Goal: Task Accomplishment & Management: Manage account settings

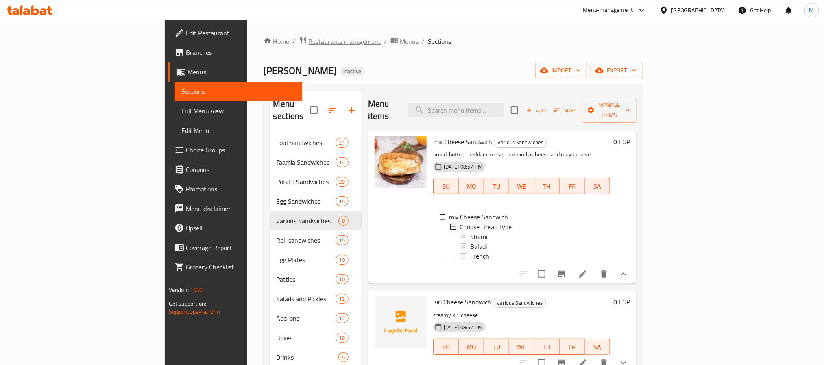
click at [309, 46] on span "Restaurants management" at bounding box center [345, 42] width 72 height 10
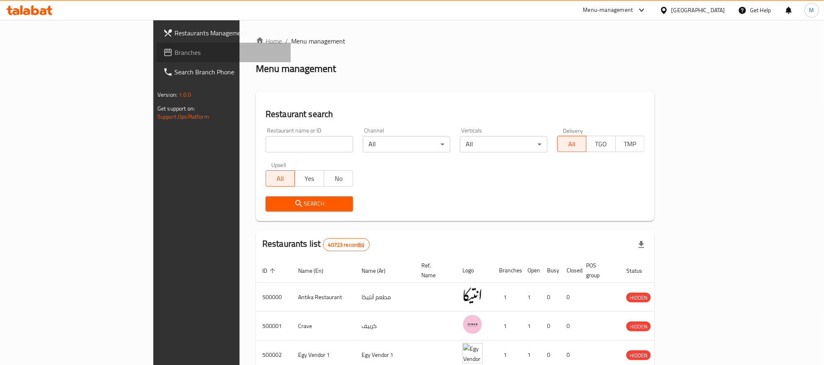
click at [175, 52] on span "Branches" at bounding box center [230, 53] width 110 height 10
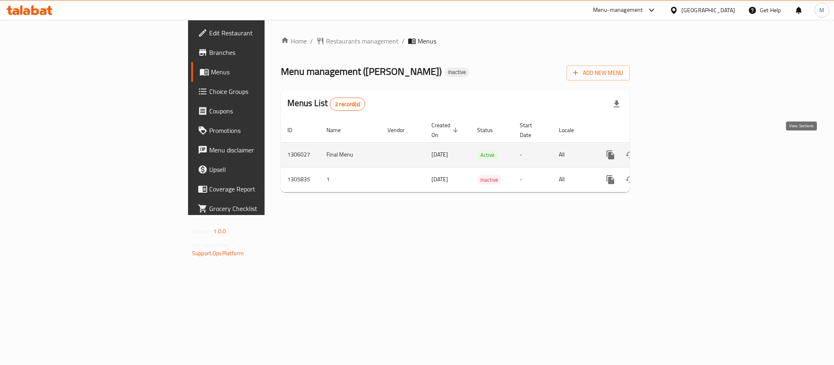
click at [674, 150] on icon "enhanced table" at bounding box center [669, 155] width 10 height 10
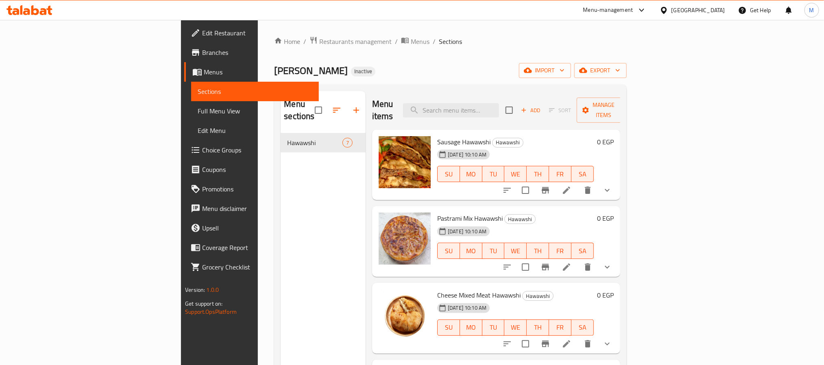
click at [672, 6] on div at bounding box center [666, 10] width 12 height 9
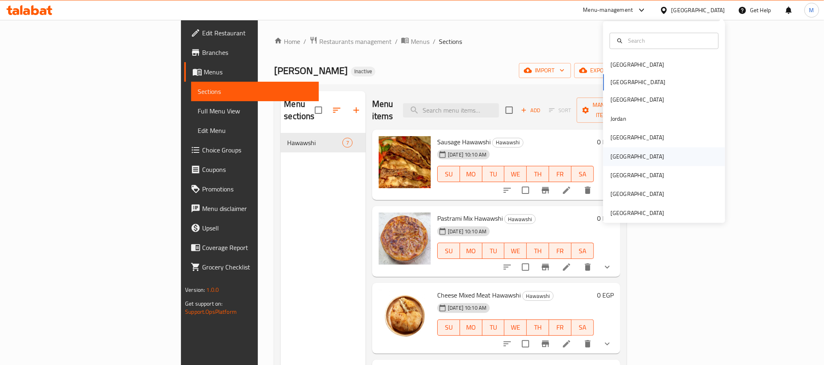
click at [625, 153] on div "[GEOGRAPHIC_DATA]" at bounding box center [664, 156] width 122 height 19
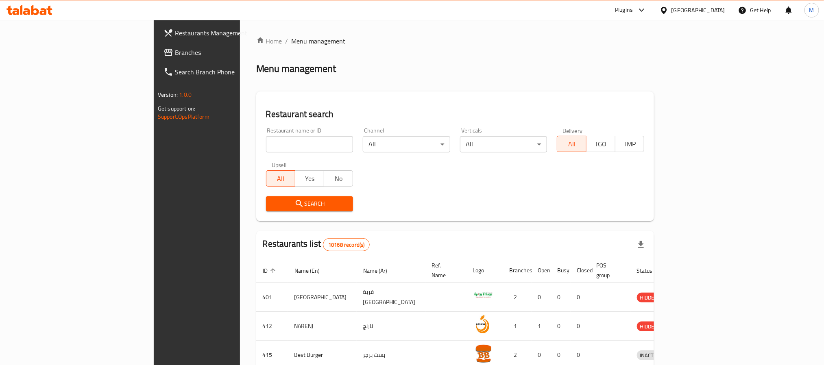
drag, startPoint x: 43, startPoint y: 53, endPoint x: 56, endPoint y: 14, distance: 41.3
click at [175, 53] on span "Branches" at bounding box center [230, 53] width 110 height 10
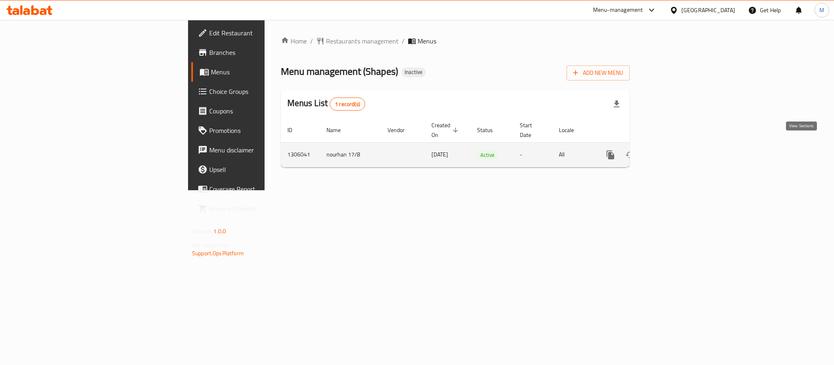
click at [679, 146] on link "enhanced table" at bounding box center [669, 155] width 20 height 20
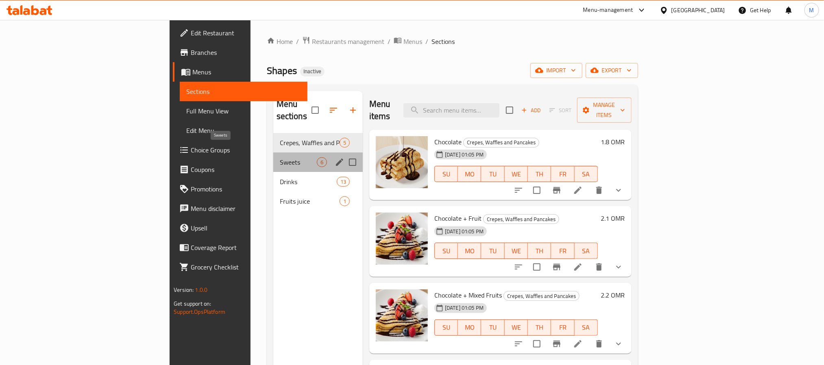
drag, startPoint x: 207, startPoint y: 146, endPoint x: 214, endPoint y: 158, distance: 13.8
click at [280, 157] on span "Sweets" at bounding box center [298, 162] width 37 height 10
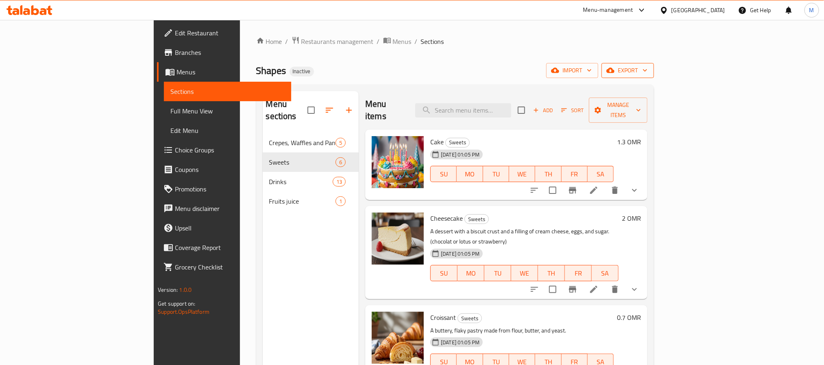
click at [648, 69] on span "export" at bounding box center [627, 70] width 39 height 10
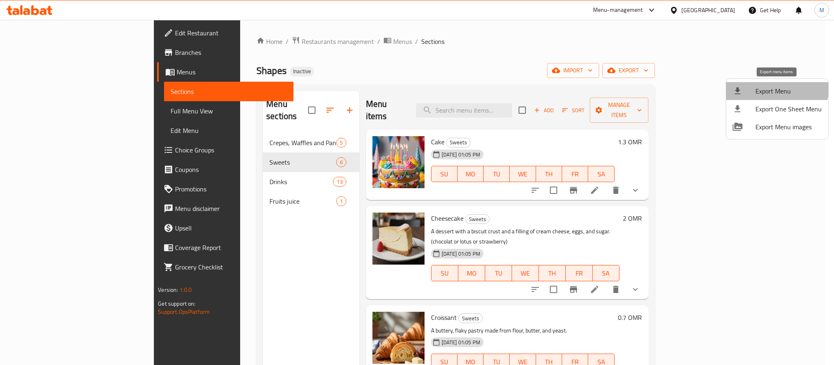
click at [768, 82] on li "Export Menu" at bounding box center [777, 91] width 102 height 18
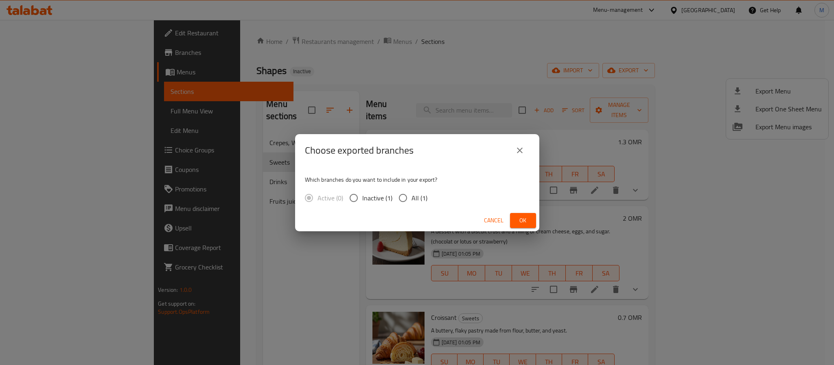
click at [425, 199] on span "All (1)" at bounding box center [419, 198] width 16 height 10
click at [411, 199] on input "All (1)" at bounding box center [402, 198] width 17 height 17
radio input "true"
click at [517, 216] on span "Ok" at bounding box center [522, 221] width 13 height 10
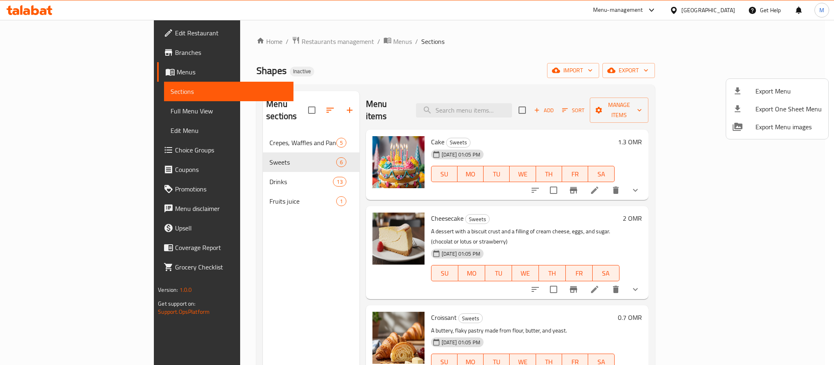
click at [719, 12] on div at bounding box center [417, 182] width 834 height 365
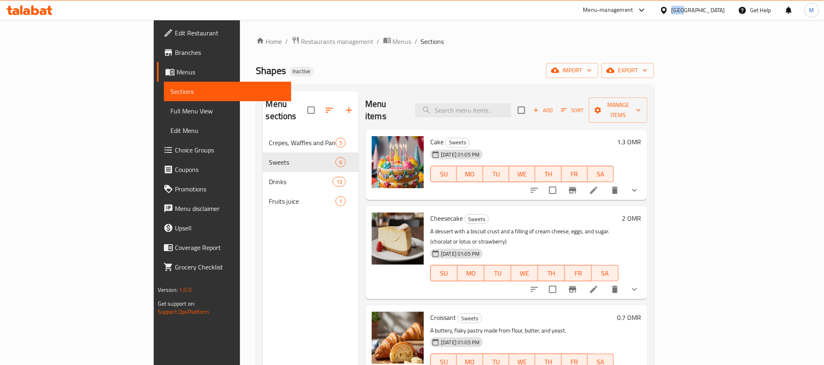
click at [719, 12] on div "Oman" at bounding box center [699, 10] width 54 height 9
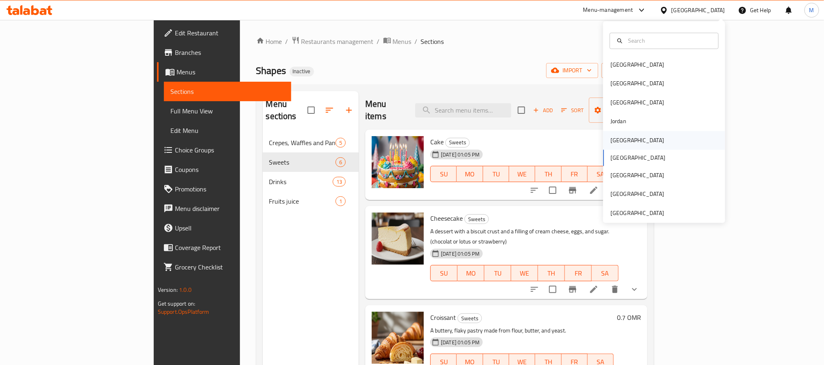
click at [620, 143] on div "Kuwait" at bounding box center [637, 140] width 67 height 19
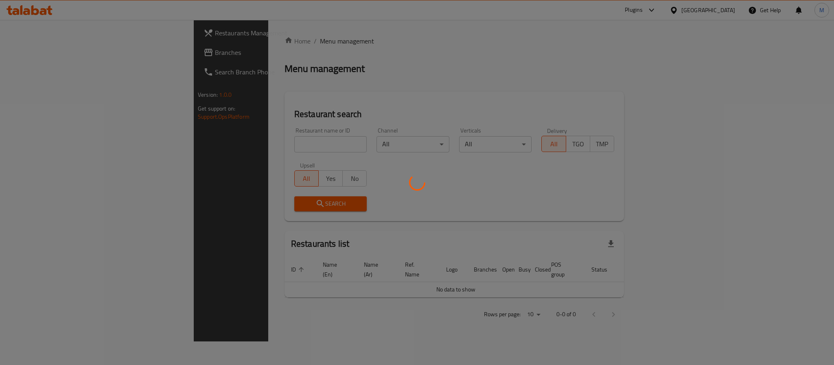
click at [52, 51] on div at bounding box center [417, 182] width 834 height 365
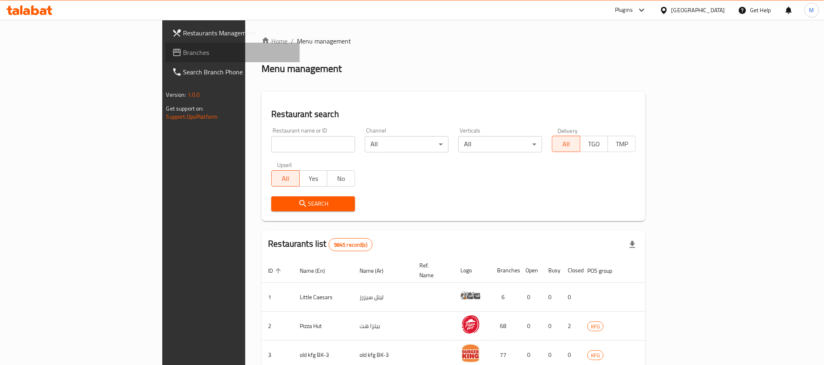
click at [183, 51] on span "Branches" at bounding box center [238, 53] width 110 height 10
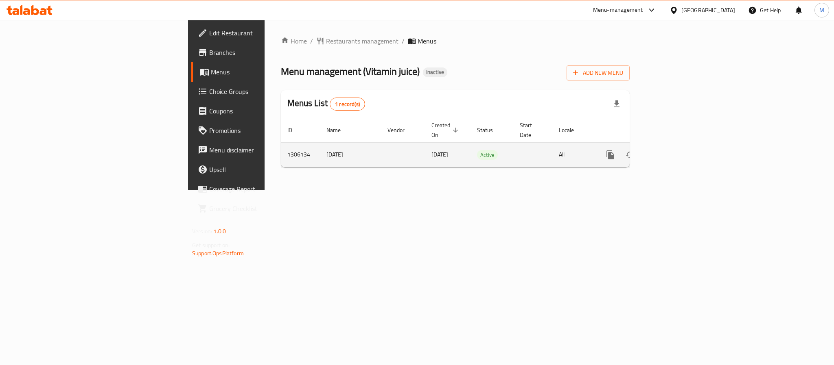
click at [674, 150] on icon "enhanced table" at bounding box center [669, 155] width 10 height 10
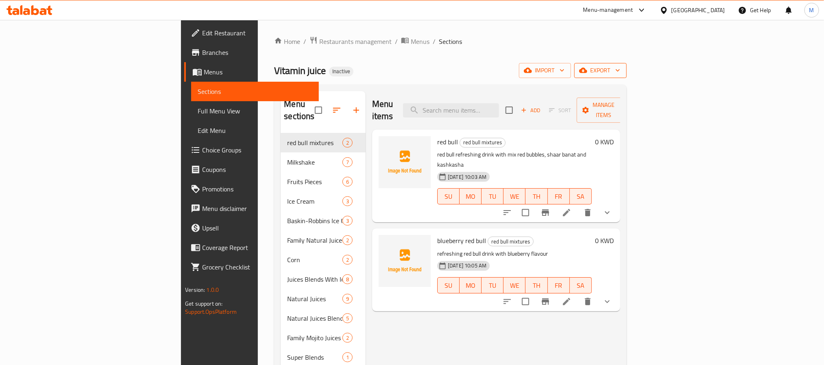
click at [622, 73] on icon "button" at bounding box center [618, 70] width 8 height 8
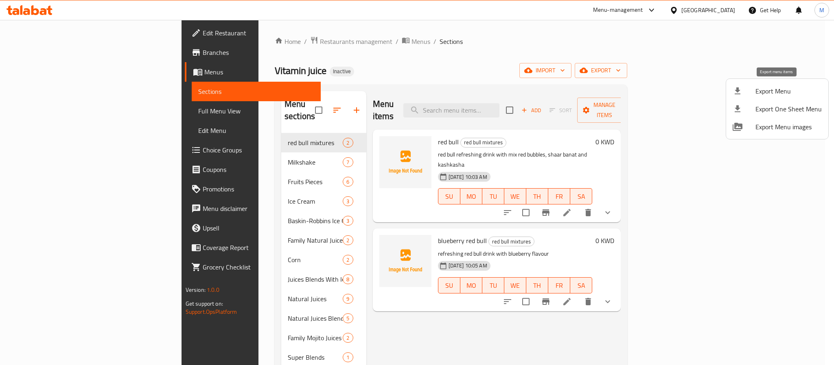
click at [785, 96] on span "Export Menu" at bounding box center [788, 91] width 66 height 10
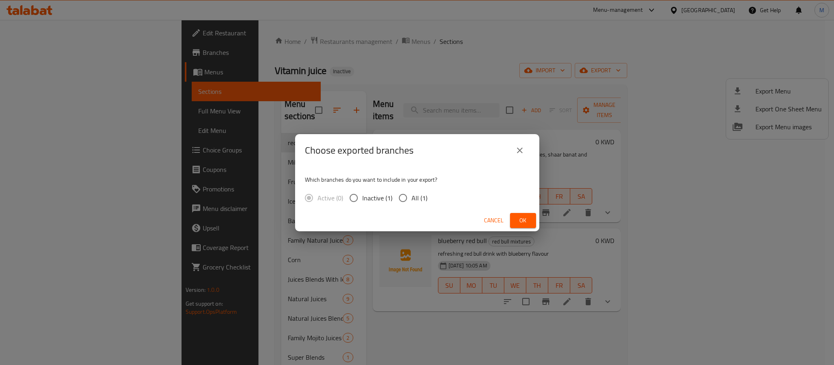
click at [411, 193] on span "All (1)" at bounding box center [419, 198] width 16 height 10
click at [411, 193] on input "All (1)" at bounding box center [402, 198] width 17 height 17
radio input "true"
click at [516, 216] on span "Ok" at bounding box center [522, 221] width 13 height 10
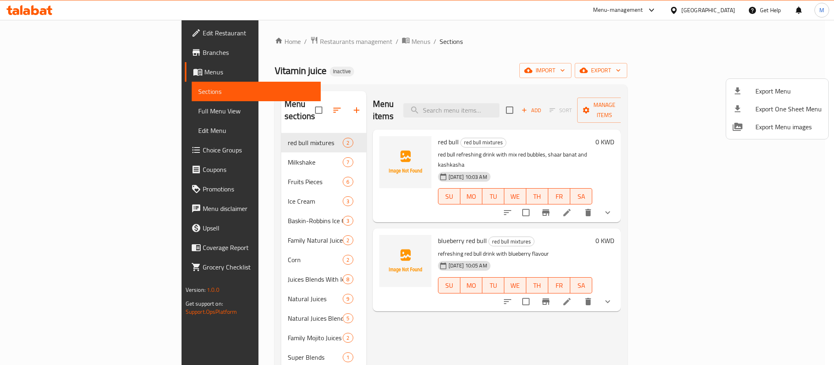
click at [713, 13] on div at bounding box center [417, 182] width 834 height 365
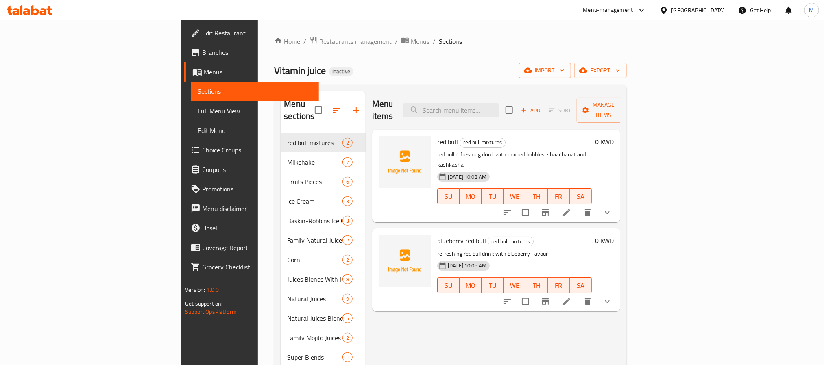
click at [714, 13] on div "[GEOGRAPHIC_DATA]" at bounding box center [699, 10] width 54 height 9
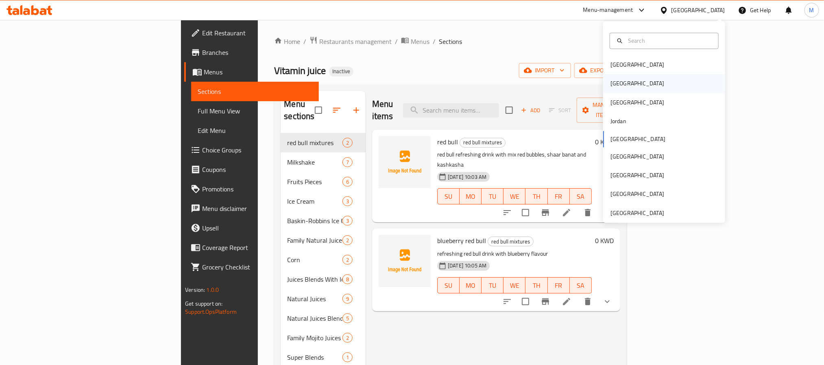
click at [666, 83] on div "[GEOGRAPHIC_DATA]" at bounding box center [664, 83] width 122 height 19
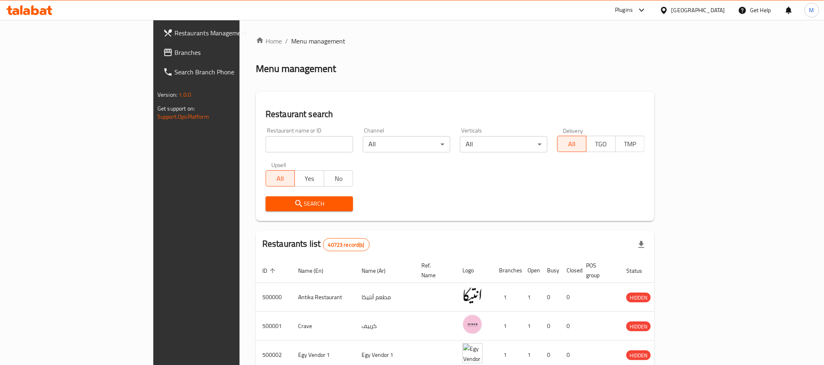
click at [175, 49] on span "Branches" at bounding box center [230, 53] width 110 height 10
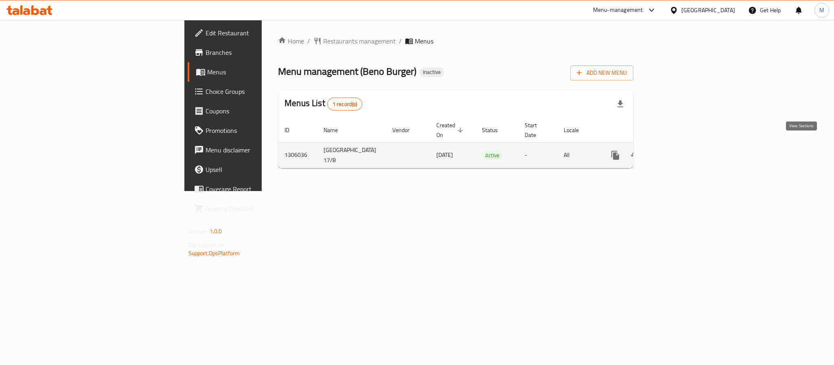
click at [683, 148] on link "enhanced table" at bounding box center [674, 156] width 20 height 20
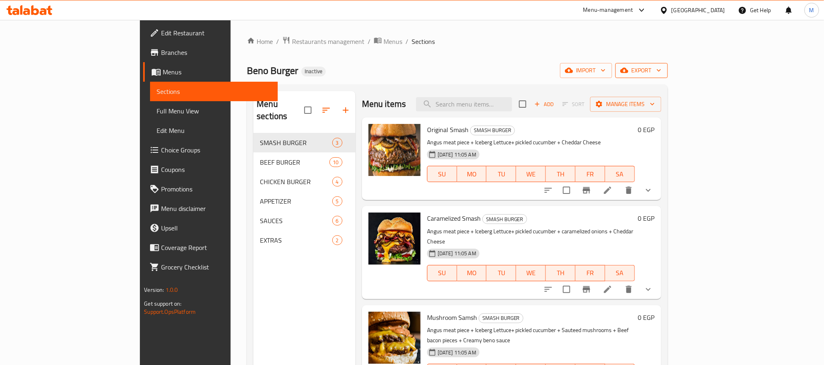
click at [661, 70] on span "export" at bounding box center [641, 70] width 39 height 10
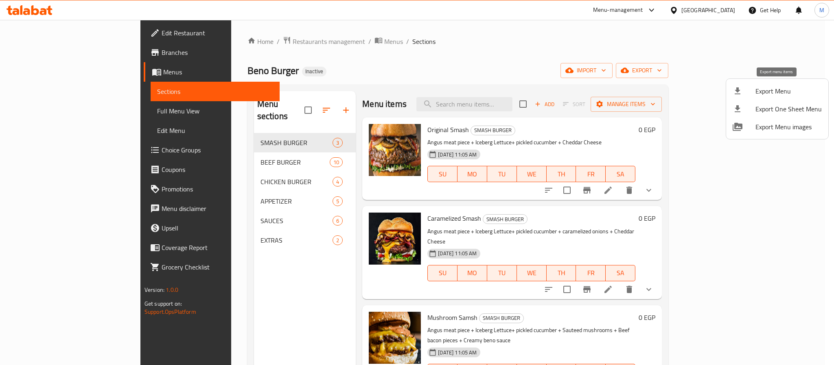
click at [779, 95] on span "Export Menu" at bounding box center [788, 91] width 66 height 10
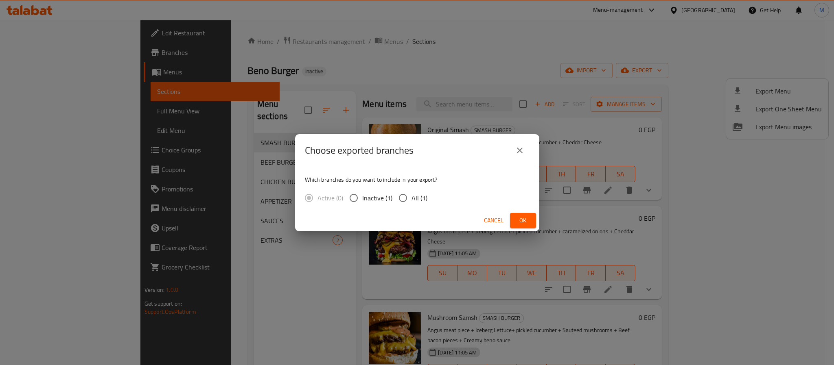
drag, startPoint x: 417, startPoint y: 194, endPoint x: 467, endPoint y: 209, distance: 52.8
click at [417, 194] on span "All (1)" at bounding box center [419, 198] width 16 height 10
click at [411, 194] on input "All (1)" at bounding box center [402, 198] width 17 height 17
radio input "true"
click at [530, 220] on button "Ok" at bounding box center [523, 220] width 26 height 15
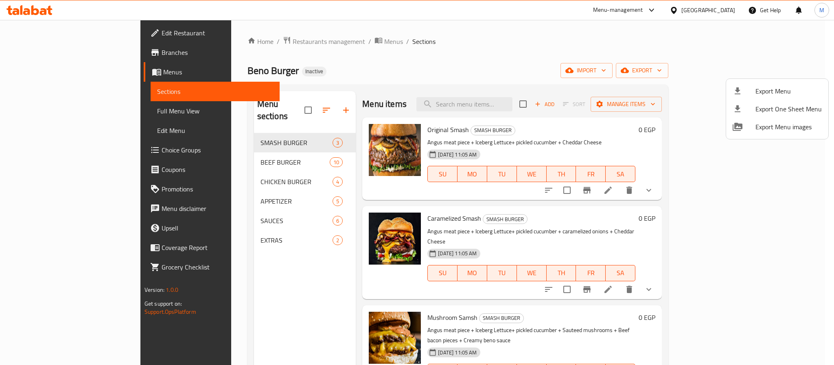
click at [736, 12] on div at bounding box center [417, 182] width 834 height 365
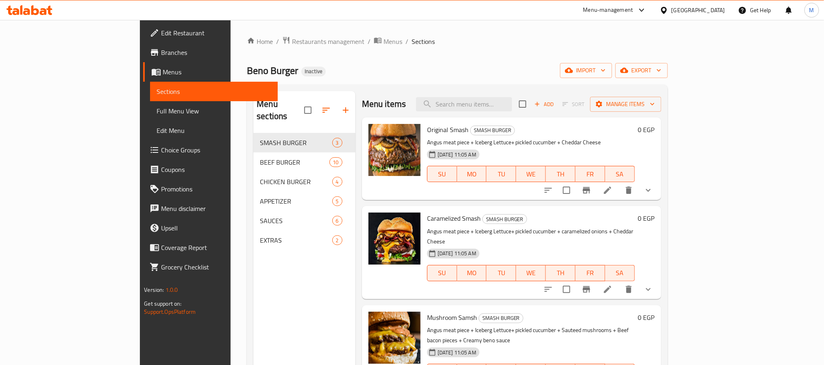
click at [727, 12] on div "Egypt" at bounding box center [692, 10] width 79 height 20
click at [711, 13] on div "Egypt" at bounding box center [699, 10] width 54 height 9
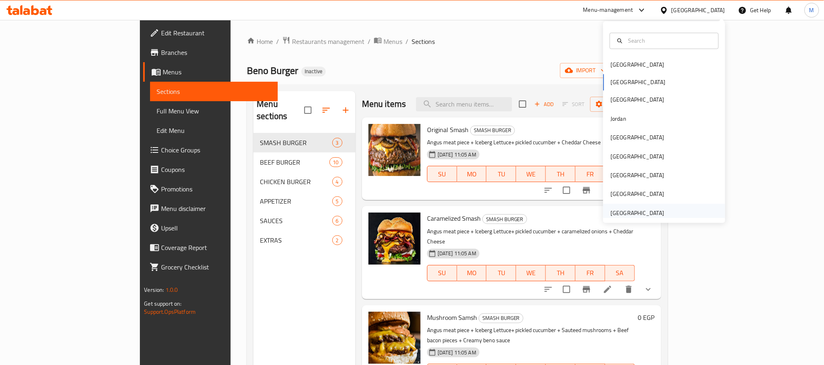
click at [645, 216] on div "[GEOGRAPHIC_DATA]" at bounding box center [638, 213] width 54 height 9
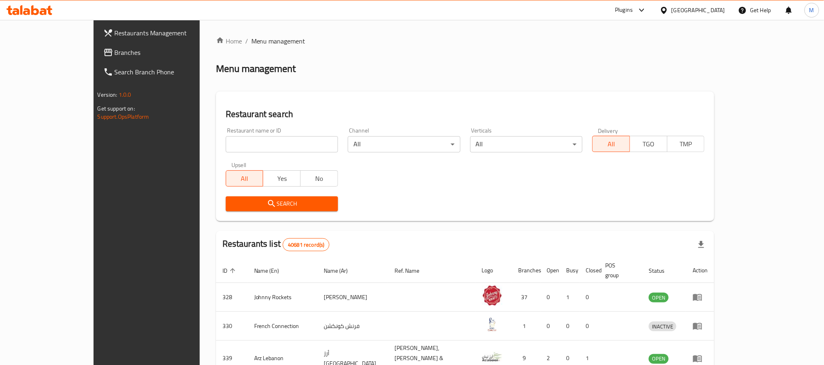
click at [115, 53] on span "Branches" at bounding box center [170, 53] width 110 height 10
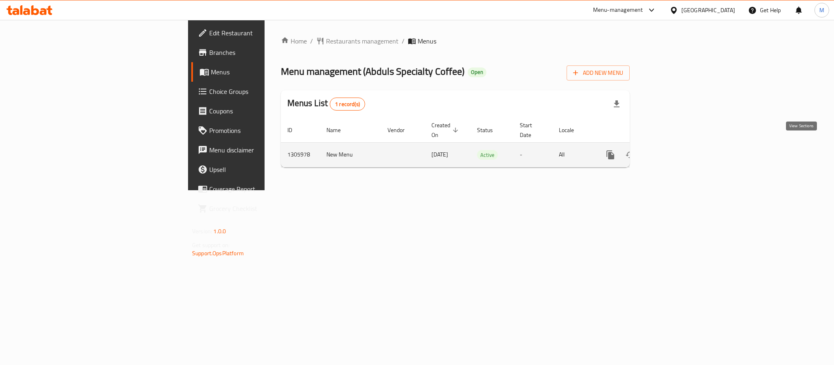
click at [674, 150] on icon "enhanced table" at bounding box center [669, 155] width 10 height 10
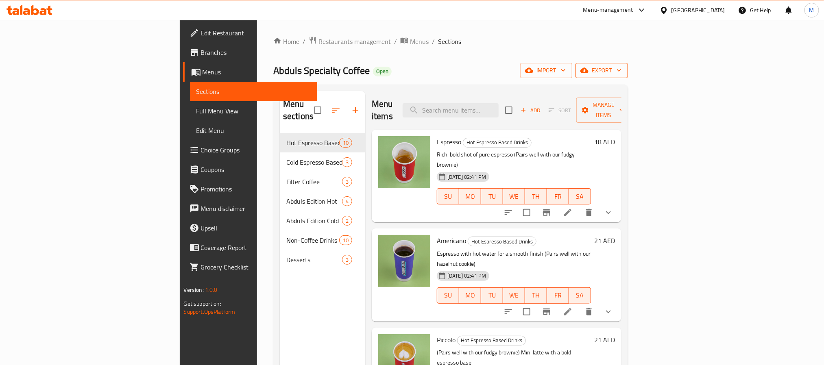
click at [622, 76] on span "export" at bounding box center [601, 70] width 39 height 10
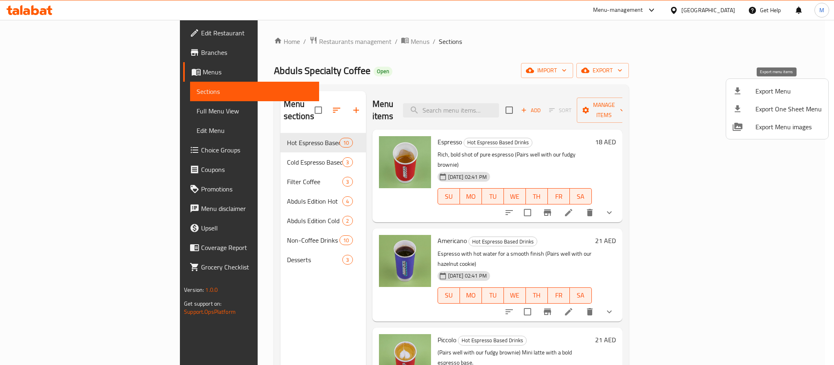
click at [750, 89] on div at bounding box center [743, 91] width 23 height 10
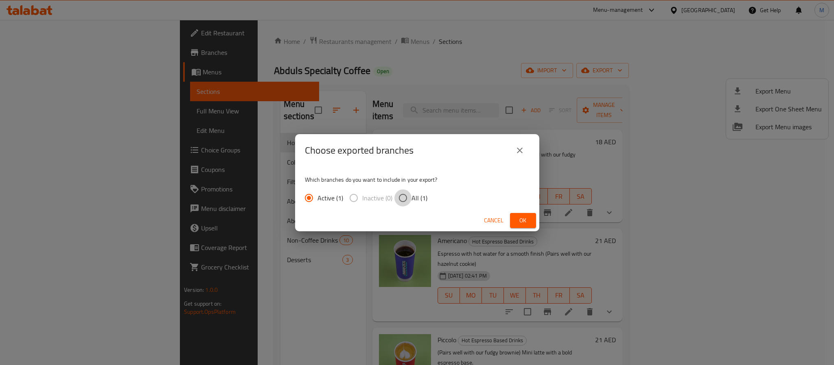
click at [409, 198] on input "All (1)" at bounding box center [402, 198] width 17 height 17
radio input "true"
click at [522, 220] on span "Ok" at bounding box center [522, 221] width 13 height 10
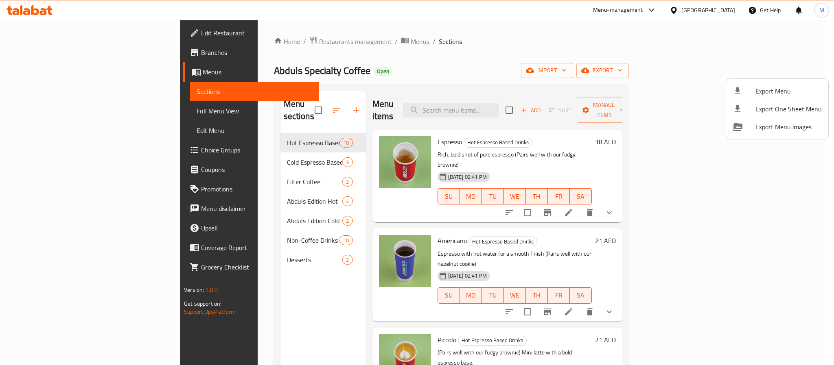
click at [640, 85] on div at bounding box center [417, 182] width 834 height 365
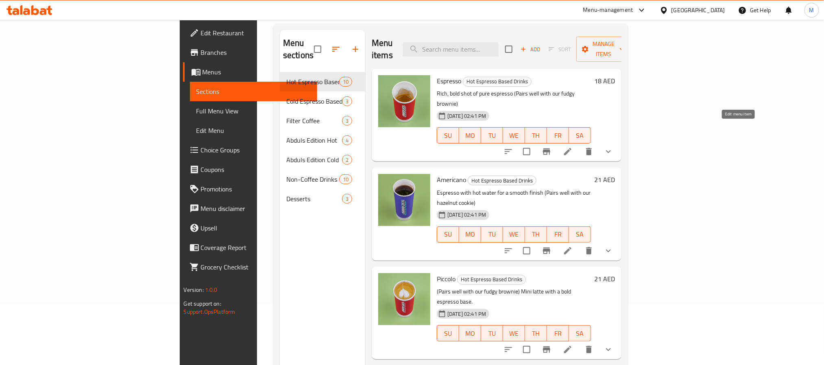
scroll to position [61, 0]
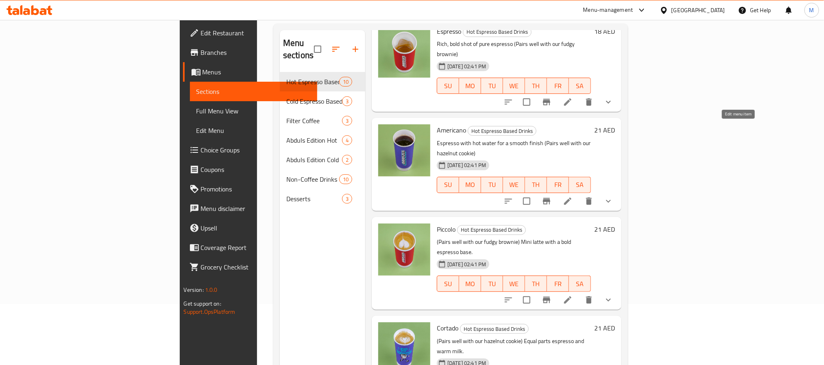
drag, startPoint x: 737, startPoint y: 131, endPoint x: 739, endPoint y: 139, distance: 8.3
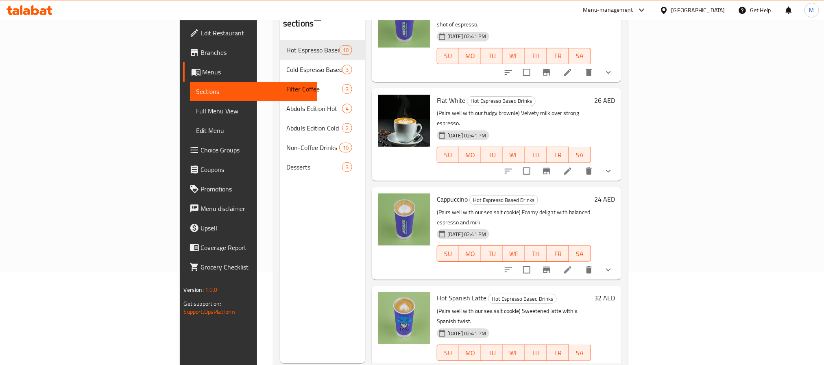
scroll to position [114, 0]
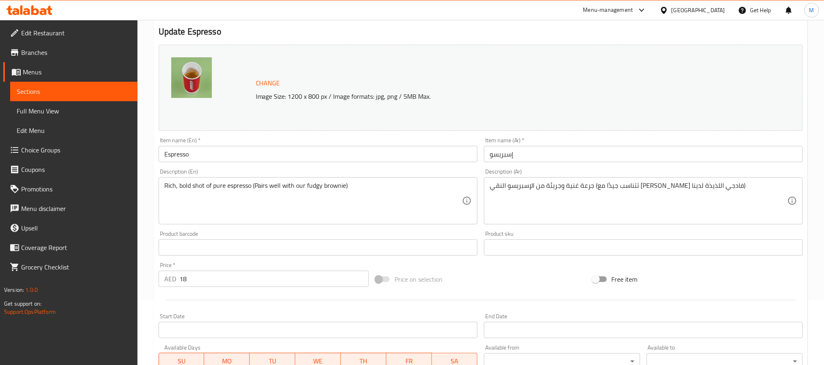
scroll to position [122, 0]
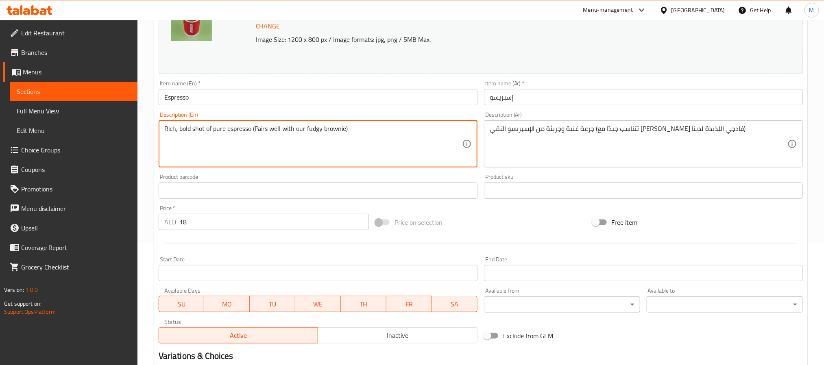
drag, startPoint x: 383, startPoint y: 137, endPoint x: 253, endPoint y: 147, distance: 130.9
type textarea "Rich, bold shot of pure espresso"
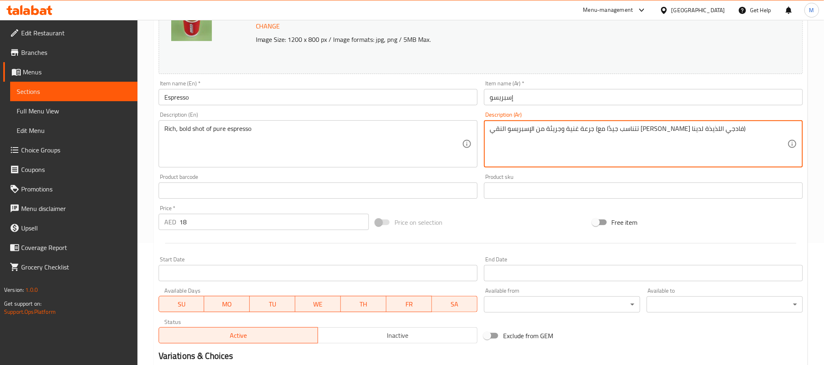
drag, startPoint x: 607, startPoint y: 131, endPoint x: 479, endPoint y: 135, distance: 128.2
type textarea "جرعة غنية وجريئة من الإسبريسو النقي"
click at [586, 104] on input "إسبريسو" at bounding box center [643, 97] width 319 height 16
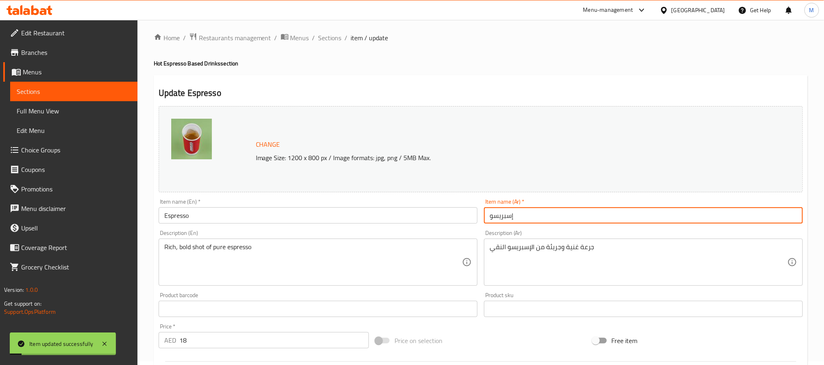
scroll to position [0, 0]
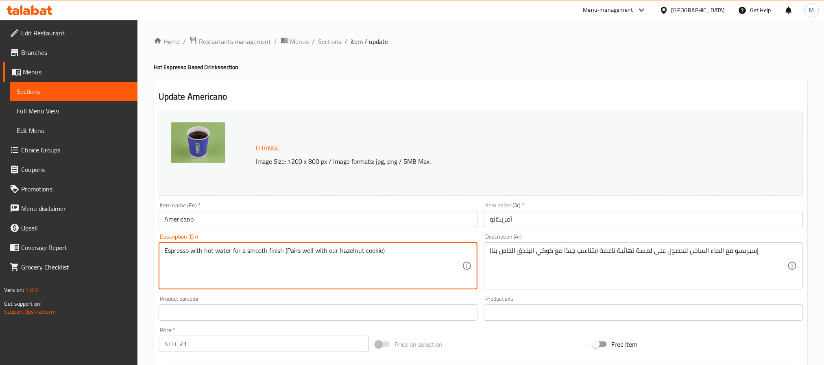
drag, startPoint x: 391, startPoint y: 257, endPoint x: 286, endPoint y: 270, distance: 105.8
type textarea "Espresso with hot water for a smooth finish"
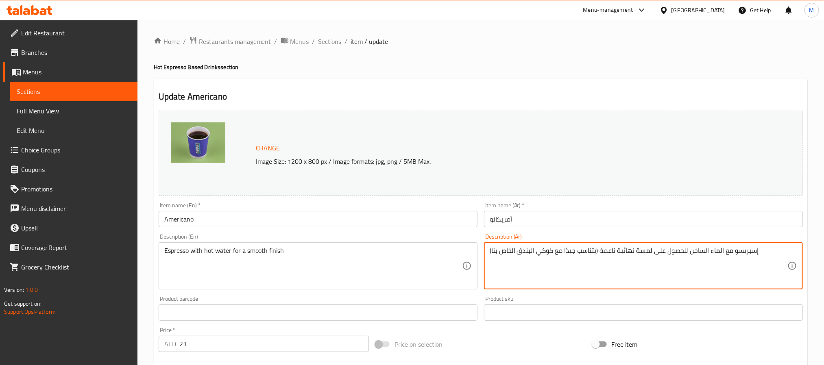
drag, startPoint x: 598, startPoint y: 251, endPoint x: 480, endPoint y: 260, distance: 119.1
type textarea "إسبريسو مع الماء الساخن للحصول على لمسة نهائية ناعمة"
click at [564, 217] on input "أمريكانو" at bounding box center [643, 219] width 319 height 16
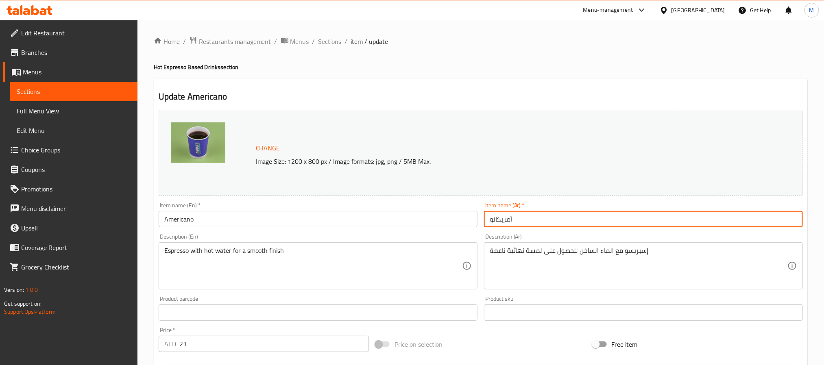
click at [513, 286] on div "إسبريسو مع الماء الساخن للحصول على لمسة نهائية ناعمة Description (Ar)" at bounding box center [643, 265] width 319 height 47
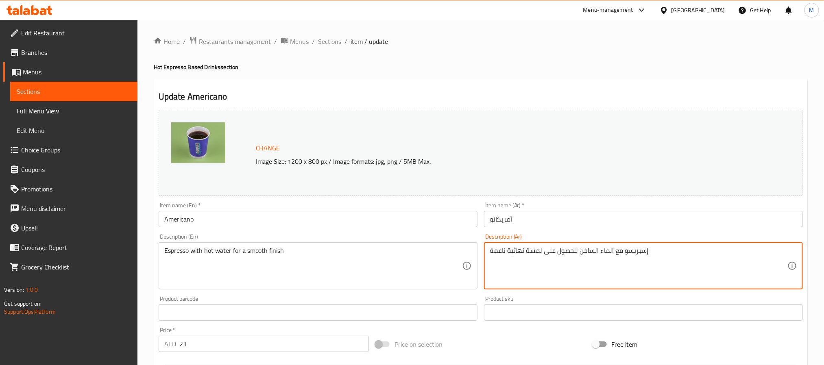
click at [565, 212] on input "أمريكانو" at bounding box center [643, 219] width 319 height 16
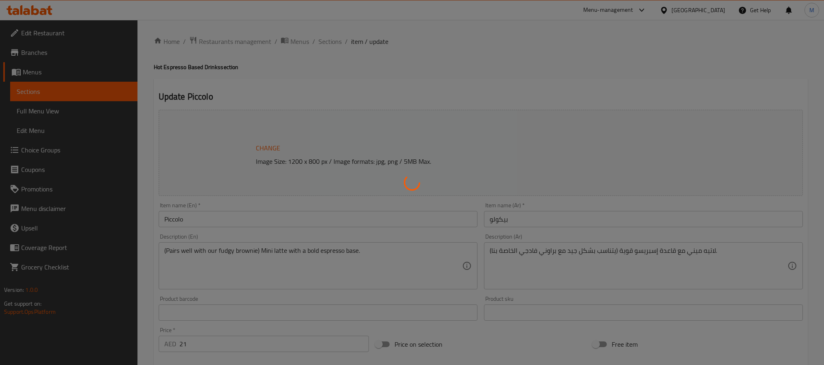
type input "إختيارك من الحلويات:"
type input "0"
type input "الإضافات:"
type input "0"
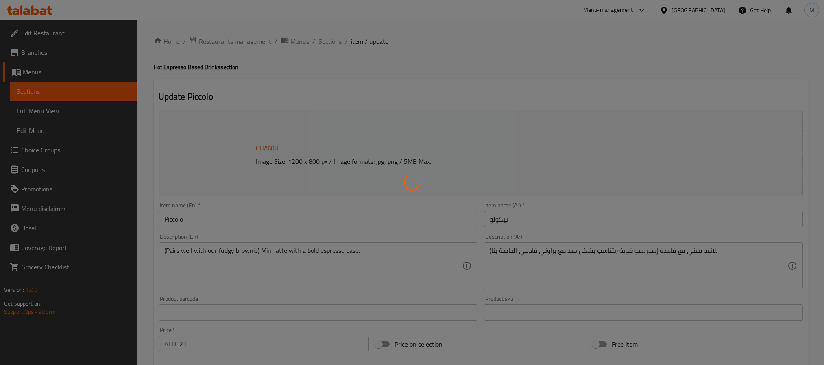
type input "0"
type input "إختيارك من نوع الحليب:"
type input "1"
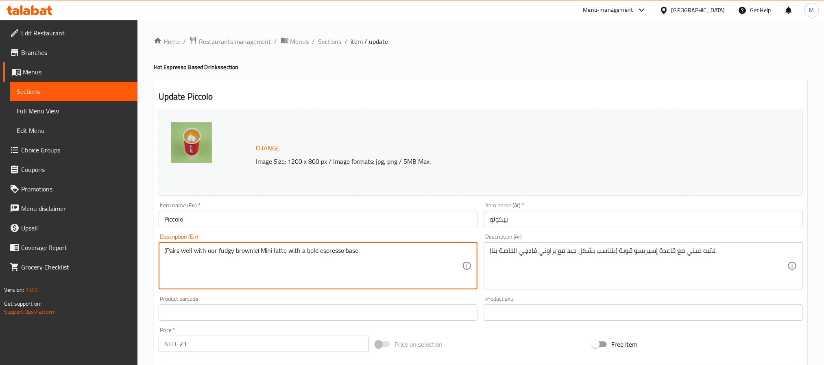
drag, startPoint x: 261, startPoint y: 249, endPoint x: 144, endPoint y: 255, distance: 116.9
type textarea "Mini latte with a bold espresso base."
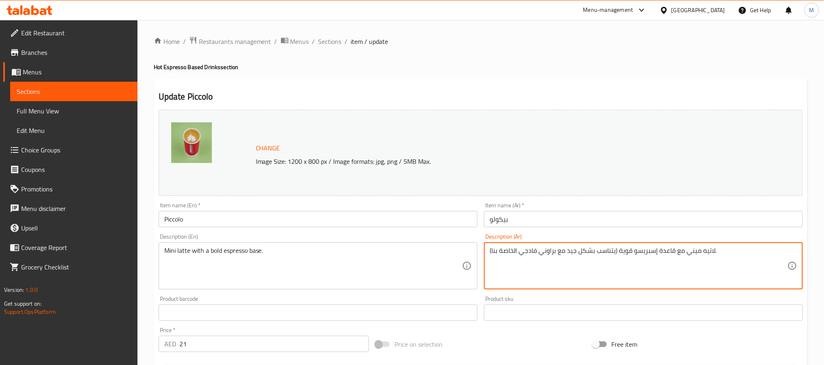
drag, startPoint x: 619, startPoint y: 250, endPoint x: 453, endPoint y: 254, distance: 165.6
type textarea "لاتيه ميني مع قاعدة إسبريسو قوية."
click at [535, 218] on input "بيكولو" at bounding box center [643, 219] width 319 height 16
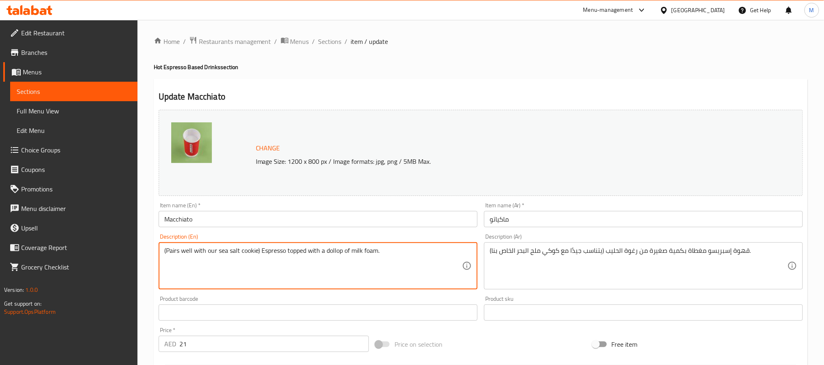
drag, startPoint x: 260, startPoint y: 248, endPoint x: 151, endPoint y: 255, distance: 109.3
type textarea "Espresso topped with a dollop of milk foam."
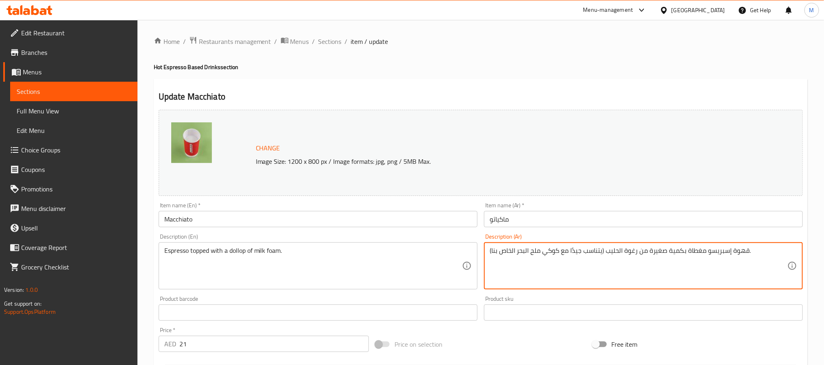
drag, startPoint x: 606, startPoint y: 254, endPoint x: 458, endPoint y: 266, distance: 148.6
type textarea "قهوة إسبريسو مغطاة بكمية صغيرة من رغوة الحليب."
click at [441, 208] on div "Item name (En)   * Macchiato Item name (En) *" at bounding box center [318, 215] width 319 height 25
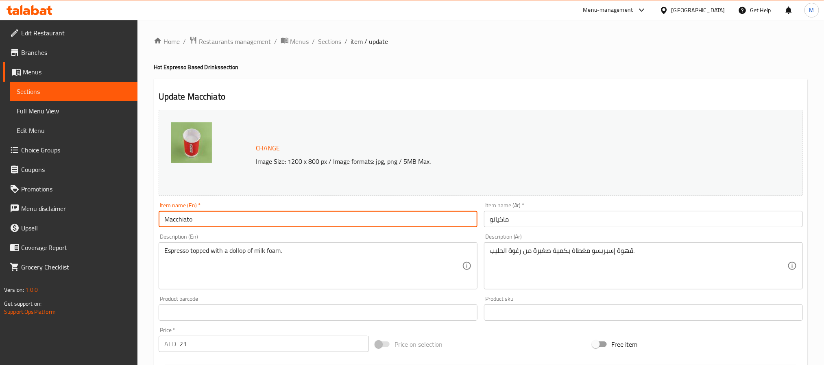
click at [425, 223] on input "Macchiato" at bounding box center [318, 219] width 319 height 16
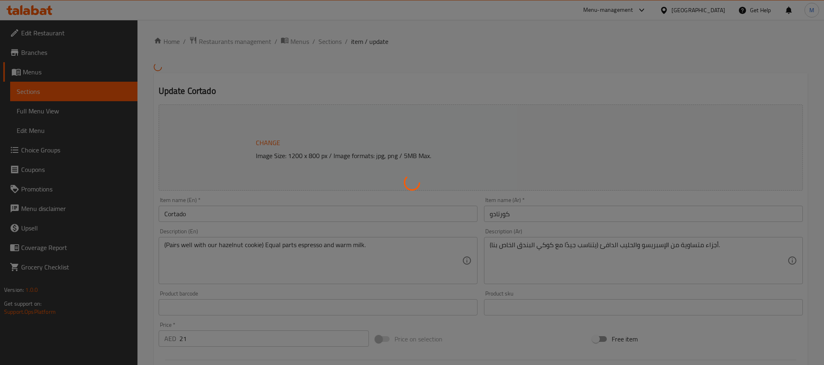
type input "إختيارك من الحلويات:"
type input "0"
type input "الإضافات:"
type input "0"
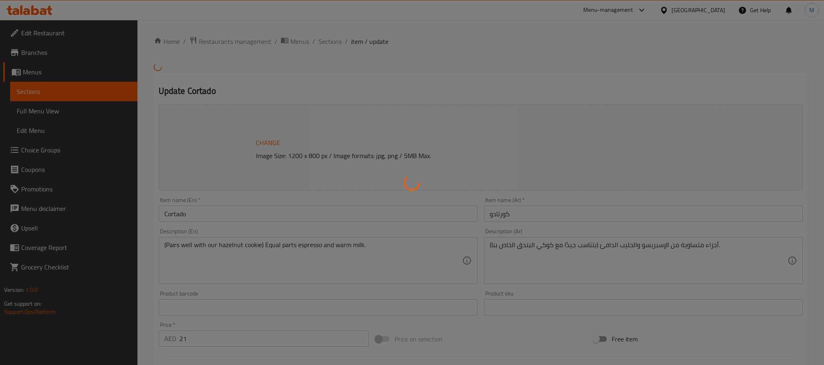
type input "0"
type input "إختيارك من نوع الحليب:"
type input "1"
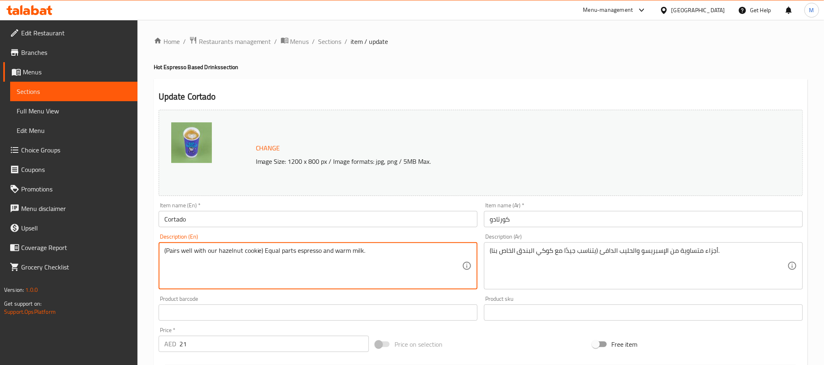
drag, startPoint x: 262, startPoint y: 252, endPoint x: 149, endPoint y: 257, distance: 113.2
click at [164, 247] on div "Equal parts espresso and warm milk. Description (En)" at bounding box center [318, 265] width 319 height 47
click at [164, 249] on textarea "Equal parts espresso and warm milk." at bounding box center [313, 266] width 298 height 39
click at [166, 251] on textarea "Equal parts espresso and warm milk." at bounding box center [313, 266] width 298 height 39
type textarea "Equal parts espresso and warm milk."
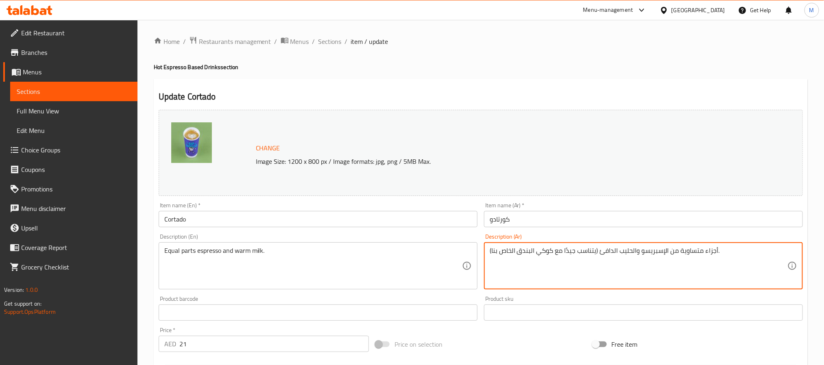
drag, startPoint x: 598, startPoint y: 255, endPoint x: 480, endPoint y: 260, distance: 118.5
type textarea "أجزاء متساوية من الإسبريسو والحليب الدافئ."
click at [548, 219] on input "كورتادو" at bounding box center [643, 219] width 319 height 16
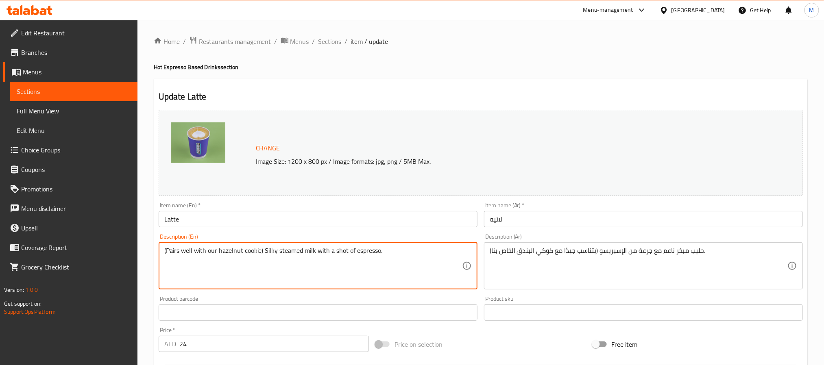
drag, startPoint x: 262, startPoint y: 251, endPoint x: 121, endPoint y: 268, distance: 142.2
click at [164, 251] on textarea "Silky steamed milk with a shot of espresso." at bounding box center [313, 266] width 298 height 39
click at [165, 250] on textarea "Silky steamed milk with a shot of espresso." at bounding box center [313, 266] width 298 height 39
type textarea "Silky steamed milk with a shot of espresso."
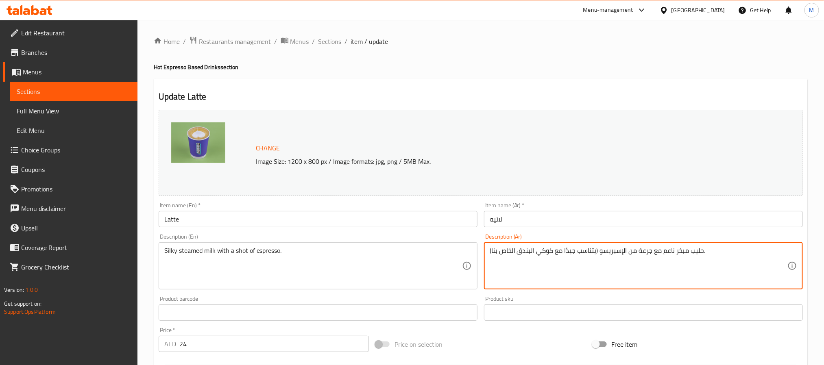
drag, startPoint x: 600, startPoint y: 251, endPoint x: 471, endPoint y: 254, distance: 128.2
type textarea "حليب مبخر ناعم مع جرعة من الإسبريسو."
click at [539, 221] on input "لاتيه" at bounding box center [643, 219] width 319 height 16
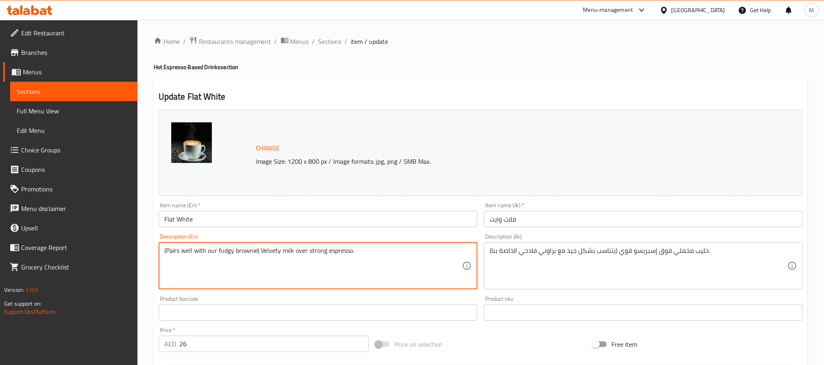
drag, startPoint x: 258, startPoint y: 248, endPoint x: 129, endPoint y: 251, distance: 128.6
click at [168, 252] on textarea "Velvety milk over strong espresso." at bounding box center [313, 266] width 298 height 39
click at [166, 250] on textarea "Velvety milk over strong espresso." at bounding box center [313, 266] width 298 height 39
type textarea "Velvety milk over strong espresso."
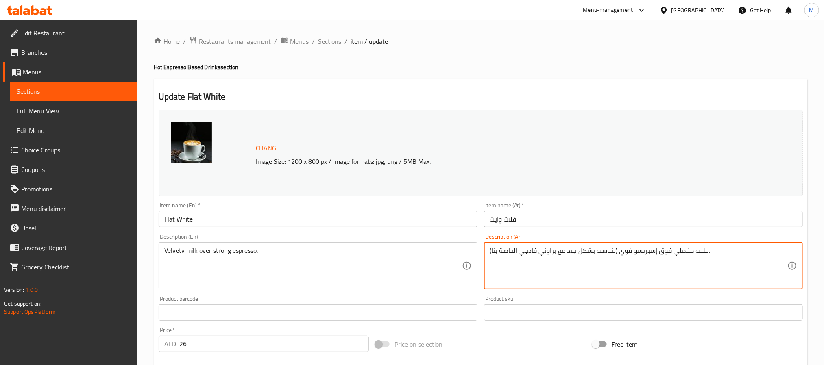
drag, startPoint x: 619, startPoint y: 252, endPoint x: 472, endPoint y: 252, distance: 146.9
type textarea "حليب مخملي فوق إسبريسو قوي."
click at [571, 222] on input "فلات وايت" at bounding box center [643, 219] width 319 height 16
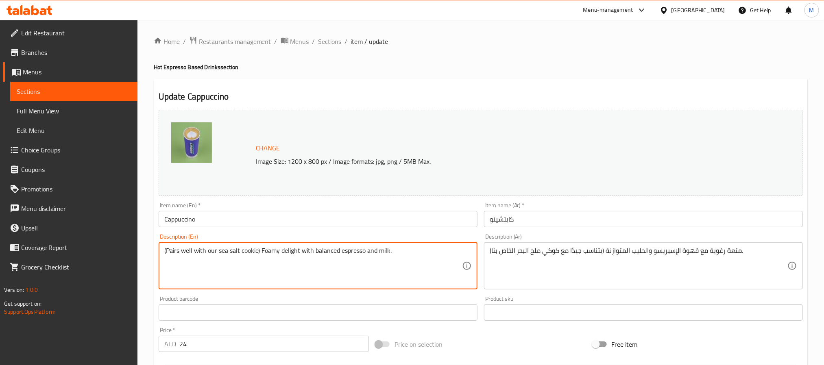
drag, startPoint x: 259, startPoint y: 252, endPoint x: 139, endPoint y: 251, distance: 120.0
click at [165, 250] on textarea "Foamy delight with balanced espresso and milk." at bounding box center [313, 266] width 298 height 39
type textarea "Foamy delight with balanced espresso and milk."
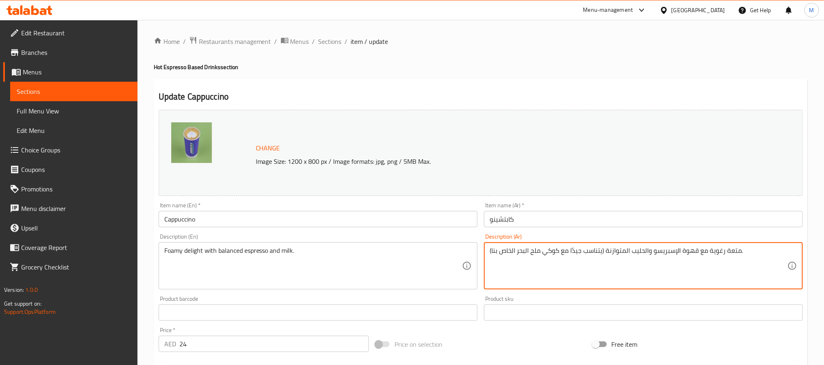
drag, startPoint x: 606, startPoint y: 249, endPoint x: 464, endPoint y: 251, distance: 141.6
type textarea "متعة رغوية مع قهوة الإسبريسو والحليب المتوازنة."
click at [556, 223] on input "كابتشينو" at bounding box center [643, 219] width 319 height 16
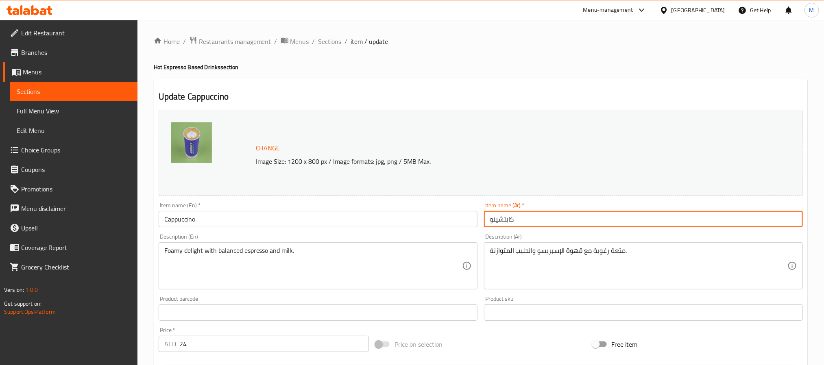
drag, startPoint x: 720, startPoint y: 268, endPoint x: 688, endPoint y: 249, distance: 37.0
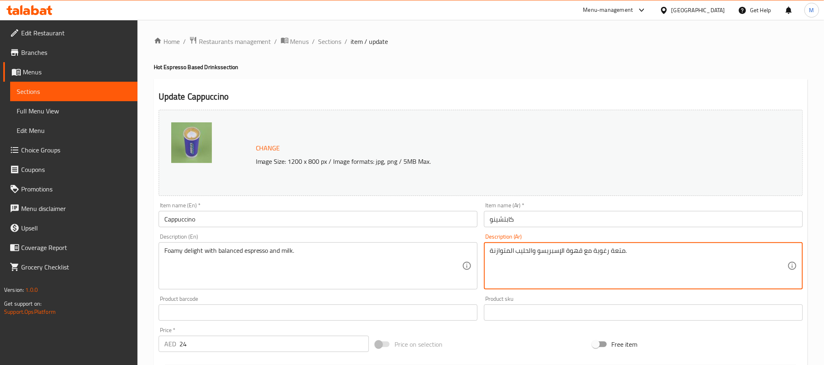
click at [640, 220] on input "كابتشينو" at bounding box center [643, 219] width 319 height 16
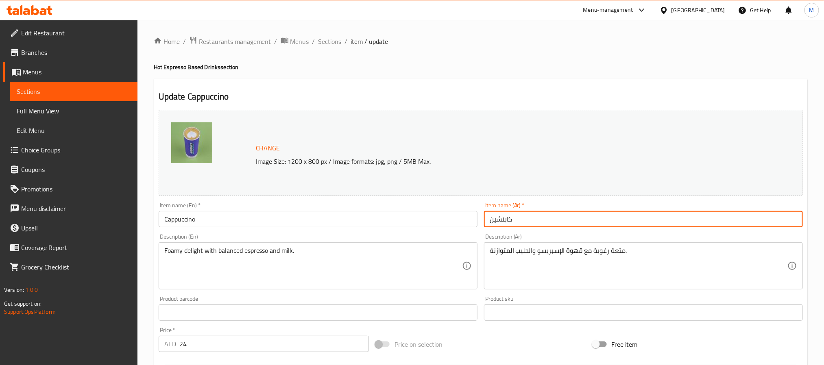
type input "كابتشينو"
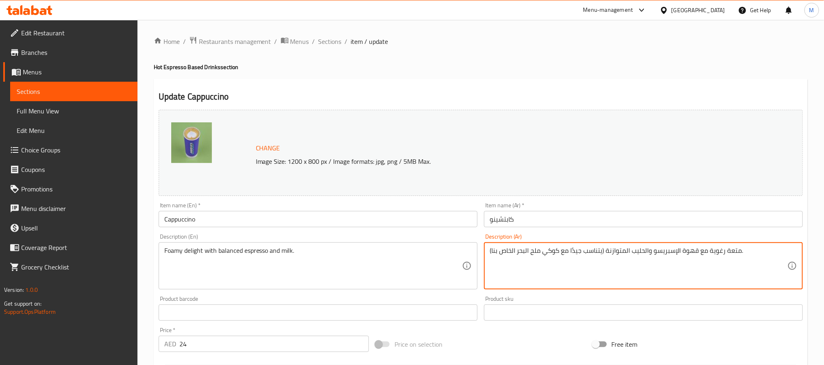
type textarea "متعة رغوية مع قهوة الإسبريسو والحليب المتوازنة."
click at [580, 219] on input "كابتشينو" at bounding box center [643, 219] width 319 height 16
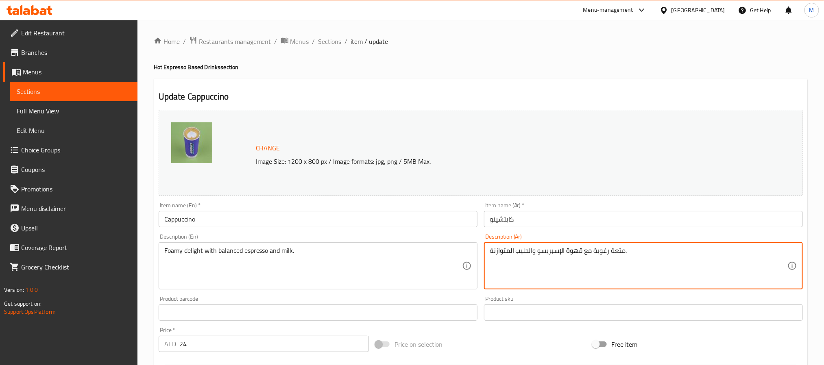
click at [398, 225] on input "Cappuccino" at bounding box center [318, 219] width 319 height 16
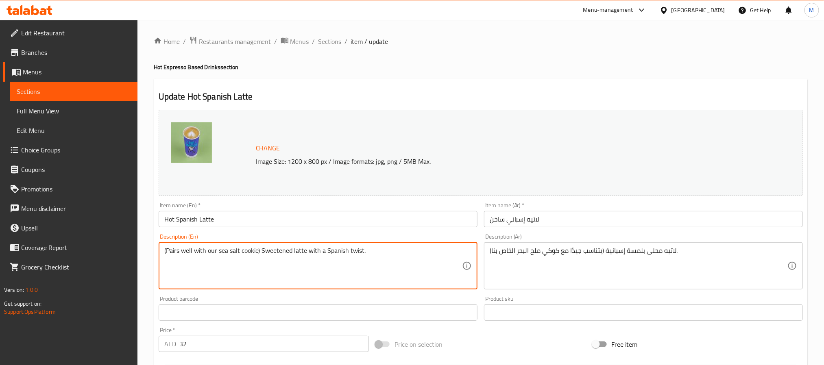
drag, startPoint x: 262, startPoint y: 253, endPoint x: 140, endPoint y: 253, distance: 122.0
type textarea "Sweetened latte with a Spanish twist."
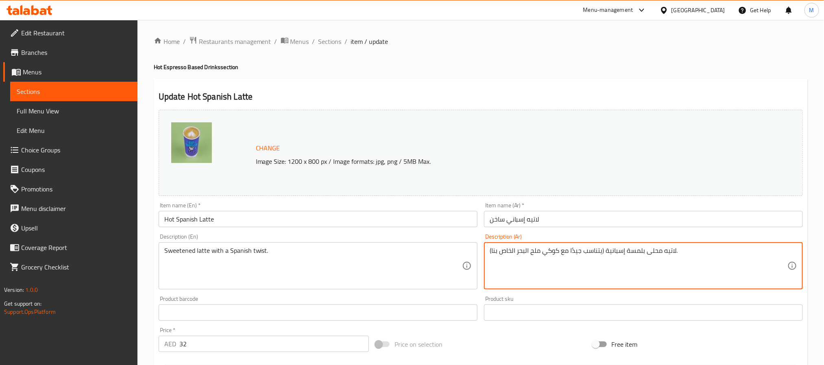
drag, startPoint x: 607, startPoint y: 249, endPoint x: 445, endPoint y: 270, distance: 163.2
type textarea "لاتيه محلى بلمسة إسبانية."
click at [415, 220] on input "Hot Spanish Latte" at bounding box center [318, 219] width 319 height 16
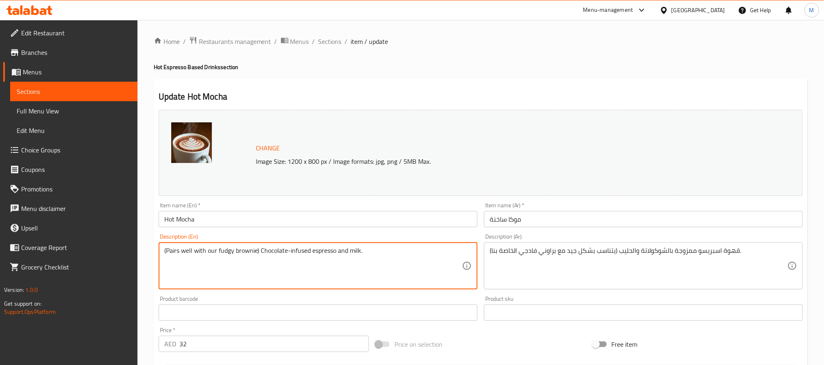
drag, startPoint x: 259, startPoint y: 251, endPoint x: 137, endPoint y: 252, distance: 122.4
type textarea "Chocolate-infused espresso and milk."
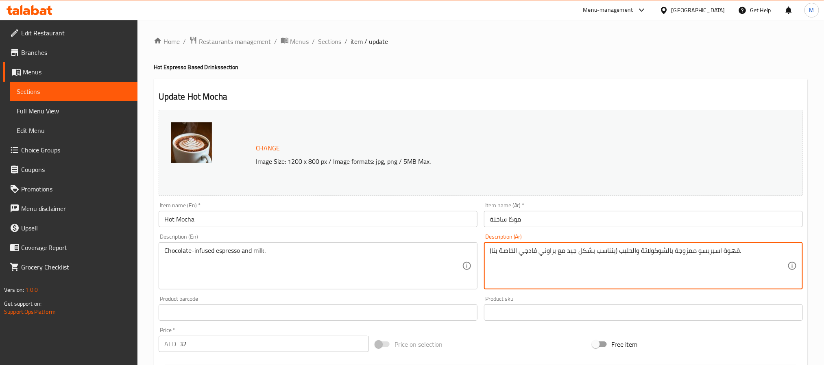
drag, startPoint x: 618, startPoint y: 249, endPoint x: 470, endPoint y: 259, distance: 148.0
type textarea "قهوة اسبريسو ممزوجة بالشوكولاتة والحليب."
click at [550, 227] on input "موكا ساخنة" at bounding box center [643, 219] width 319 height 16
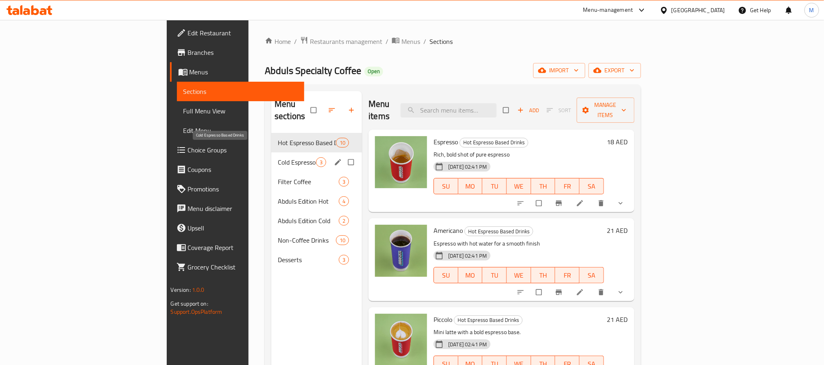
click at [278, 157] on span "Cold Espresso Based Drinks" at bounding box center [297, 162] width 38 height 10
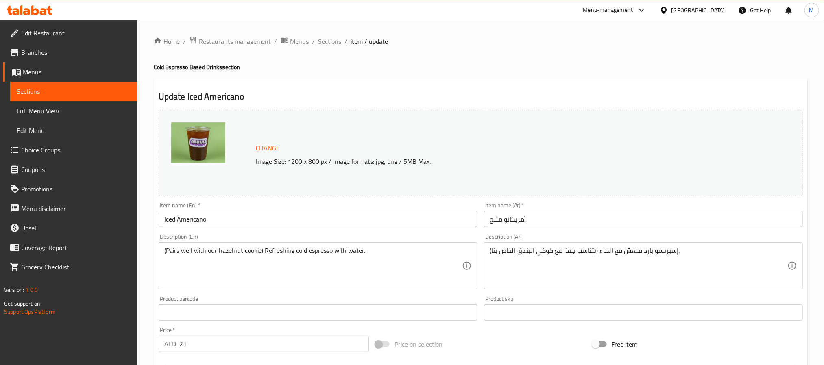
drag, startPoint x: 264, startPoint y: 245, endPoint x: 209, endPoint y: 251, distance: 55.6
click at [209, 251] on div "(Pairs well with our hazelnut cookie) Refreshing cold espresso with water. Desc…" at bounding box center [318, 265] width 319 height 47
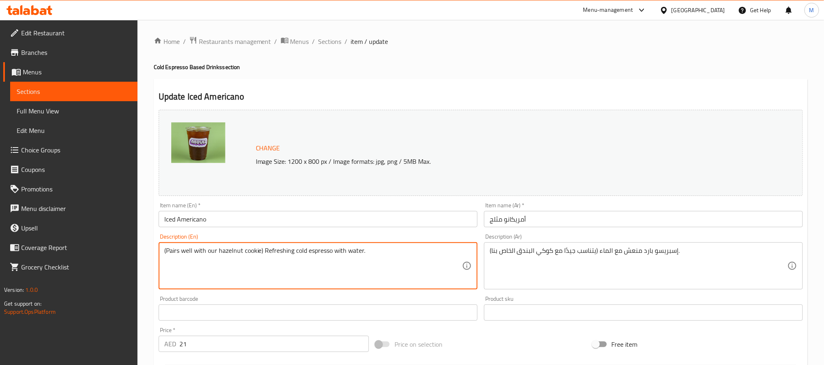
drag, startPoint x: 264, startPoint y: 252, endPoint x: 137, endPoint y: 259, distance: 127.1
click at [137, 259] on div "Edit Restaurant Branches Menus Sections Full Menu View Edit Menu Choice Groups …" at bounding box center [412, 326] width 824 height 613
type textarea "Refreshing cold espresso with water."
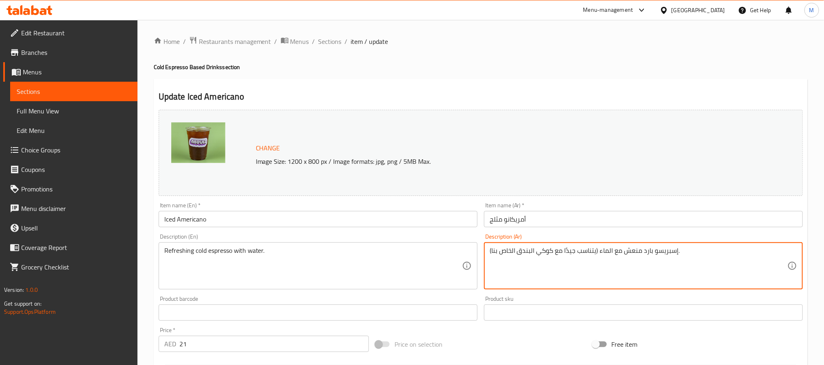
drag, startPoint x: 598, startPoint y: 250, endPoint x: 456, endPoint y: 253, distance: 142.0
type textarea "إسبريسو بارد منعش مع الماء."
click at [522, 222] on input "أمريكانو مثلج" at bounding box center [643, 219] width 319 height 16
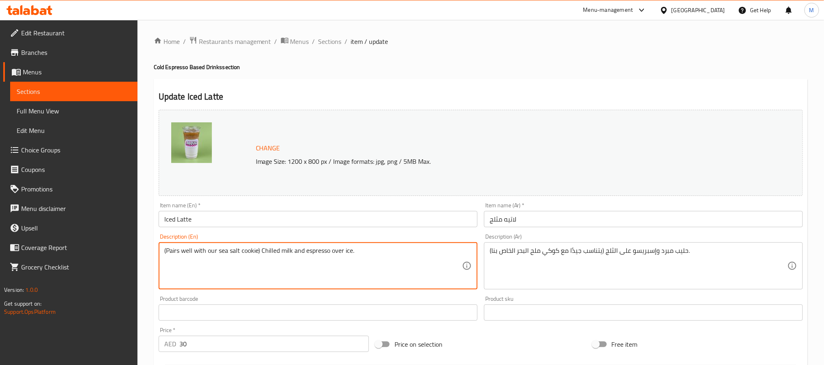
drag, startPoint x: 260, startPoint y: 249, endPoint x: 157, endPoint y: 251, distance: 103.7
type textarea "Chilled milk and espresso over ice."
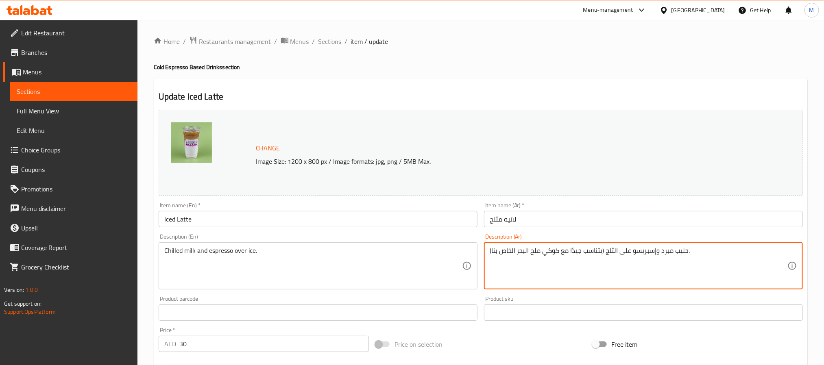
drag, startPoint x: 606, startPoint y: 252, endPoint x: 469, endPoint y: 257, distance: 137.2
type textarea "حليب مبرد وإسبريسو على الثلج."
click at [568, 220] on input "لاتيه مثلج" at bounding box center [643, 219] width 319 height 16
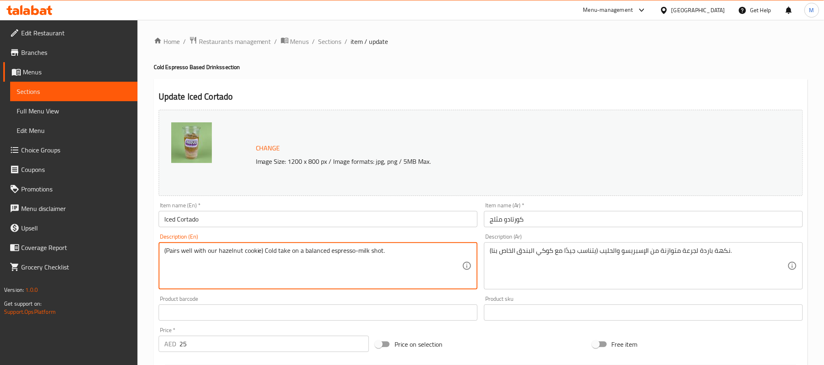
drag, startPoint x: 262, startPoint y: 250, endPoint x: 110, endPoint y: 264, distance: 153.1
click at [166, 248] on textarea "Cold take on a balanced espresso-milk shot." at bounding box center [313, 266] width 298 height 39
type textarea "Cold take on a balanced espresso-milk shot."
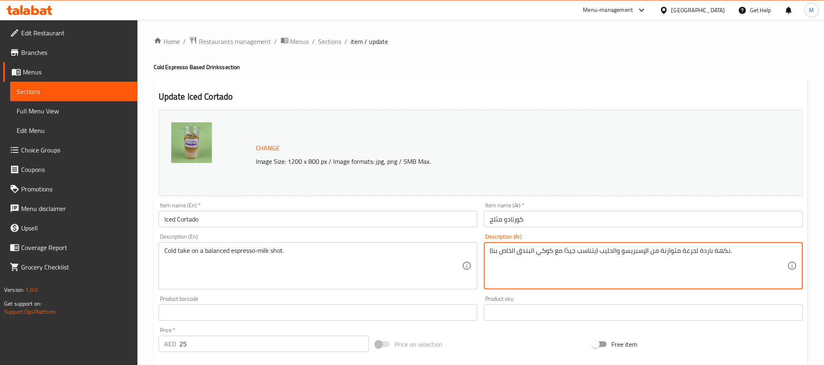
drag, startPoint x: 599, startPoint y: 251, endPoint x: 483, endPoint y: 254, distance: 116.0
type textarea "نكهة باردة لجرعة متوازنة من الإسبريسو والحليب."
click at [576, 221] on input "كورتادو مثلج" at bounding box center [643, 219] width 319 height 16
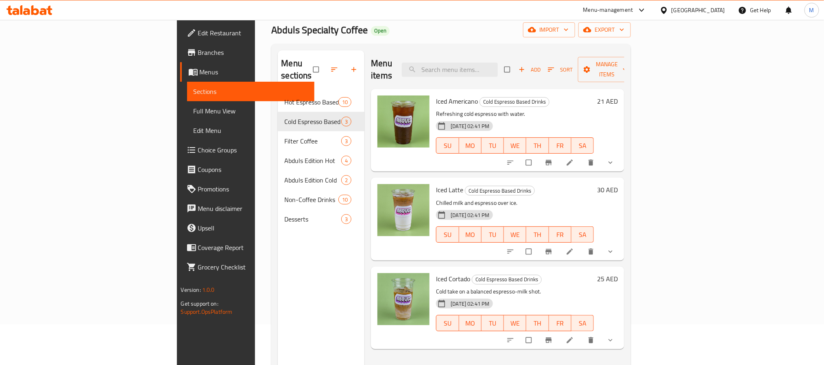
scroll to position [61, 0]
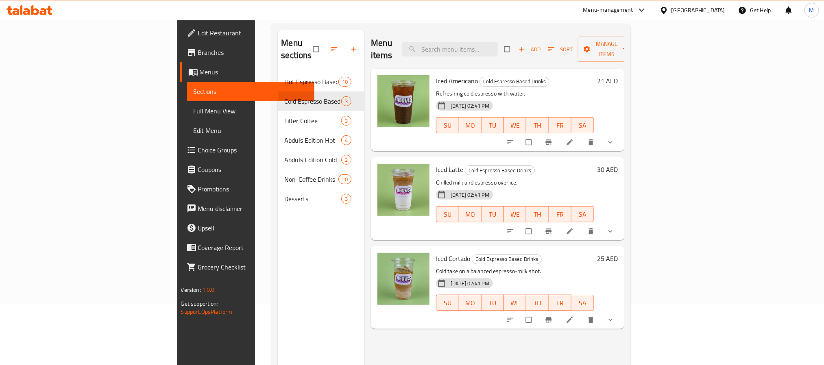
click at [576, 138] on link at bounding box center [571, 142] width 10 height 8
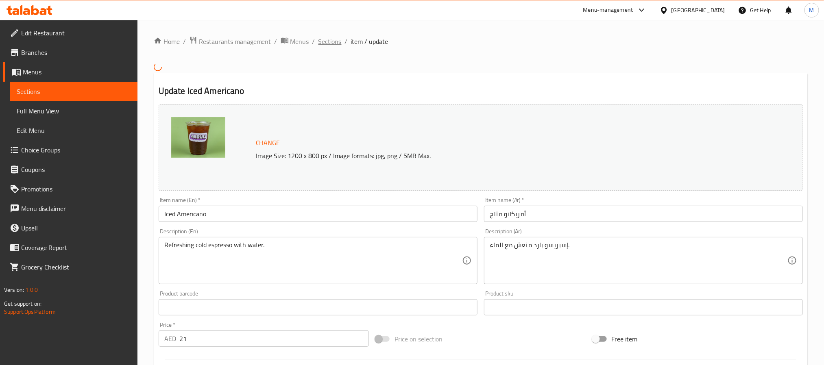
click at [320, 41] on span "Sections" at bounding box center [330, 42] width 23 height 10
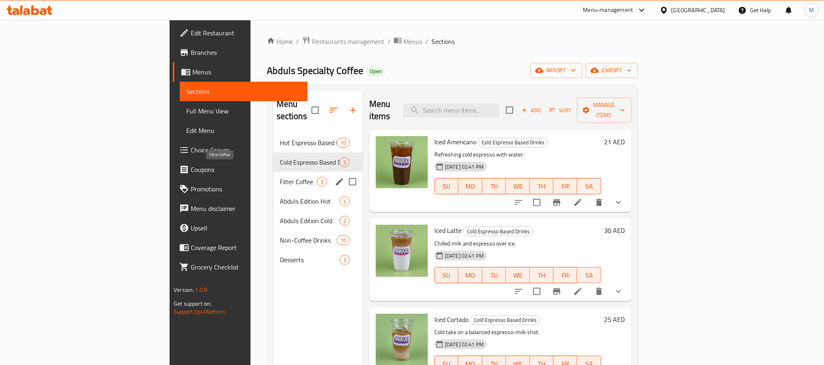
click at [280, 177] on span "Filter Coffee" at bounding box center [298, 182] width 37 height 10
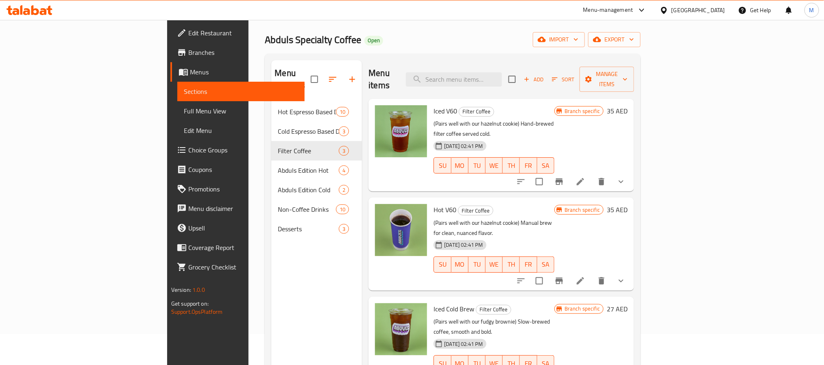
scroll to position [61, 0]
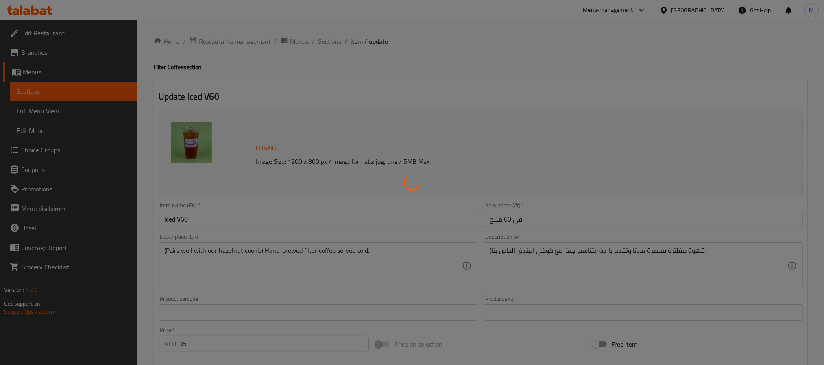
type input "إختيارك من الحلويات:"
type input "0"
type input "الإضافات:"
type input "0"
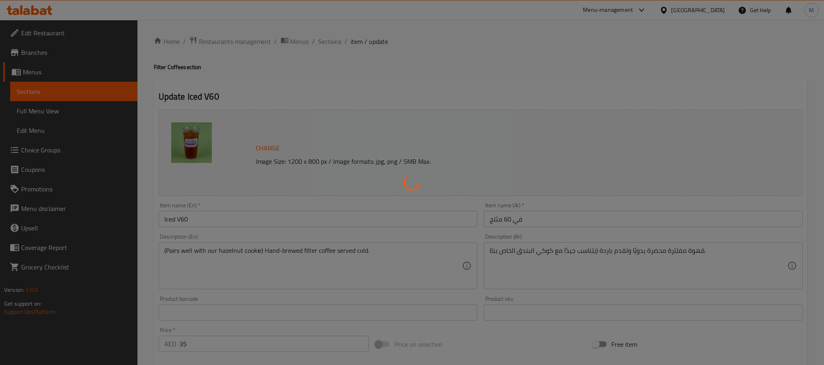
type input "0"
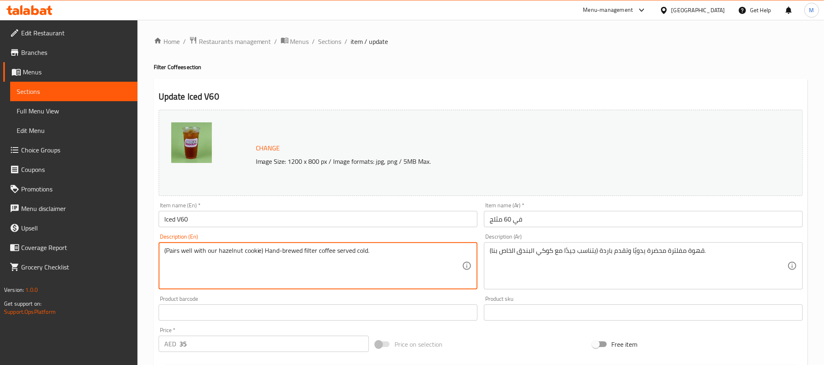
drag, startPoint x: 264, startPoint y: 248, endPoint x: 130, endPoint y: 252, distance: 133.9
type textarea "Hand-brewed filter coffee served cold."
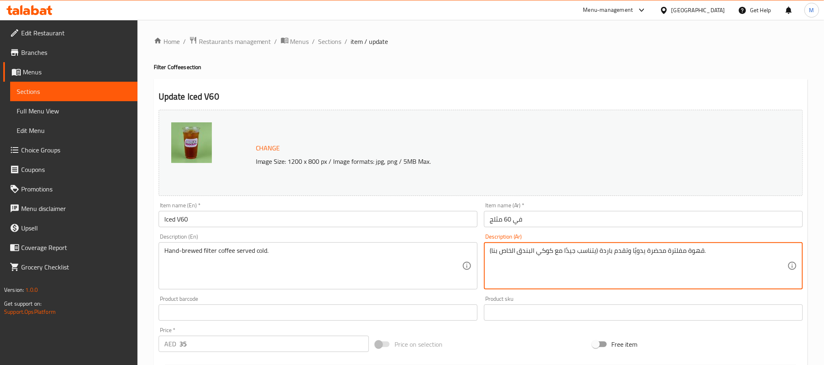
drag, startPoint x: 597, startPoint y: 253, endPoint x: 435, endPoint y: 253, distance: 162.3
type textarea "قهوة مفلترة محضرة يدويًا وتقدم باردة."
click at [583, 217] on input "في 60 مثلج" at bounding box center [643, 219] width 319 height 16
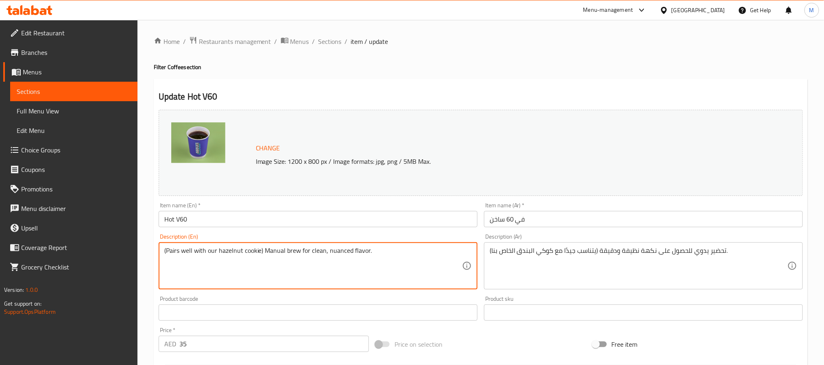
drag, startPoint x: 264, startPoint y: 247, endPoint x: 146, endPoint y: 249, distance: 118.4
type textarea "Manual brew for clean, nuanced flavor."
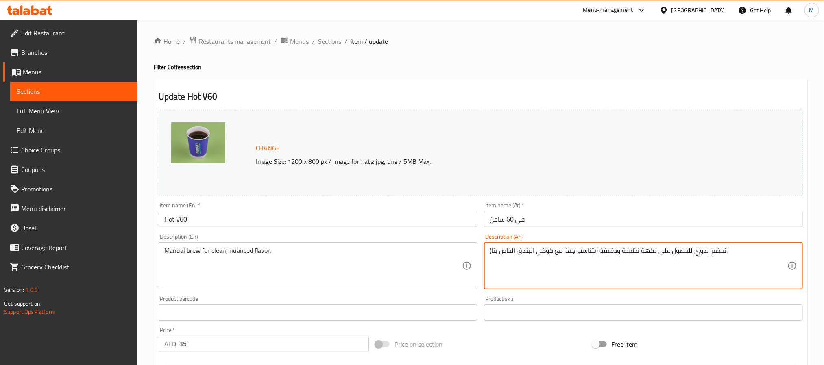
drag, startPoint x: 599, startPoint y: 251, endPoint x: 442, endPoint y: 254, distance: 157.5
type textarea "تحضير يدوي للحصول على نكهة نظيفة ودقيقة."
click at [546, 218] on input "في 60 ساخن" at bounding box center [643, 219] width 319 height 16
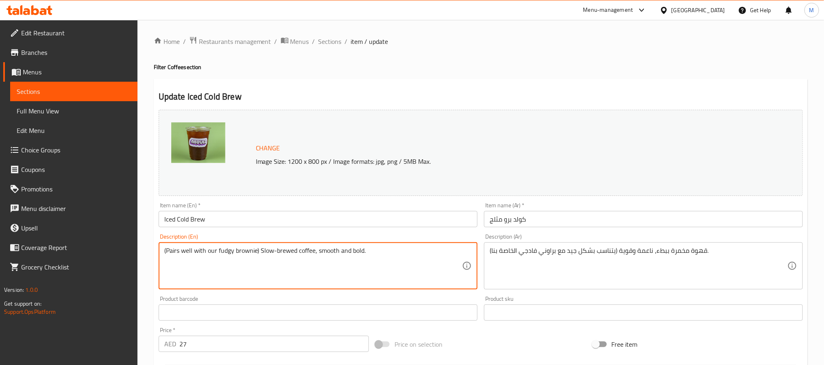
drag, startPoint x: 259, startPoint y: 251, endPoint x: 149, endPoint y: 254, distance: 109.9
type textarea "Slow-brewed coffee, smooth and bold."
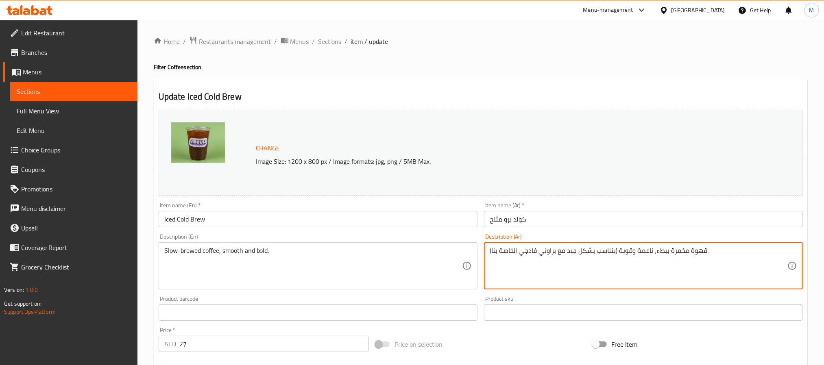
drag, startPoint x: 617, startPoint y: 251, endPoint x: 469, endPoint y: 249, distance: 148.1
type textarea "قهوة مخمرة ببطء، ناعمة وقوية."
click at [453, 221] on input "Iced Cold Brew" at bounding box center [318, 219] width 319 height 16
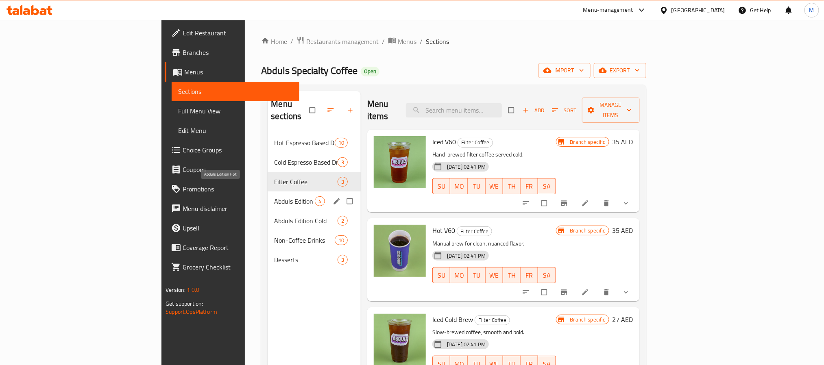
click at [274, 196] on span "Abduls Edition Hot" at bounding box center [294, 201] width 40 height 10
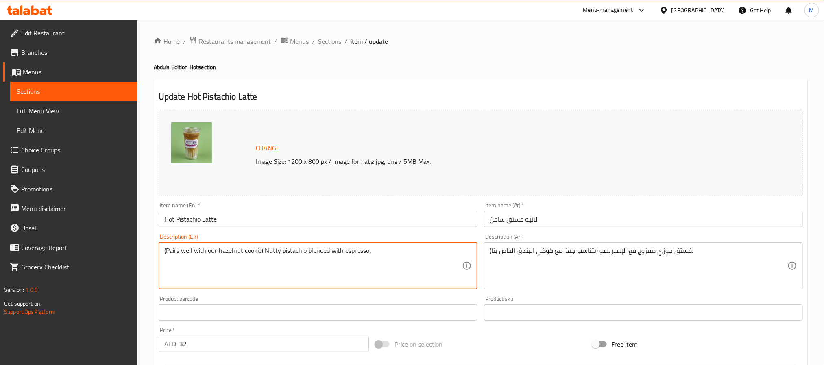
drag, startPoint x: 265, startPoint y: 249, endPoint x: 121, endPoint y: 251, distance: 144.0
type textarea "Nutty pistachio blended with espresso."
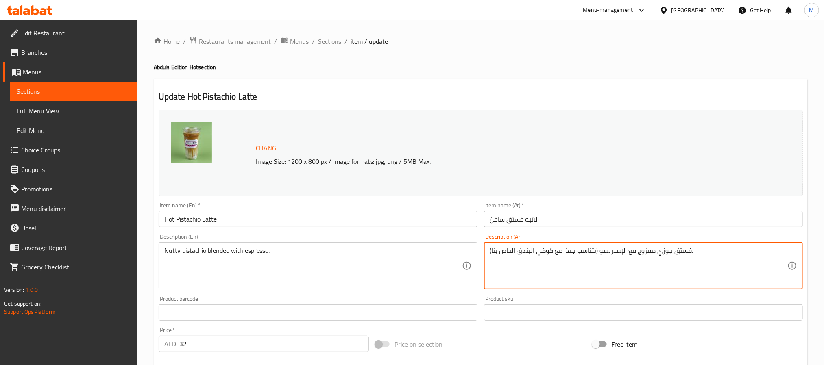
drag, startPoint x: 600, startPoint y: 254, endPoint x: 467, endPoint y: 252, distance: 132.2
type textarea "فستق جوزي ممزوج مع الإسبريسو."
click at [456, 226] on input "Hot Pistachio Latte" at bounding box center [318, 219] width 319 height 16
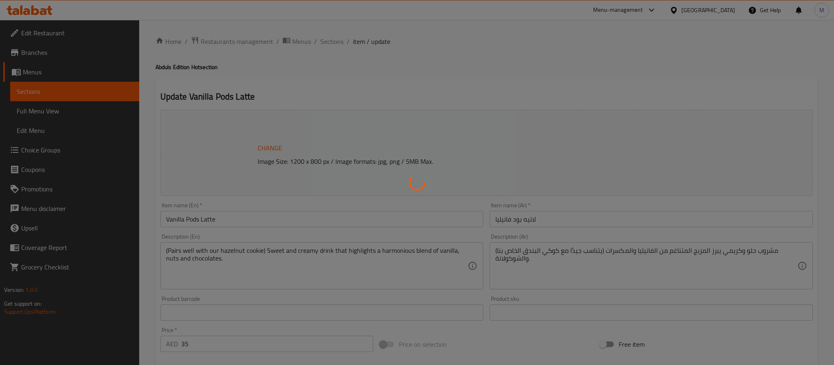
type input "إختيارك من الحلويات:"
type input "0"
type input "إختيارك من نوع الحليب:"
type input "1"
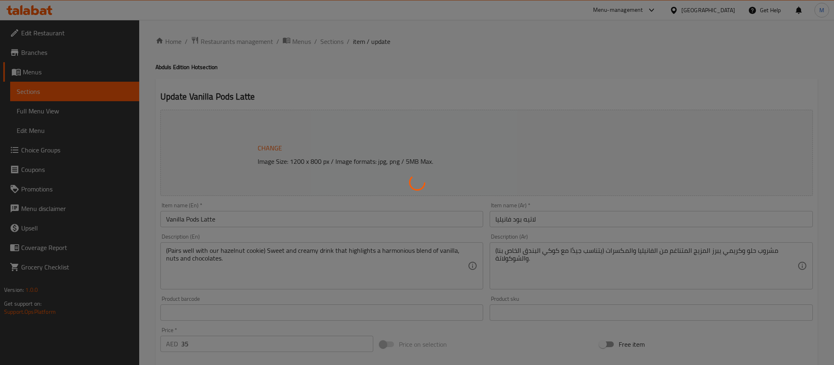
type input "1"
type input "الإضافات:"
type input "0"
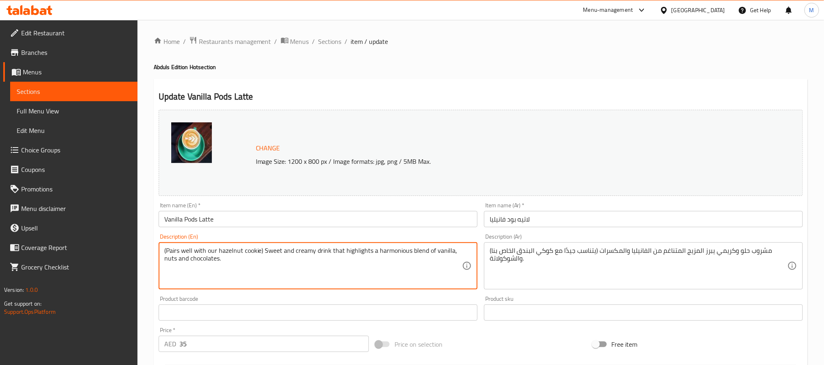
drag, startPoint x: 265, startPoint y: 249, endPoint x: 100, endPoint y: 247, distance: 164.8
type textarea "Sweet and creamy drink that highlights a harmonious blend of vanilla, nuts and …"
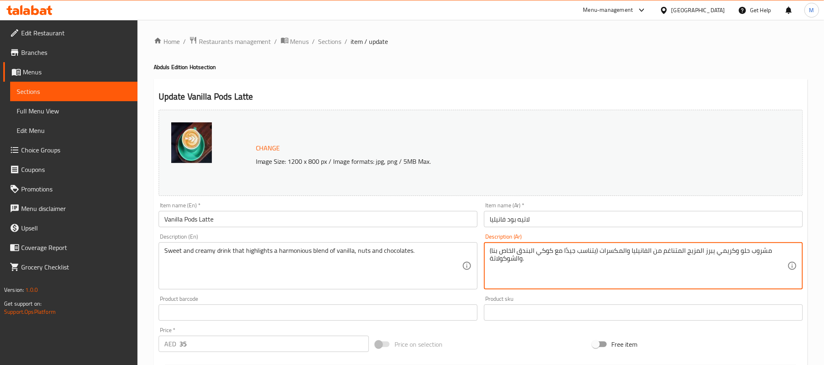
click at [600, 253] on textarea "(يتناسب جيدًا مع كوكي البندق الخاص بنا) مشروب حلو وكريمي يبرز المزيج المتناغم م…" at bounding box center [639, 266] width 298 height 39
drag, startPoint x: 597, startPoint y: 249, endPoint x: 486, endPoint y: 247, distance: 111.1
click at [486, 247] on div "(يتناسب جيدًا مع كوكي البندق الخاص بنا) مشروب حلو وكريمي يبرز المزيج المتناغم م…" at bounding box center [643, 265] width 319 height 47
type textarea "مشروب حلو وكريمي يبرز المزيج المتناغم من الفانيليا والمكسرات والشوكولاتة."
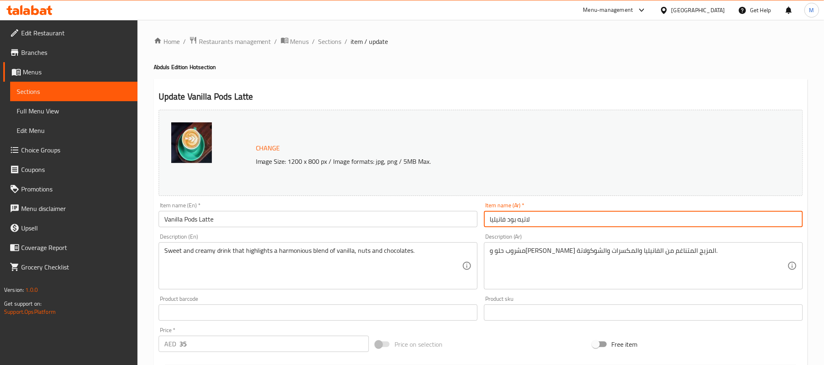
click at [603, 218] on input "لاتيه بود فانيليا" at bounding box center [643, 219] width 319 height 16
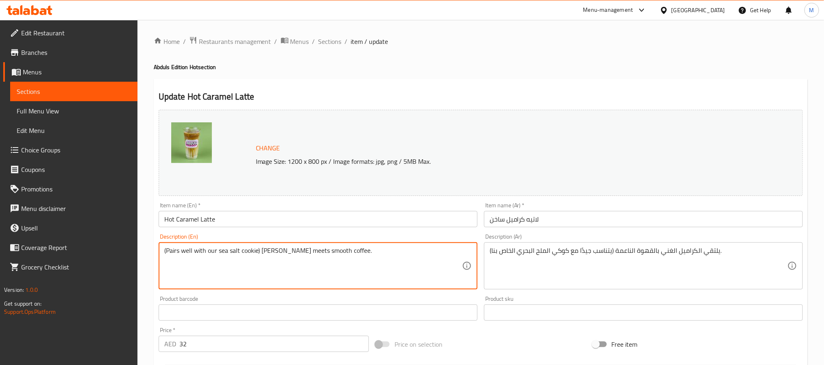
drag, startPoint x: 261, startPoint y: 250, endPoint x: 144, endPoint y: 249, distance: 116.8
type textarea "Rich caramel meets smooth coffee."
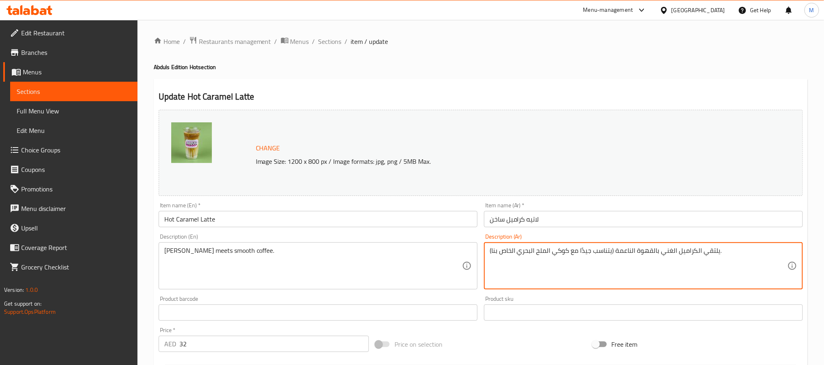
drag, startPoint x: 615, startPoint y: 253, endPoint x: 466, endPoint y: 248, distance: 149.0
type textarea "يلتقي الكراميل الغني بالقهوة الناعمة."
click at [564, 224] on input "لاتيه كراميل ساخن" at bounding box center [643, 219] width 319 height 16
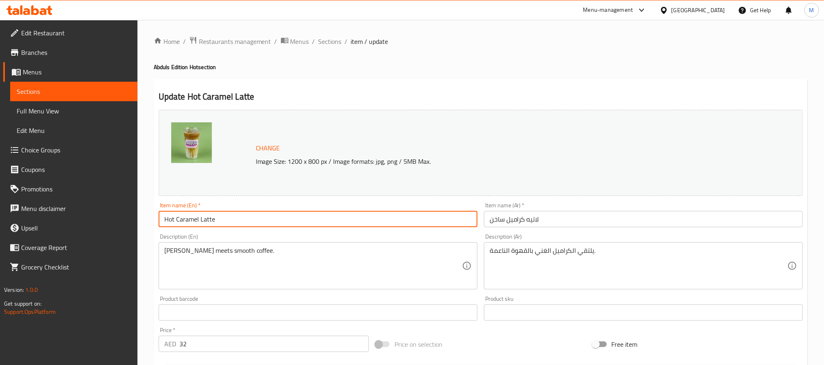
click at [377, 224] on input "Hot Caramel Latte" at bounding box center [318, 219] width 319 height 16
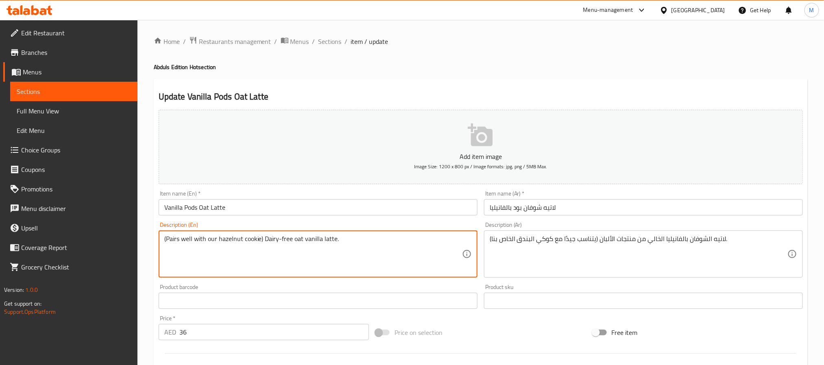
drag, startPoint x: 265, startPoint y: 238, endPoint x: 109, endPoint y: 241, distance: 156.2
type textarea "Dairy-free oat vanilla latte."
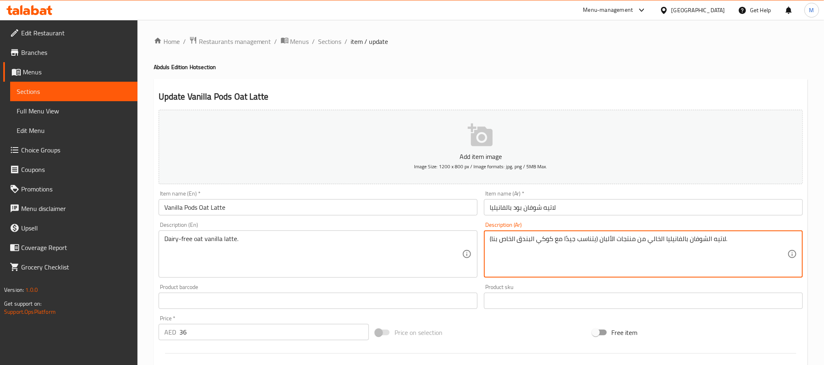
drag, startPoint x: 598, startPoint y: 238, endPoint x: 461, endPoint y: 243, distance: 136.8
type textarea "لاتيه الشوفان بالفانيليا الخالي من منتجات الألبان."
click at [466, 204] on input "Vanilla Pods Oat Latte" at bounding box center [318, 207] width 319 height 16
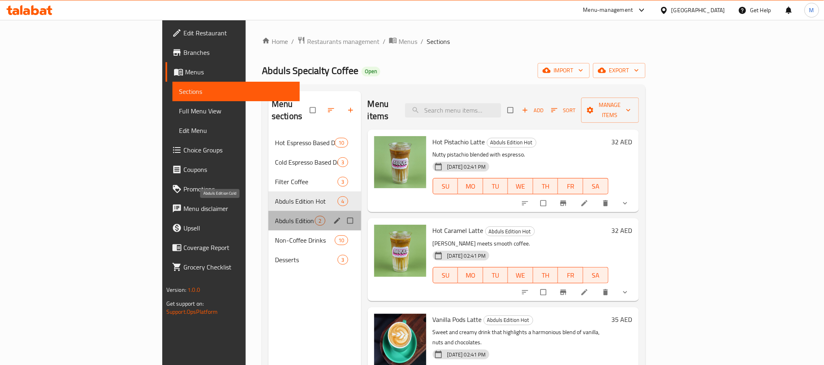
click at [275, 216] on span "Abduls Edition Cold" at bounding box center [295, 221] width 40 height 10
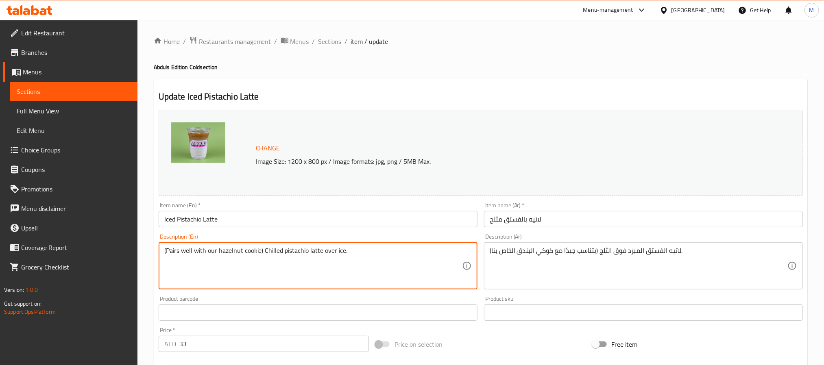
drag, startPoint x: 262, startPoint y: 249, endPoint x: 110, endPoint y: 251, distance: 152.6
click at [166, 248] on textarea "Chilled pistachio latte over ice." at bounding box center [313, 266] width 298 height 39
type textarea "Chilled pistachio latte over ice."
click at [411, 217] on input "Iced Pistachio Latte" at bounding box center [318, 219] width 319 height 16
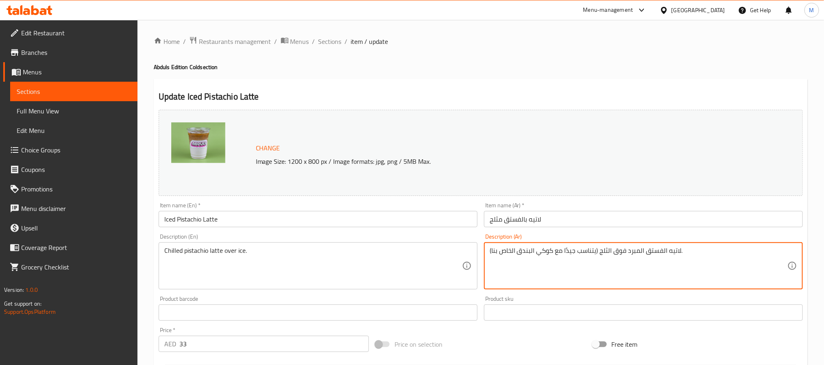
drag, startPoint x: 598, startPoint y: 254, endPoint x: 433, endPoint y: 255, distance: 164.8
type textarea "لاتيه الفستق المبرد فوق الثلج."
click at [591, 216] on input "لاتيه بالفستق مثلج" at bounding box center [643, 219] width 319 height 16
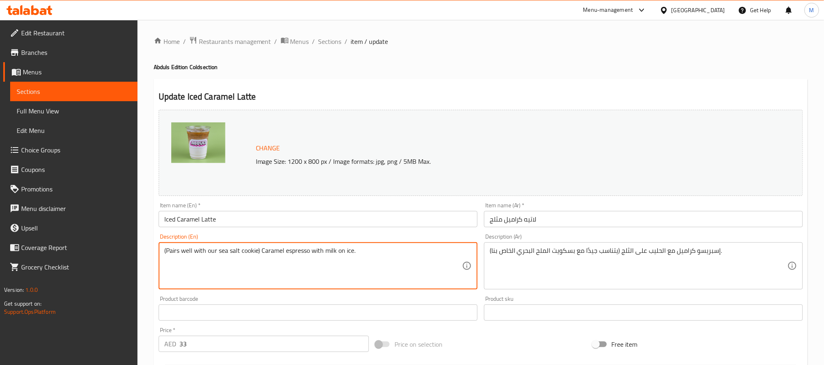
drag, startPoint x: 261, startPoint y: 253, endPoint x: 153, endPoint y: 257, distance: 108.7
type textarea "Caramel espresso with milk on ice."
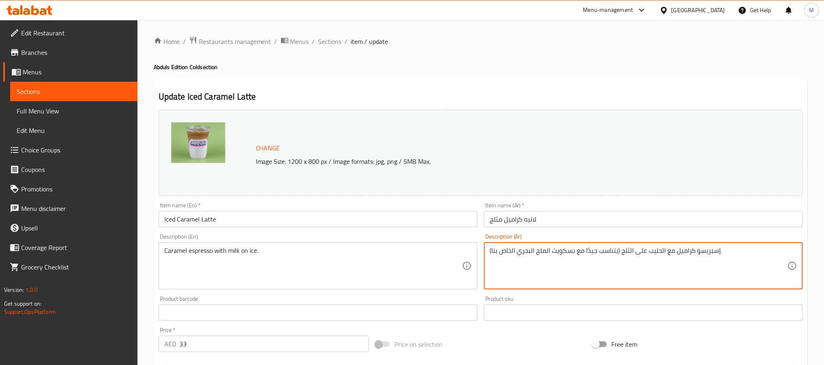
drag, startPoint x: 621, startPoint y: 251, endPoint x: 460, endPoint y: 253, distance: 161.1
type textarea "إسبريسو كراميل مع الحليب على الثلج."
click at [447, 225] on input "Iced Caramel Latte" at bounding box center [318, 219] width 319 height 16
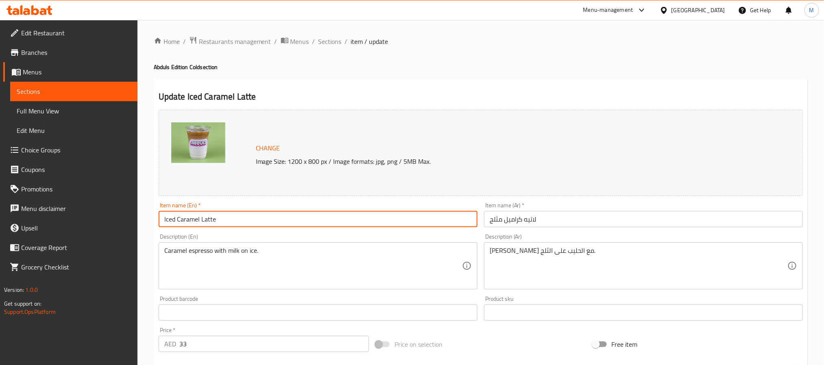
click at [444, 226] on input "Iced Caramel Latte" at bounding box center [318, 219] width 319 height 16
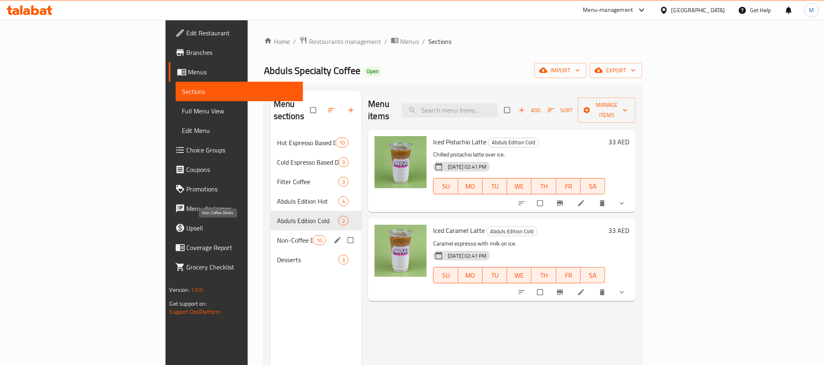
click at [277, 236] on span "Non-Coffee Drinks" at bounding box center [295, 241] width 36 height 10
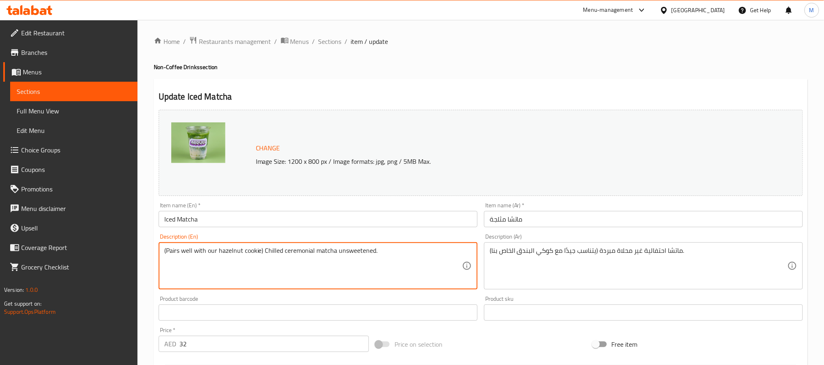
drag, startPoint x: 265, startPoint y: 249, endPoint x: 153, endPoint y: 253, distance: 111.9
type textarea "Chilled ceremonial matcha unsweetened."
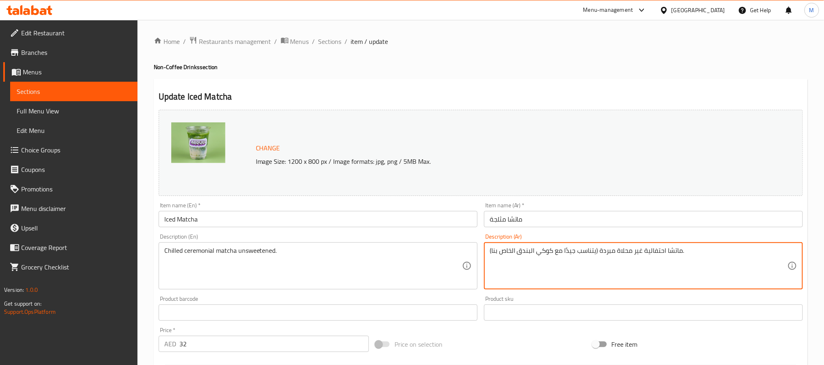
drag, startPoint x: 599, startPoint y: 251, endPoint x: 481, endPoint y: 251, distance: 118.0
type textarea "ماتشا احتفالية غير محلاة مبردة."
click at [564, 221] on input "ماتشا مثلجة" at bounding box center [643, 219] width 319 height 16
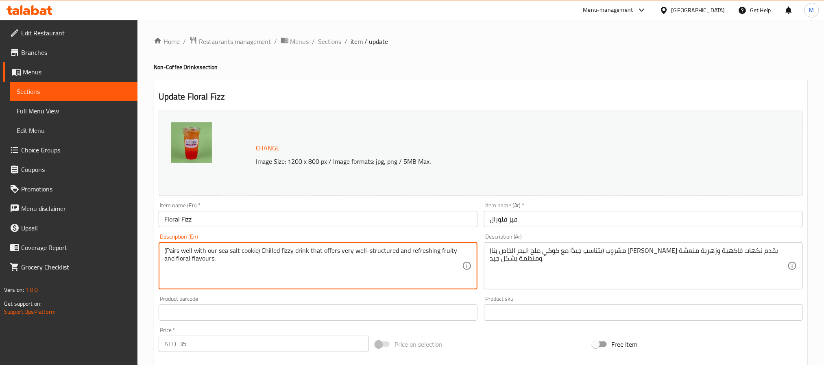
drag, startPoint x: 260, startPoint y: 251, endPoint x: 148, endPoint y: 247, distance: 112.4
type textarea "Chilled fizzy drink that offers very well-structured and refreshing fruity and …"
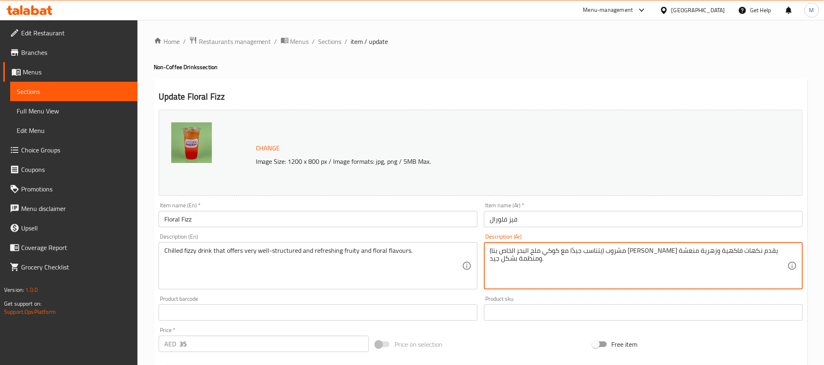
drag, startPoint x: 607, startPoint y: 251, endPoint x: 482, endPoint y: 244, distance: 124.6
click at [554, 246] on div "(يتناسب جيدًا مع كوكي ملح البحر الخاص بنا) مشروب [PERSON_NAME] يقدم نكهات فاكهي…" at bounding box center [643, 265] width 319 height 47
click at [607, 253] on textarea "(يتناسب جيدًا مع كوكي ملح البحر الخاص بنا) مشروب [PERSON_NAME] يقدم نكهات فاكهي…" at bounding box center [639, 266] width 298 height 39
drag, startPoint x: 605, startPoint y: 251, endPoint x: 480, endPoint y: 249, distance: 125.7
click at [480, 249] on div "Change Image Size: 1200 x 800 px / Image formats: jpg, png / 5MB Max. Item name…" at bounding box center [480, 288] width 651 height 362
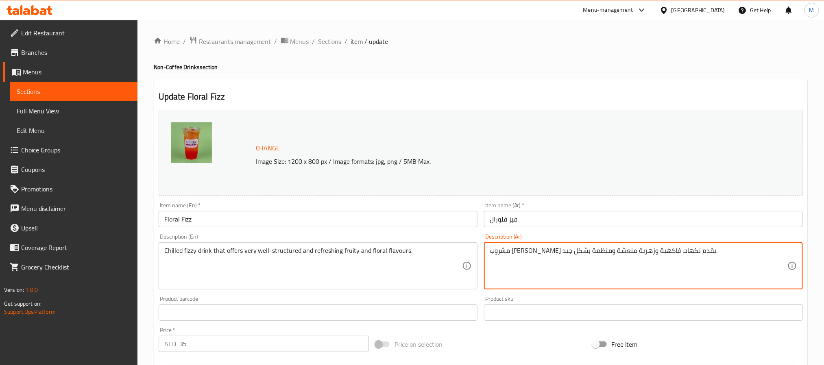
type textarea "مشروب [PERSON_NAME] يقدم نكهات فاكهية وزهرية منعشة ومنظمة بشكل جيد."
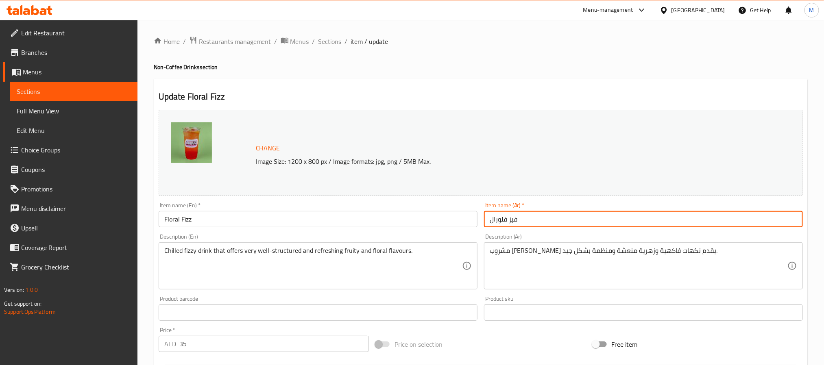
click at [546, 222] on input "فيز فلورال" at bounding box center [643, 219] width 319 height 16
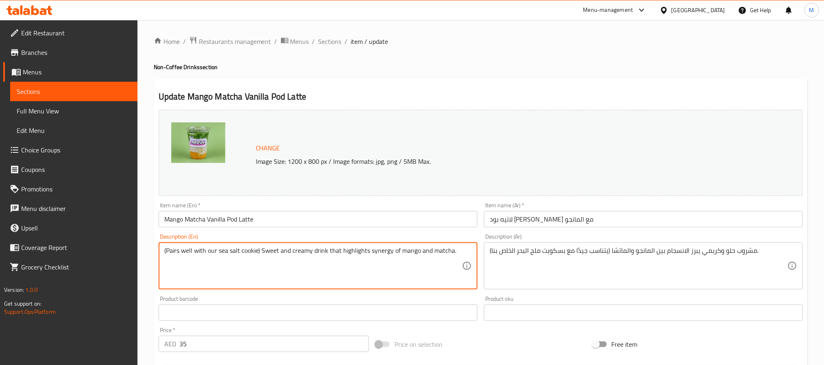
drag, startPoint x: 260, startPoint y: 251, endPoint x: 138, endPoint y: 251, distance: 121.6
click at [167, 251] on textarea "Sweet and creamy drink that highlights synergy of mango and matcha." at bounding box center [313, 266] width 298 height 39
type textarea "Sweet and creamy drink that highlights synergy of mango and matcha."
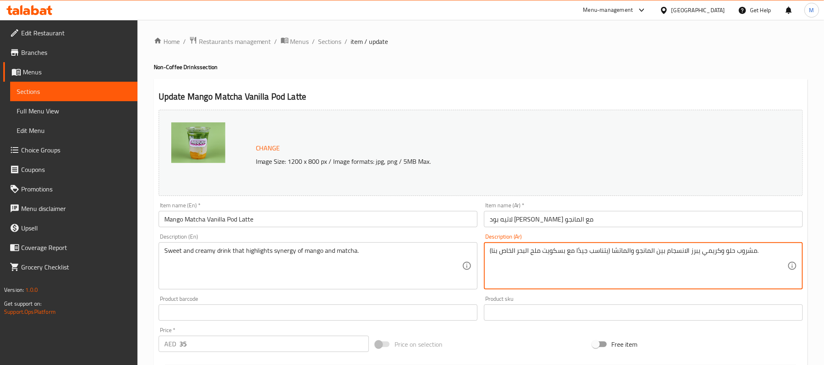
drag, startPoint x: 611, startPoint y: 251, endPoint x: 477, endPoint y: 255, distance: 134.3
type textarea "مشروب حلو و[PERSON_NAME] الانسجام بين المانجو والماتشا."
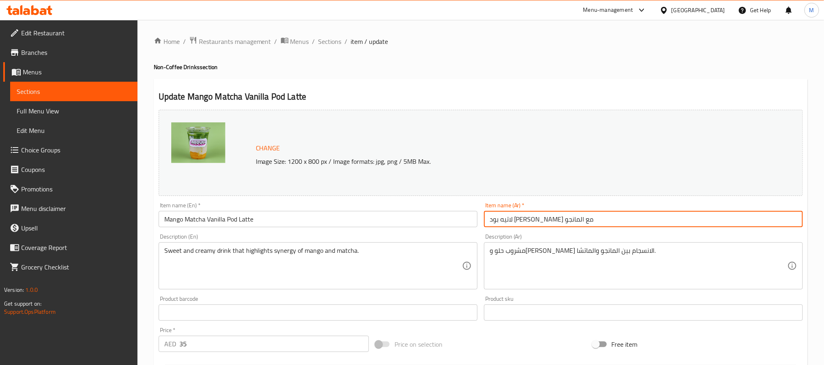
click at [588, 220] on input "لاتيه بود [PERSON_NAME] مع المانجو" at bounding box center [643, 219] width 319 height 16
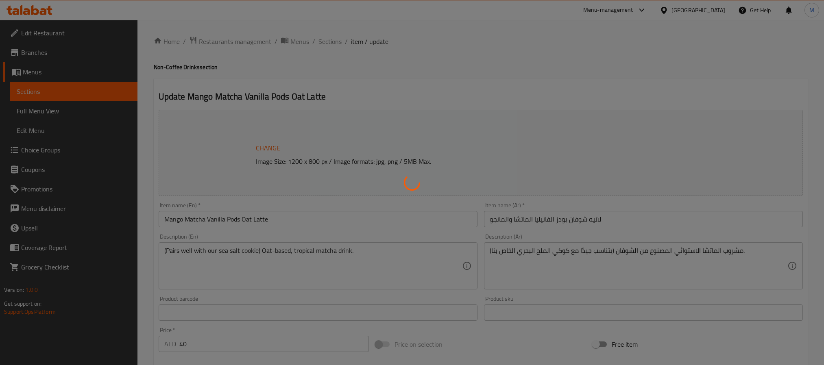
type input "إختيارك من الحلويات:"
type input "0"
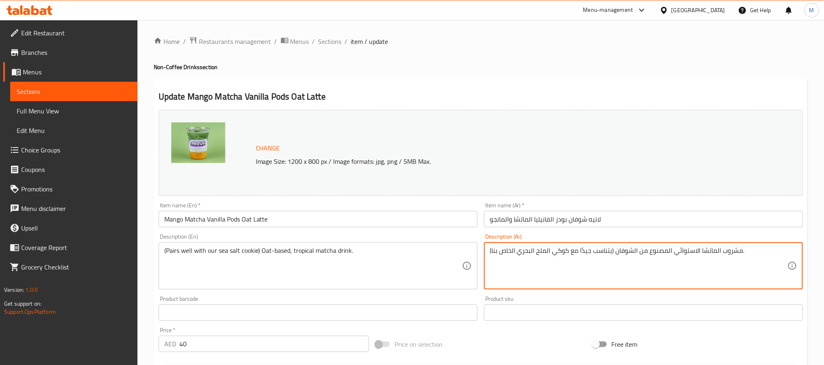
drag, startPoint x: 615, startPoint y: 251, endPoint x: 491, endPoint y: 253, distance: 124.5
type textarea "مشروب الماتشا الاستوائي المصنوع من الشوفان."
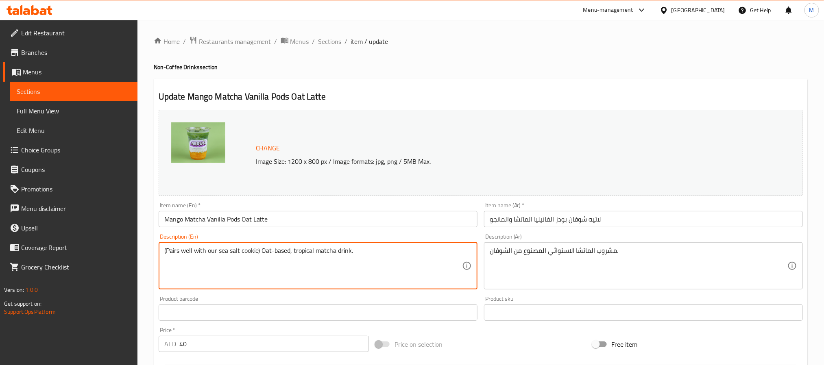
drag, startPoint x: 260, startPoint y: 251, endPoint x: 140, endPoint y: 256, distance: 120.1
type textarea "Oat-based, tropical matcha drink."
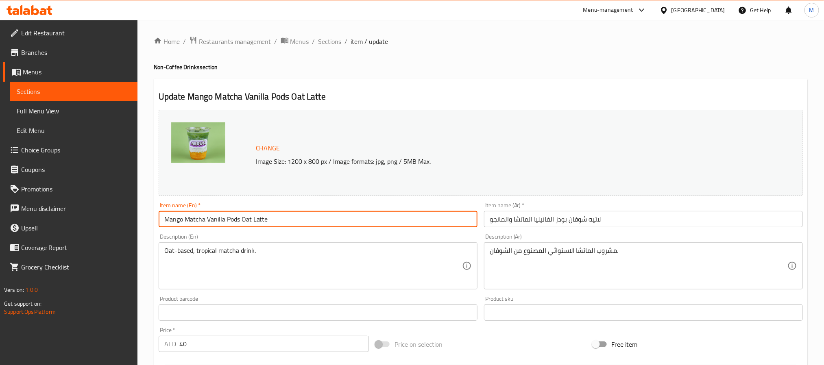
click at [281, 220] on input "Mango Matcha Vanilla Pods Oat Latte" at bounding box center [318, 219] width 319 height 16
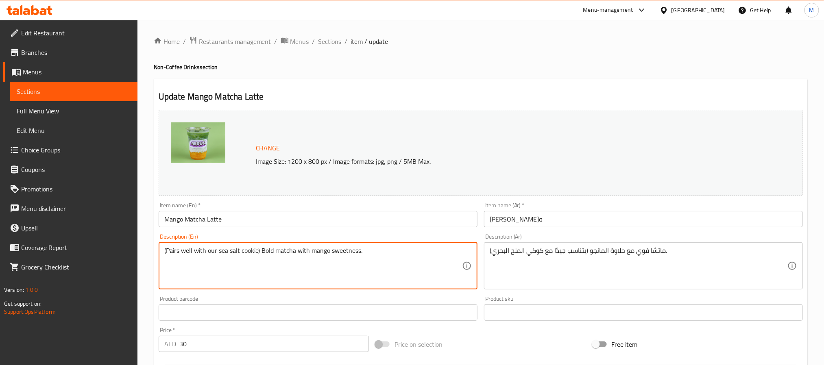
drag, startPoint x: 260, startPoint y: 254, endPoint x: 160, endPoint y: 259, distance: 100.2
type textarea "Bold matcha with mango sweetness."
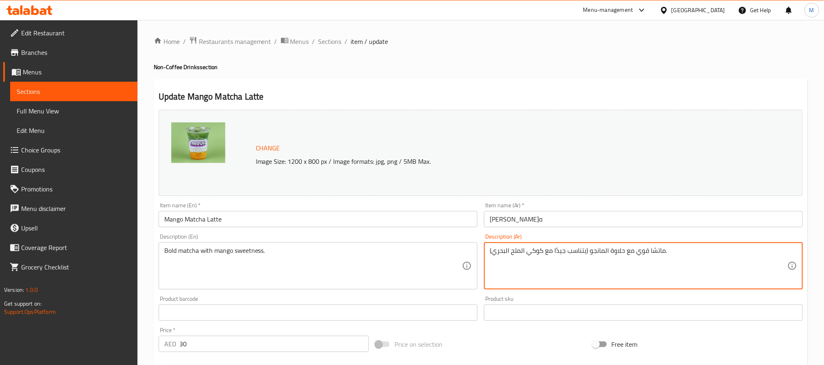
drag, startPoint x: 590, startPoint y: 252, endPoint x: 475, endPoint y: 259, distance: 114.9
type textarea "ماتشا قوي مع حلاوة المانجو."
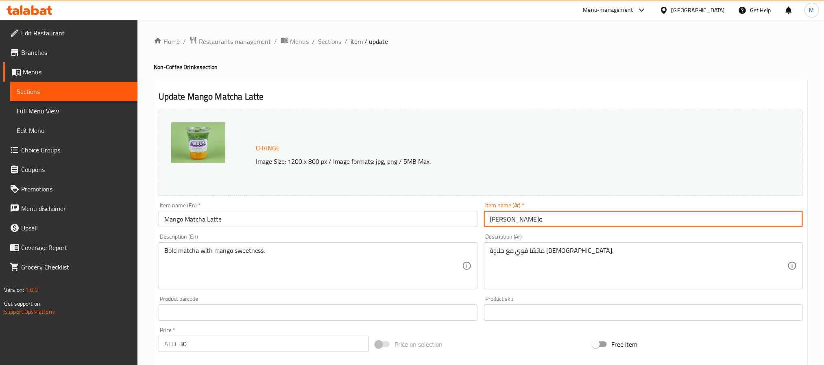
click at [572, 220] on input "مانجو ماتشا لاتيه" at bounding box center [643, 219] width 319 height 16
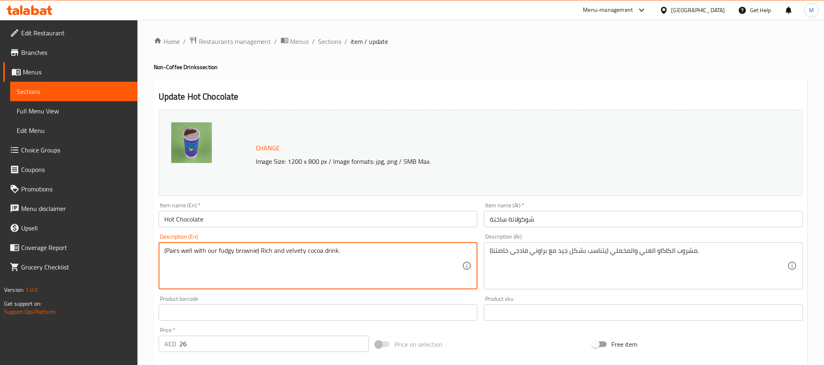
drag, startPoint x: 260, startPoint y: 249, endPoint x: 155, endPoint y: 261, distance: 105.6
type textarea "Rich and velvety cocoa drink."
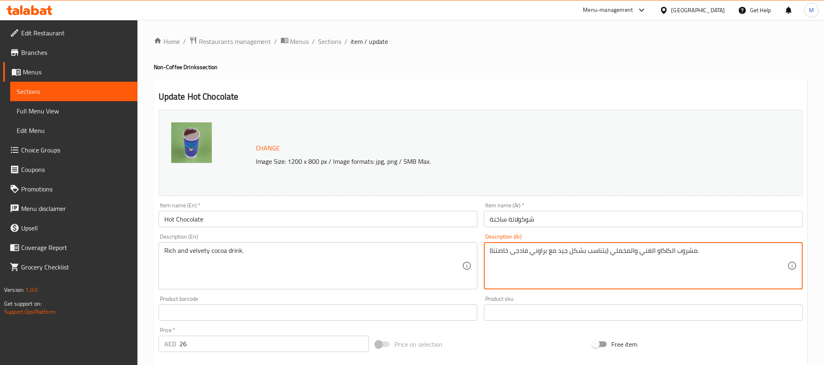
drag, startPoint x: 609, startPoint y: 253, endPoint x: 475, endPoint y: 260, distance: 134.1
type textarea "مشروب الكاكاو الغني والمخملي."
click at [550, 221] on input "شوكولاتة ساخنة" at bounding box center [643, 219] width 319 height 16
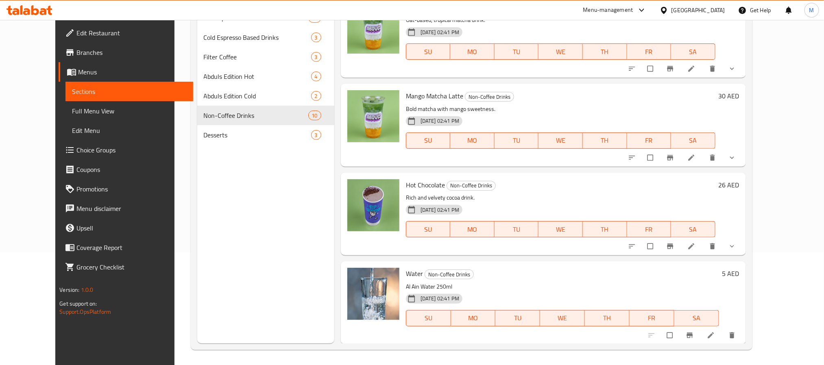
scroll to position [114, 0]
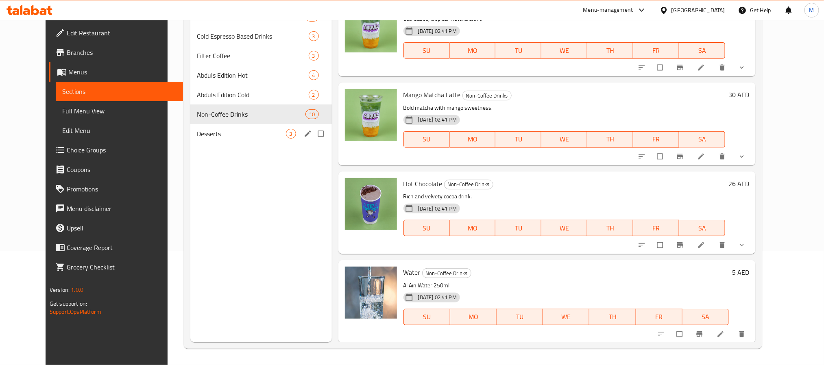
click at [218, 136] on span "Desserts" at bounding box center [241, 134] width 89 height 10
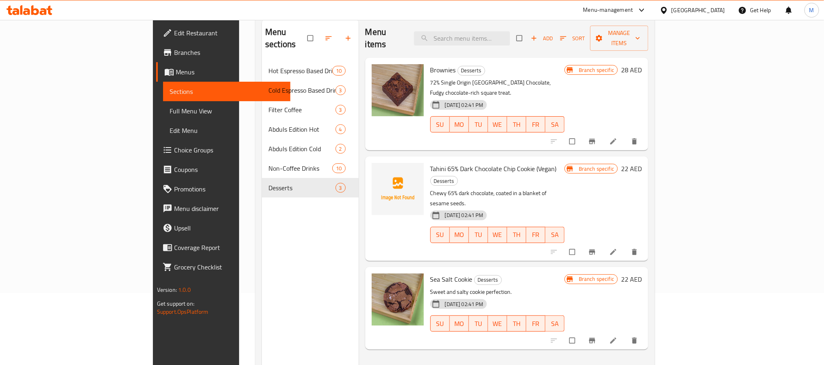
scroll to position [53, 0]
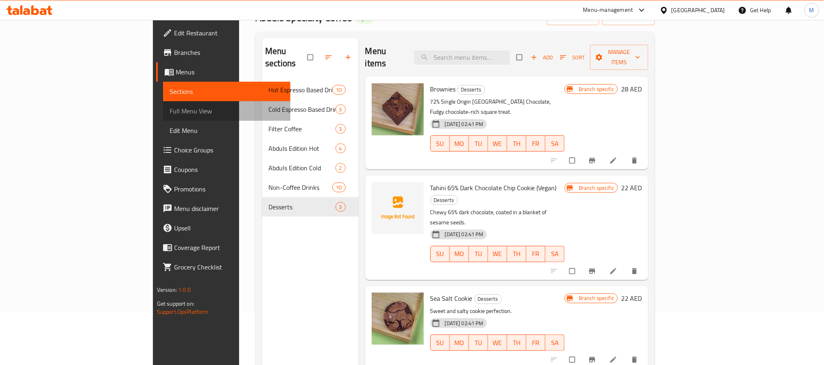
click at [170, 112] on span "Full Menu View" at bounding box center [227, 111] width 114 height 10
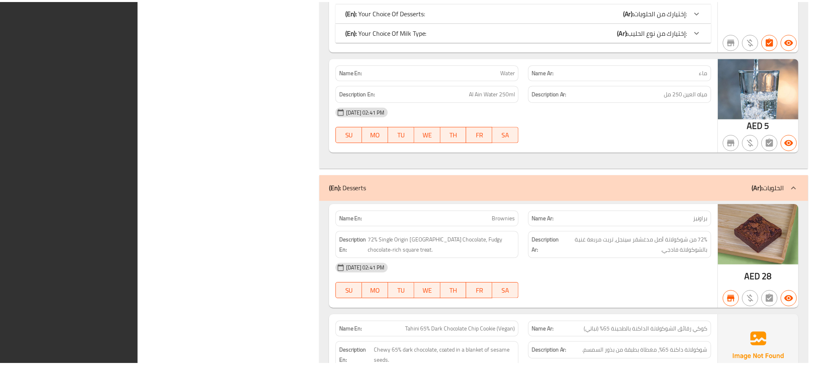
scroll to position [5879, 0]
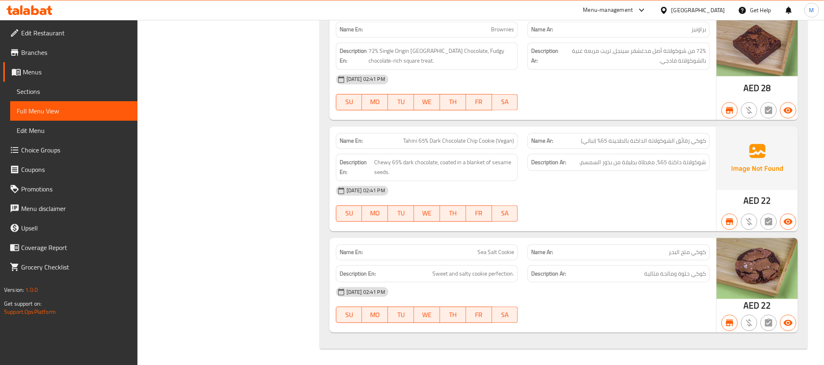
click at [692, 8] on div "[GEOGRAPHIC_DATA]" at bounding box center [699, 10] width 54 height 9
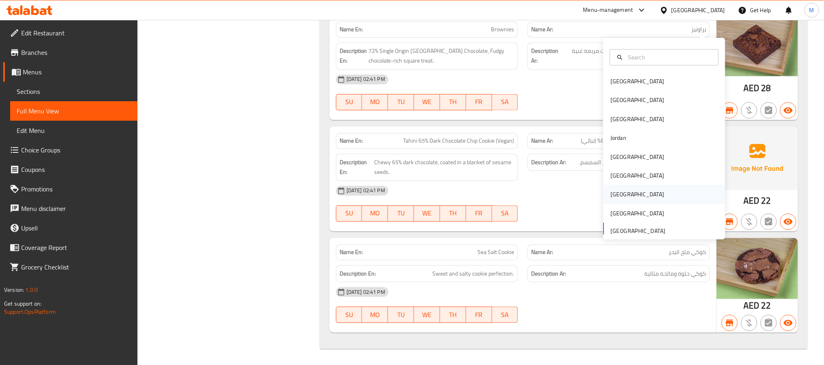
click at [613, 190] on div "[GEOGRAPHIC_DATA]" at bounding box center [638, 194] width 54 height 9
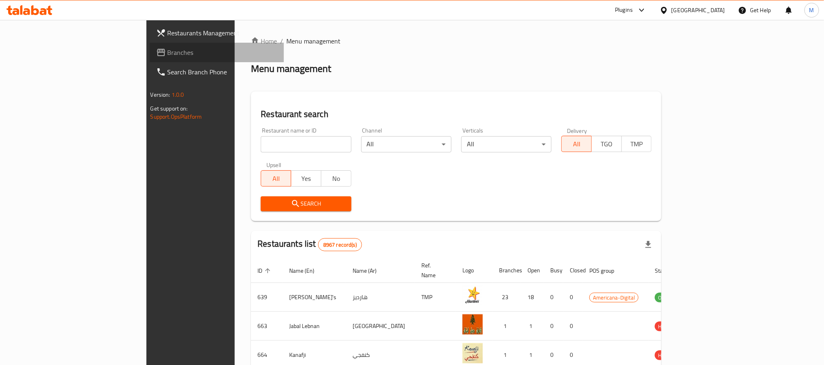
click at [150, 57] on link "Branches" at bounding box center [217, 53] width 134 height 20
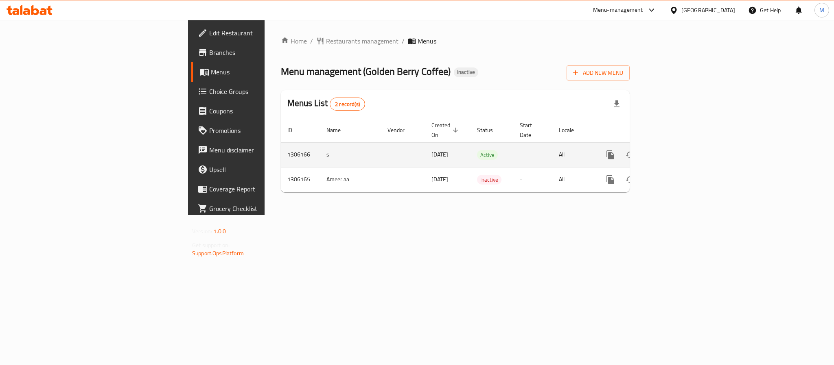
click at [674, 150] on icon "enhanced table" at bounding box center [669, 155] width 10 height 10
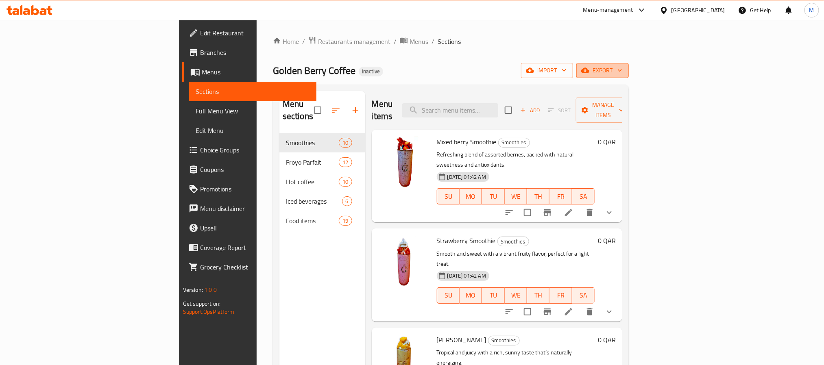
click at [622, 65] on span "export" at bounding box center [602, 70] width 39 height 10
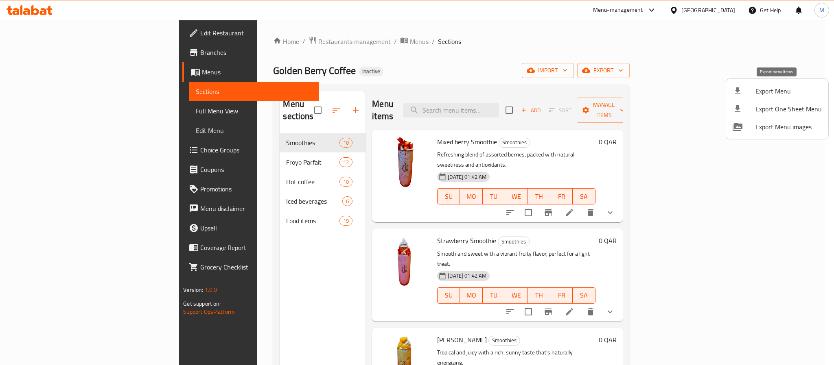
click at [761, 87] on span "Export Menu" at bounding box center [788, 91] width 66 height 10
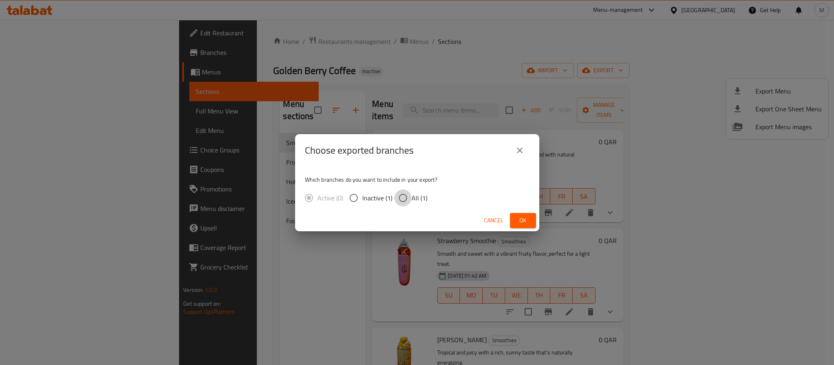
click at [406, 205] on input "All (1)" at bounding box center [402, 198] width 17 height 17
radio input "true"
drag, startPoint x: 517, startPoint y: 219, endPoint x: 516, endPoint y: 197, distance: 22.0
click at [517, 219] on span "Ok" at bounding box center [522, 221] width 13 height 10
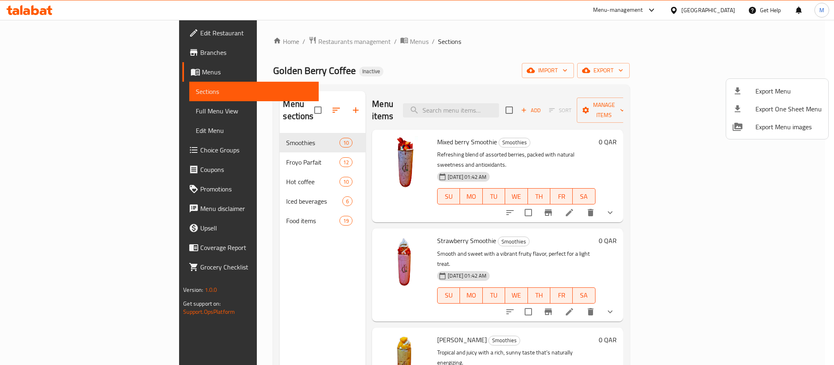
click at [647, 133] on div at bounding box center [417, 182] width 834 height 365
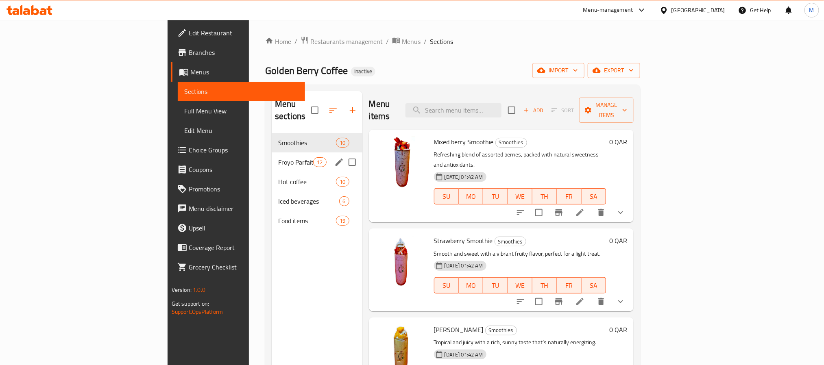
click at [278, 157] on span "Froyo Parfait" at bounding box center [295, 162] width 35 height 10
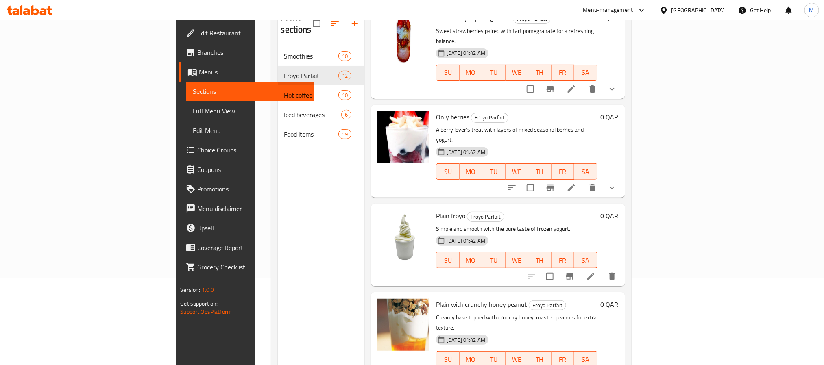
scroll to position [114, 0]
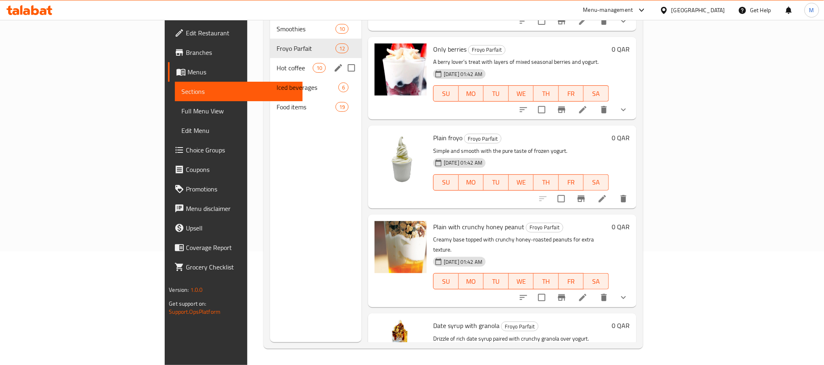
drag, startPoint x: 192, startPoint y: 50, endPoint x: 214, endPoint y: 60, distance: 24.6
click at [270, 58] on div "Hot coffee 10" at bounding box center [316, 68] width 92 height 20
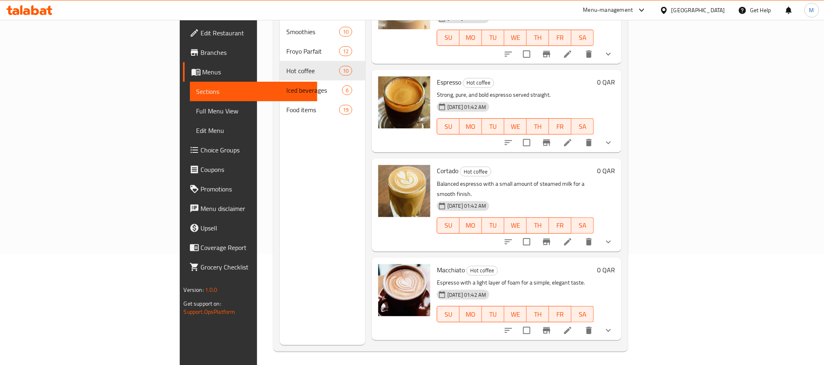
scroll to position [114, 0]
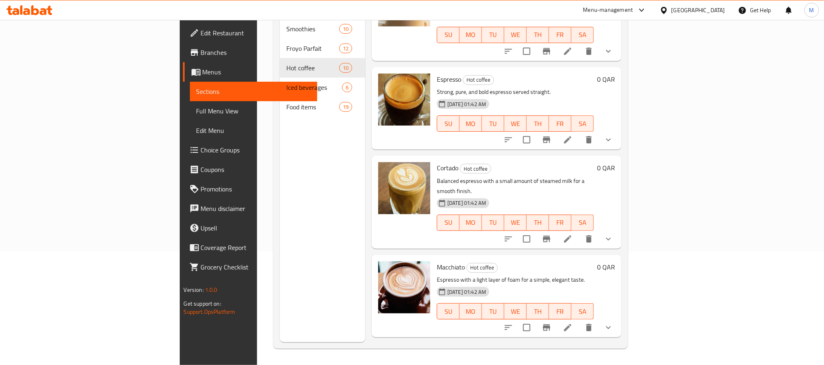
click at [437, 350] on span "Americano" at bounding box center [451, 356] width 29 height 12
copy h6 "Americano"
click at [437, 350] on span "Americano" at bounding box center [451, 356] width 29 height 12
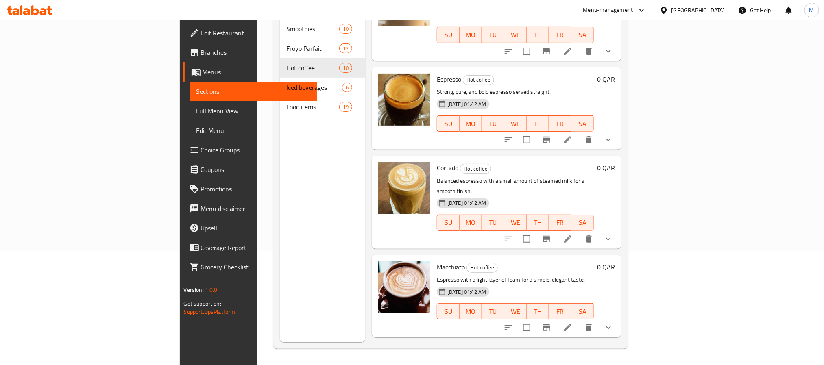
click at [280, 193] on div "Menu sections Smoothies 10 Froyo Parfait 12 Hot coffee 10 Iced beverages 6 Food…" at bounding box center [322, 159] width 85 height 365
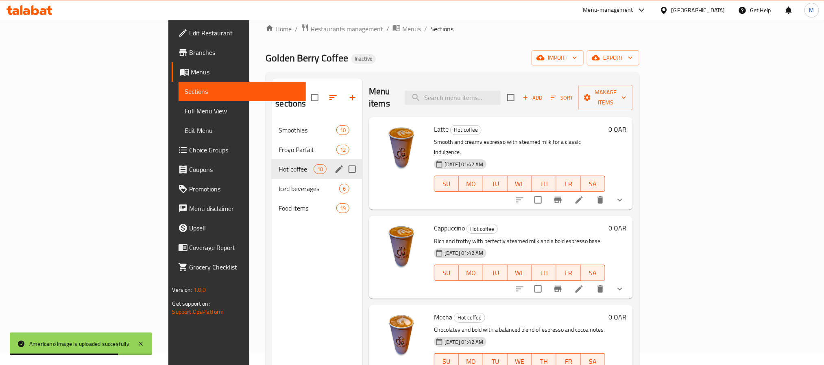
scroll to position [0, 0]
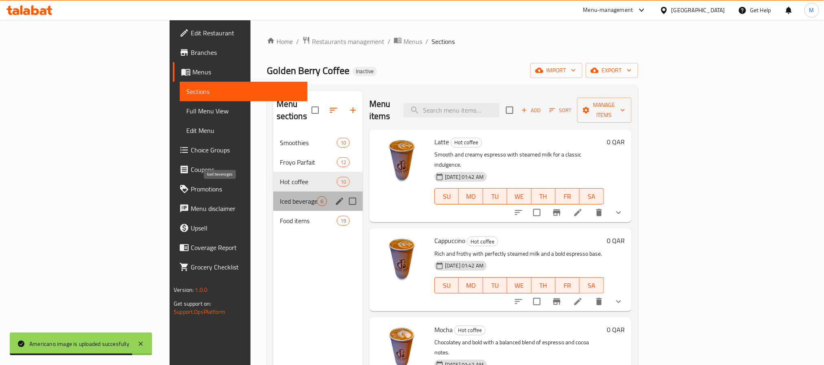
click at [280, 196] on span "Iced beverages" at bounding box center [298, 201] width 37 height 10
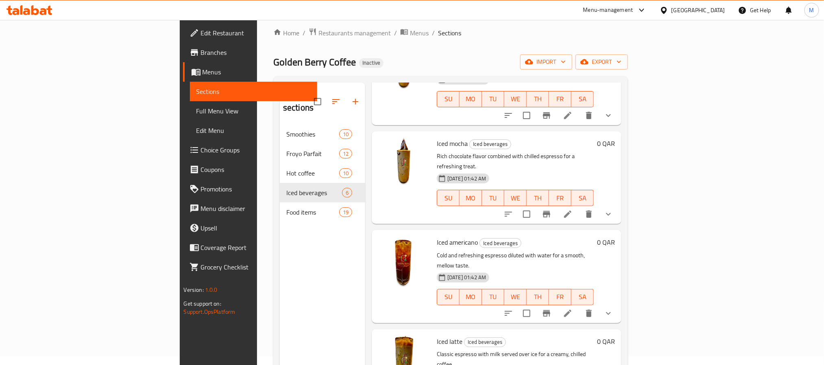
scroll to position [114, 0]
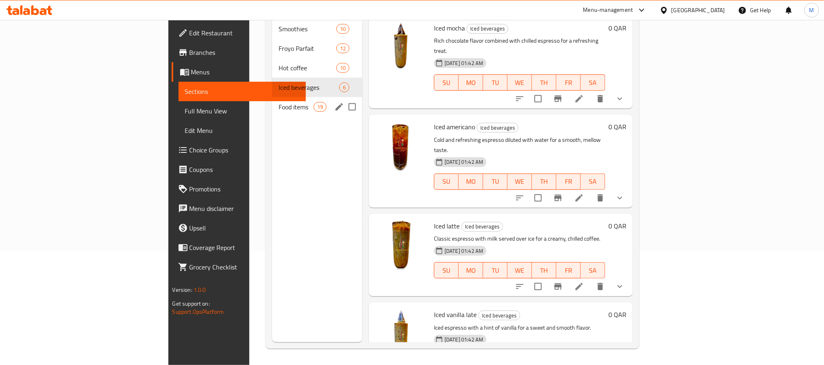
click at [272, 97] on div "Food items 19" at bounding box center [317, 107] width 90 height 20
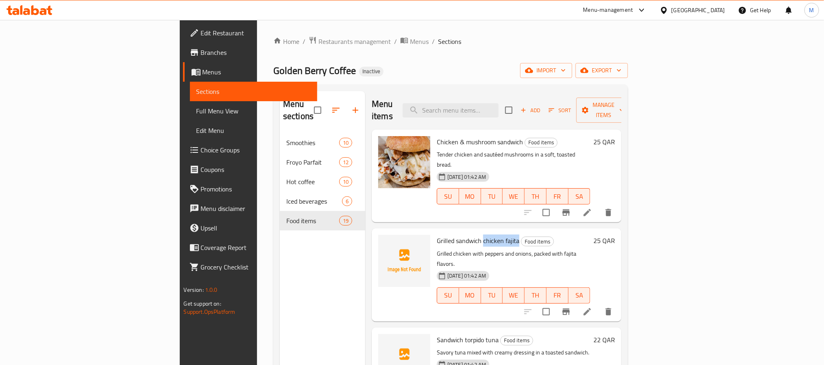
drag, startPoint x: 474, startPoint y: 218, endPoint x: 438, endPoint y: 220, distance: 35.9
click at [438, 235] on h6 "Grilled sandwich chicken fajita Food items" at bounding box center [513, 240] width 153 height 11
copy span "chicken fajita"
drag, startPoint x: 414, startPoint y: 229, endPoint x: 560, endPoint y: 227, distance: 146.4
click at [560, 249] on p "Grilled chicken with peppers and onions, packed with fajita flavors." at bounding box center [513, 259] width 153 height 20
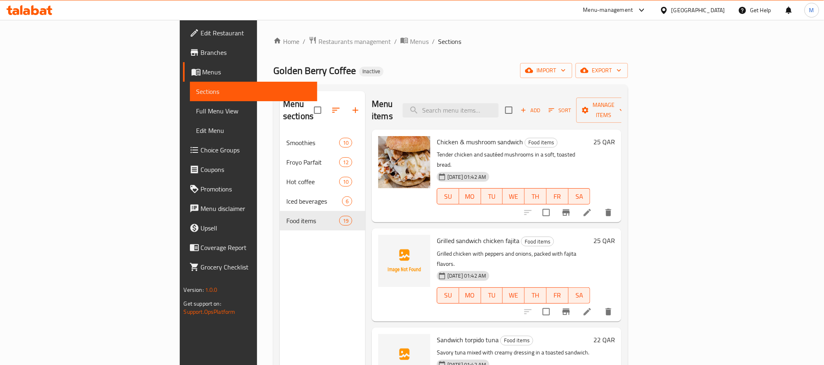
click at [567, 235] on h6 "Grilled sandwich chicken fajita Food items" at bounding box center [513, 240] width 153 height 11
click at [437, 235] on span "Grilled sandwich chicken fajita" at bounding box center [478, 241] width 83 height 12
copy h6 "Grilled sandwich chicken fajita"
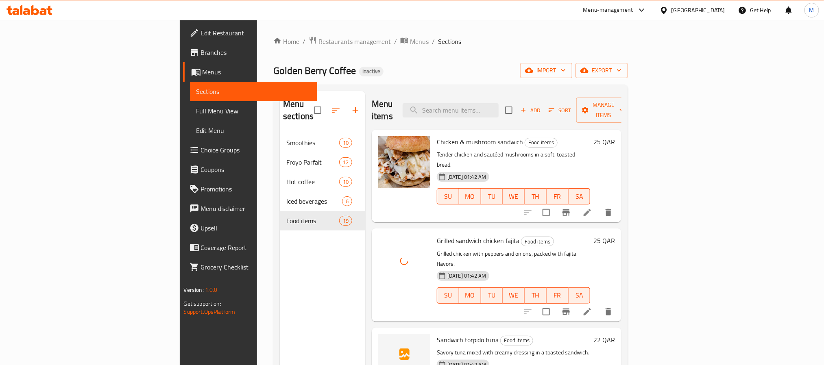
click at [644, 215] on div "Home / Restaurants management / Menus / Sections Golden Berry Coffee Inactive i…" at bounding box center [450, 249] width 387 height 459
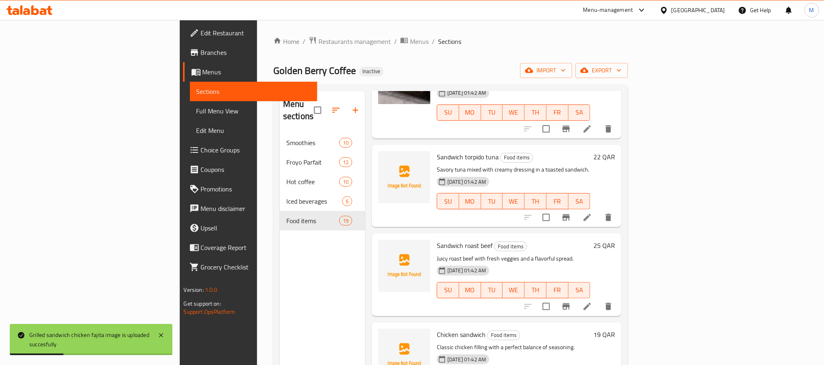
scroll to position [244, 0]
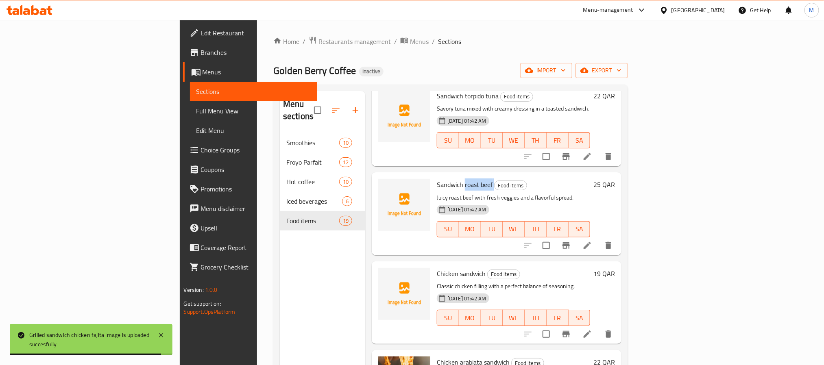
drag, startPoint x: 419, startPoint y: 153, endPoint x: 448, endPoint y: 154, distance: 29.3
click at [448, 179] on h6 "Sandwich roast beef Food items" at bounding box center [513, 184] width 153 height 11
copy h6 "roast beef"
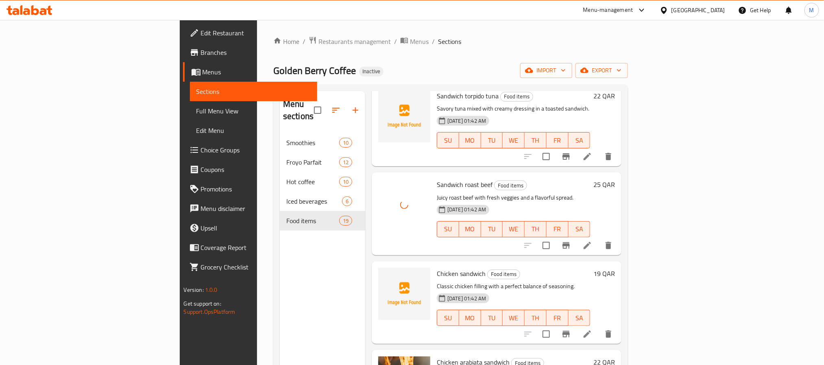
click at [437, 179] on span "Sandwich roast beef" at bounding box center [465, 185] width 56 height 12
copy h6 "Sandwich roast beef"
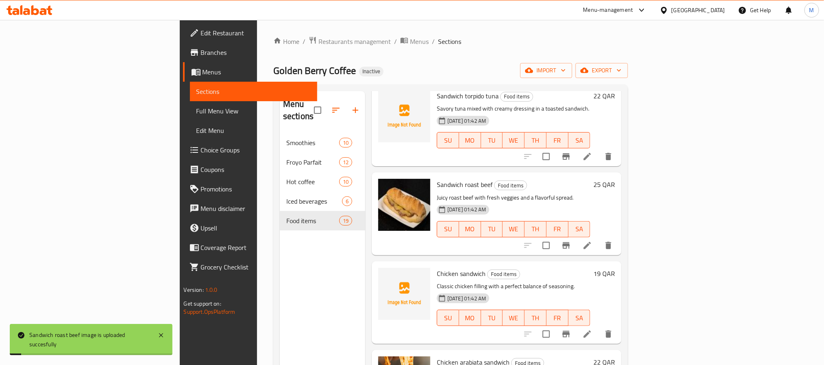
click at [644, 207] on div "Home / Restaurants management / Menus / Sections Golden Berry Coffee Inactive i…" at bounding box center [450, 249] width 387 height 459
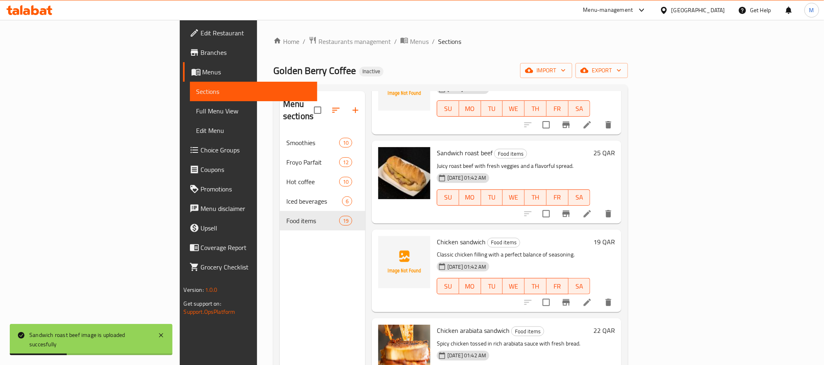
scroll to position [305, 0]
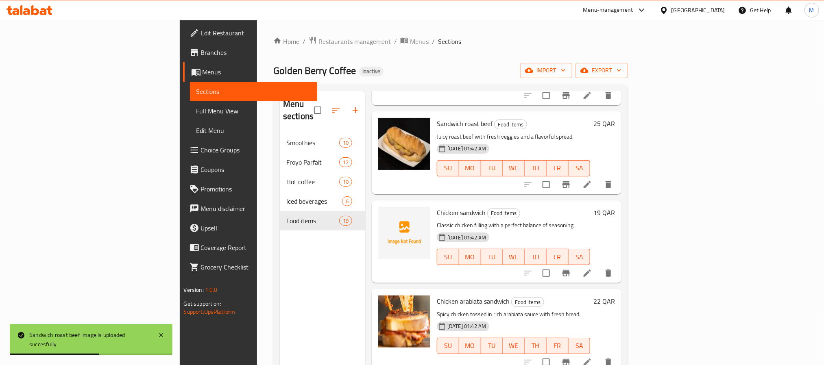
click at [437, 207] on span "Chicken sandwich" at bounding box center [461, 213] width 49 height 12
copy h6 "Chicken sandwich"
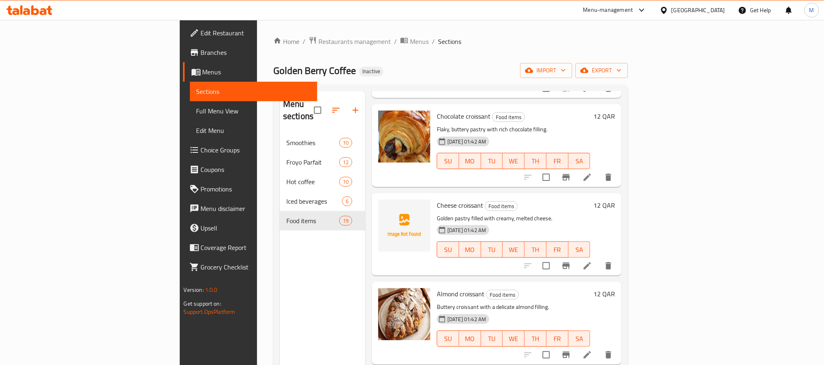
scroll to position [976, 0]
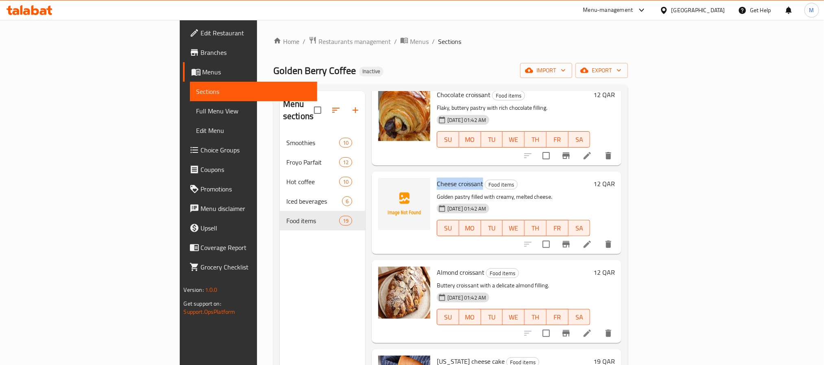
drag, startPoint x: 439, startPoint y: 129, endPoint x: 393, endPoint y: 132, distance: 45.6
click at [437, 178] on h6 "Cheese croissant Food items" at bounding box center [513, 183] width 153 height 11
copy span "Cheese croissant"
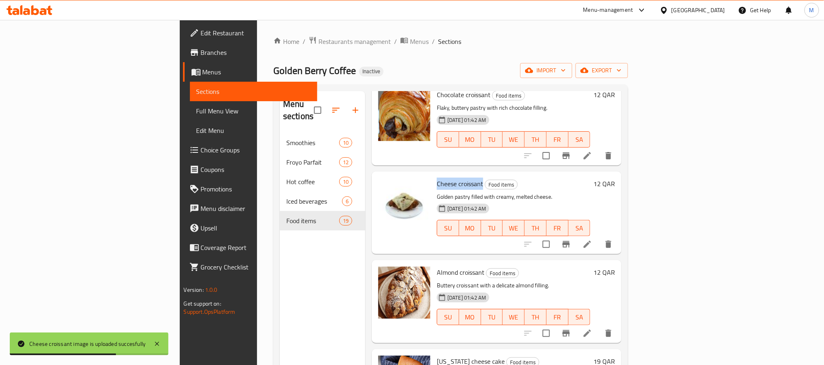
click at [644, 247] on div "Home / Restaurants management / Menus / Sections Golden Berry Coffee Inactive i…" at bounding box center [450, 249] width 387 height 459
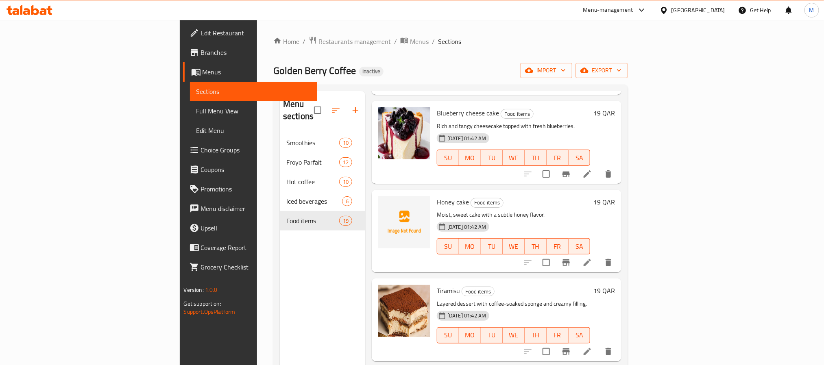
scroll to position [1342, 0]
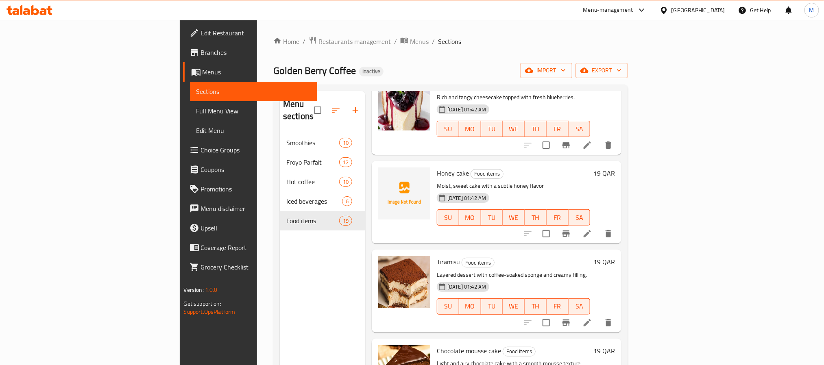
click at [437, 167] on span "Honey cake" at bounding box center [453, 173] width 32 height 12
copy h6 "Honey cake"
drag, startPoint x: 369, startPoint y: 153, endPoint x: 363, endPoint y: 157, distance: 7.3
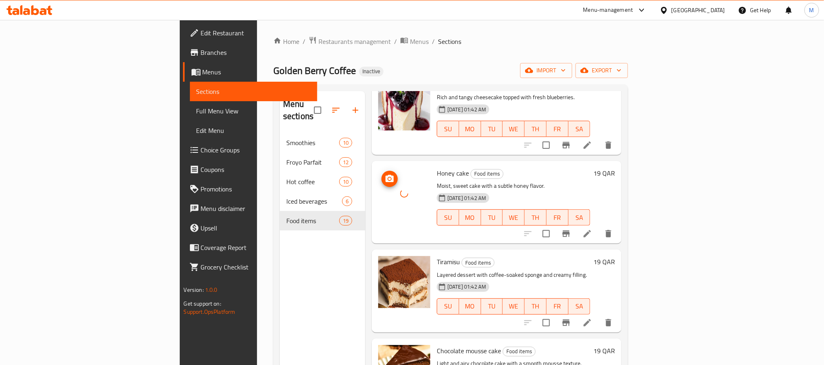
click at [378, 168] on div at bounding box center [404, 194] width 52 height 52
click at [437, 167] on span "Honey cake" at bounding box center [453, 173] width 32 height 12
copy h6 "Honey cake"
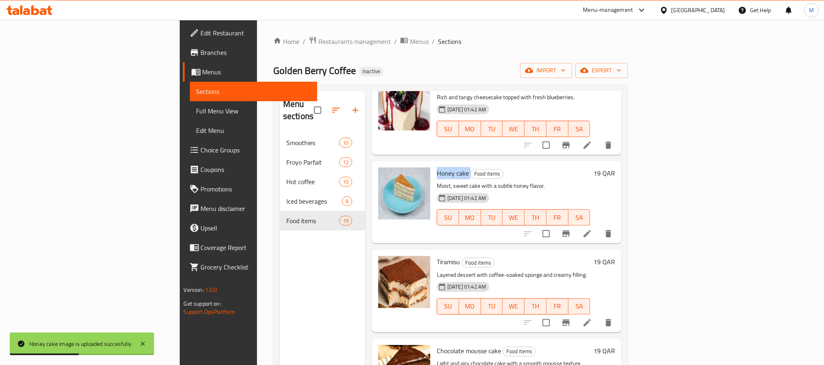
drag, startPoint x: 411, startPoint y: 76, endPoint x: 441, endPoint y: 72, distance: 29.9
click at [411, 76] on div "Golden Berry Coffee Inactive import export" at bounding box center [450, 70] width 355 height 15
click at [589, 74] on icon "button" at bounding box center [584, 70] width 8 height 8
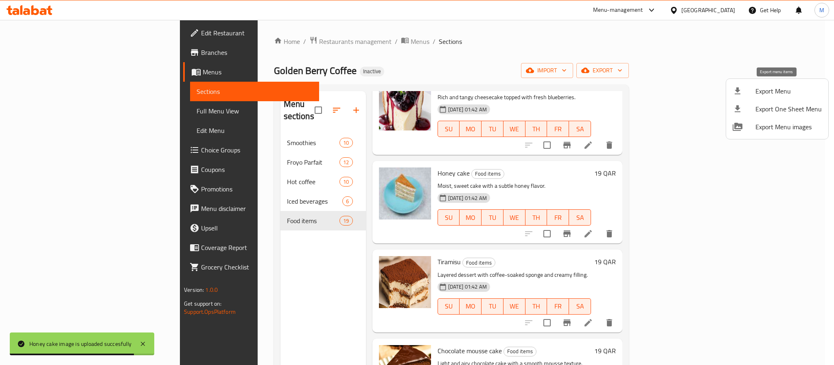
click at [740, 94] on icon at bounding box center [737, 91] width 10 height 10
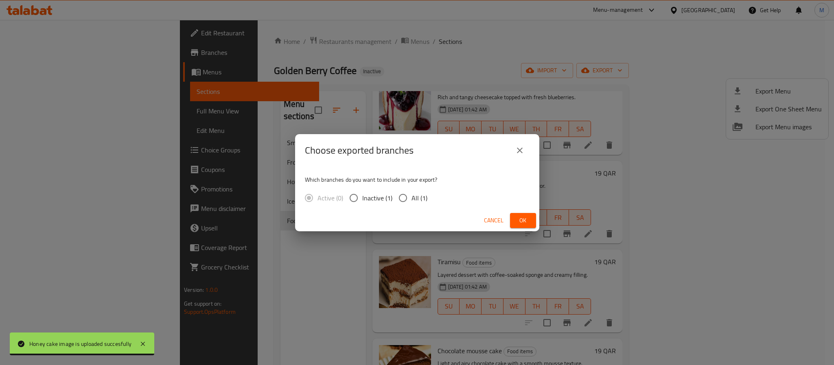
click at [429, 197] on div "Active (0) Inactive (1) All (1)" at bounding box center [369, 198] width 129 height 17
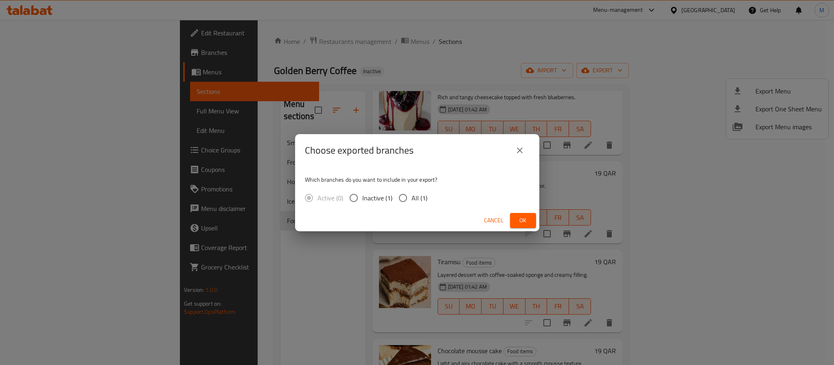
click at [423, 197] on span "All (1)" at bounding box center [419, 198] width 16 height 10
click at [411, 197] on input "All (1)" at bounding box center [402, 198] width 17 height 17
radio input "true"
click at [522, 216] on span "Ok" at bounding box center [522, 221] width 13 height 10
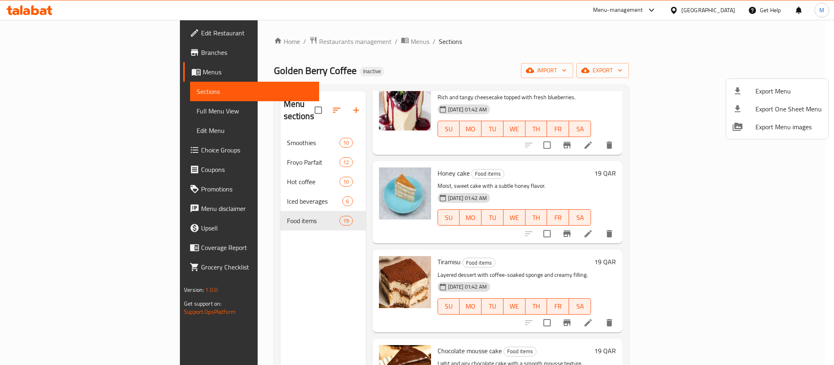
click at [65, 33] on div at bounding box center [417, 182] width 834 height 365
click at [201, 33] on span "Edit Restaurant" at bounding box center [256, 33] width 111 height 10
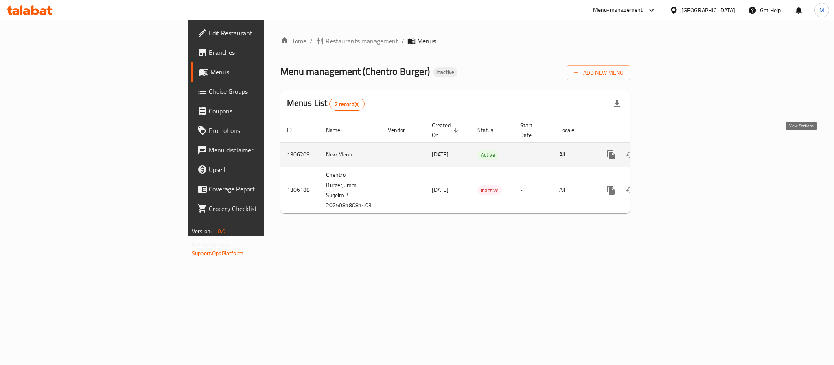
click at [679, 151] on link "enhanced table" at bounding box center [669, 155] width 20 height 20
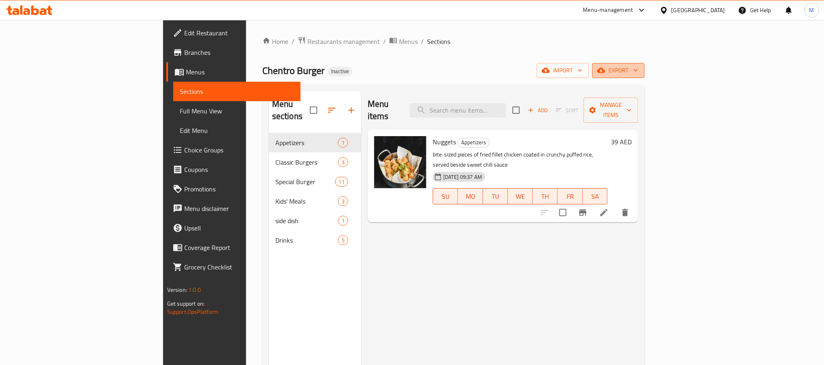
click at [645, 64] on button "export" at bounding box center [618, 70] width 52 height 15
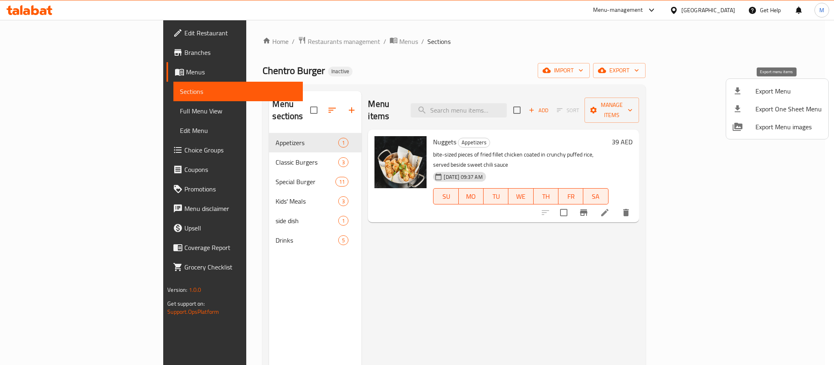
click at [756, 96] on span "Export Menu" at bounding box center [788, 91] width 66 height 10
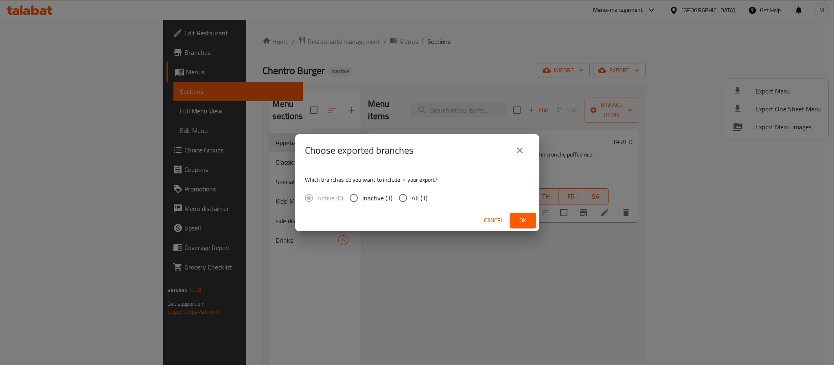
click at [412, 193] on span "All (1)" at bounding box center [419, 198] width 16 height 10
click at [411, 193] on input "All (1)" at bounding box center [402, 198] width 17 height 17
radio input "true"
click at [519, 214] on button "Ok" at bounding box center [523, 220] width 26 height 15
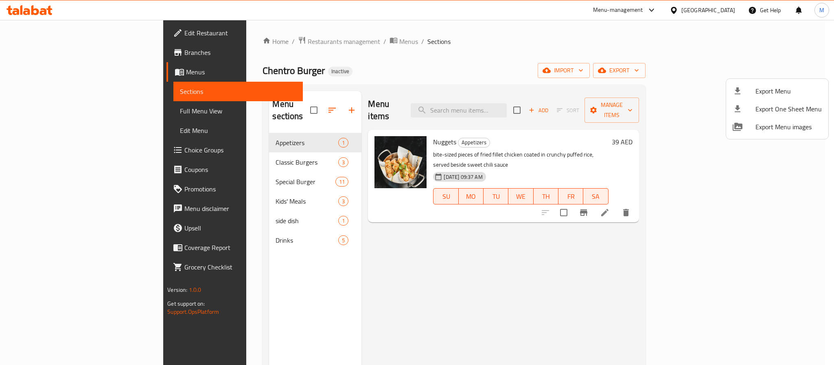
click at [236, 40] on div at bounding box center [417, 182] width 834 height 365
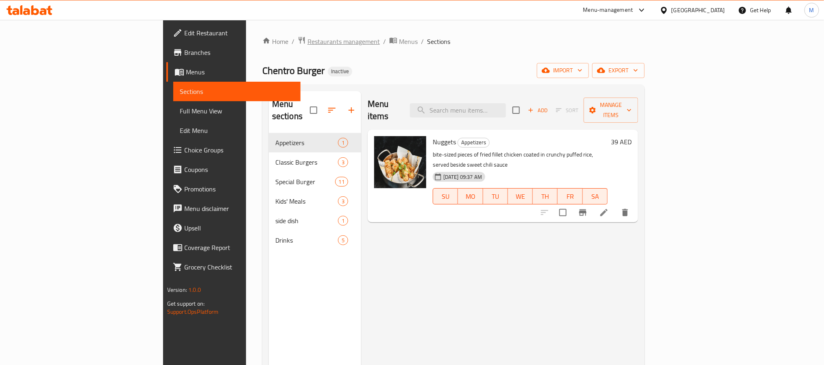
click at [308, 40] on span "Restaurants management" at bounding box center [344, 42] width 72 height 10
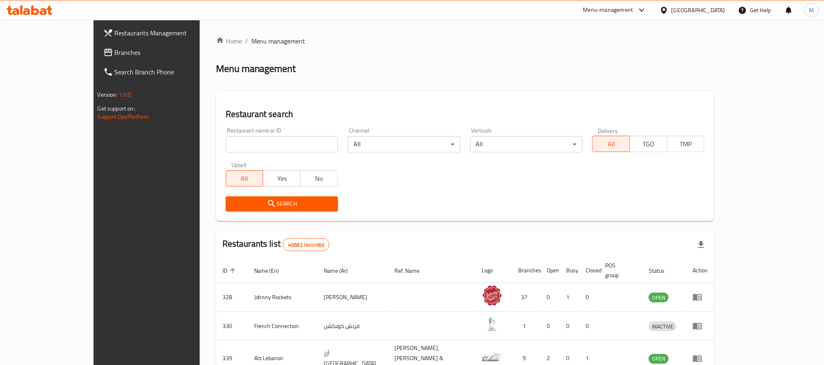
click at [115, 57] on span "Branches" at bounding box center [170, 53] width 110 height 10
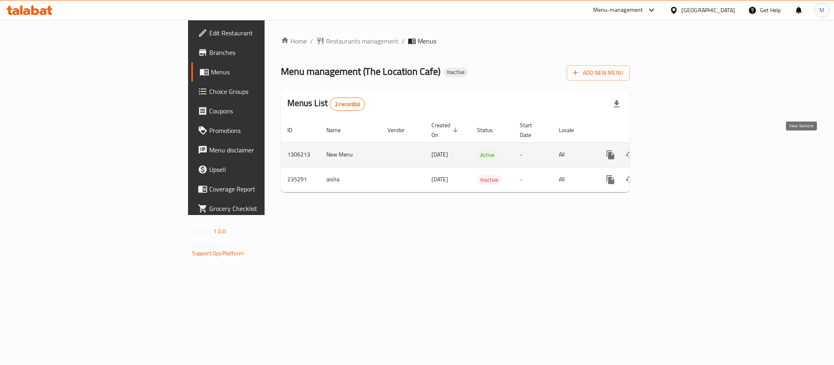
click at [679, 145] on link "enhanced table" at bounding box center [669, 155] width 20 height 20
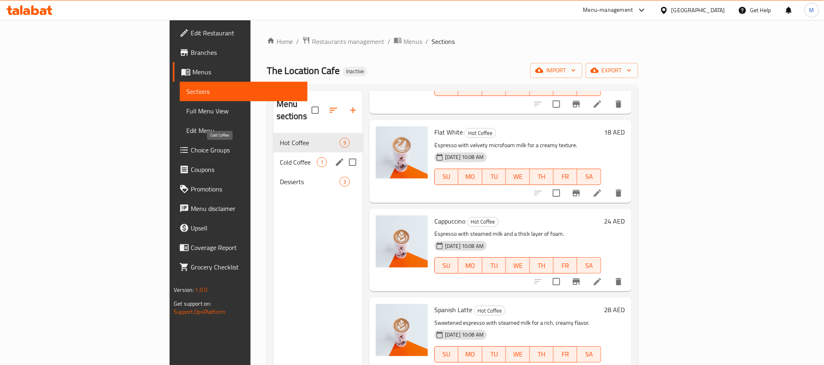
click at [280, 157] on span "Cold Coffee" at bounding box center [298, 162] width 37 height 10
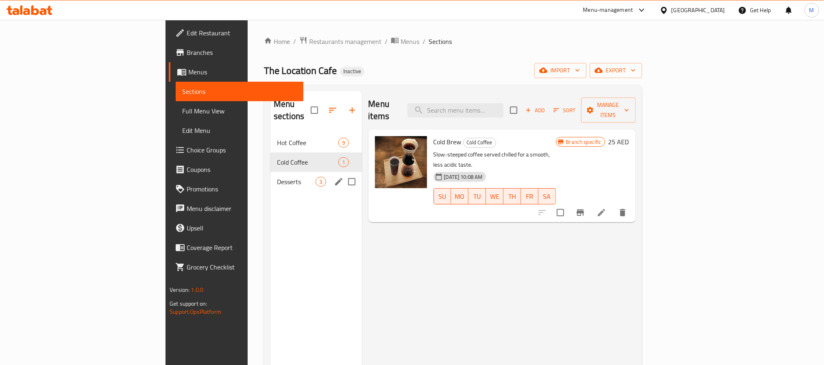
click at [277, 177] on span "Desserts" at bounding box center [296, 182] width 39 height 10
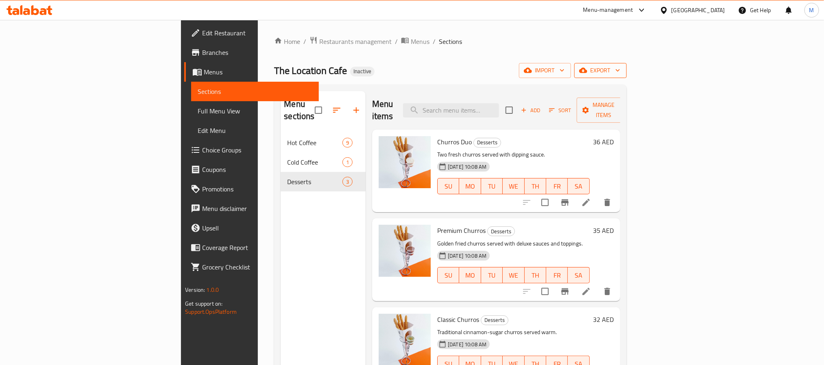
click at [627, 65] on button "export" at bounding box center [600, 70] width 52 height 15
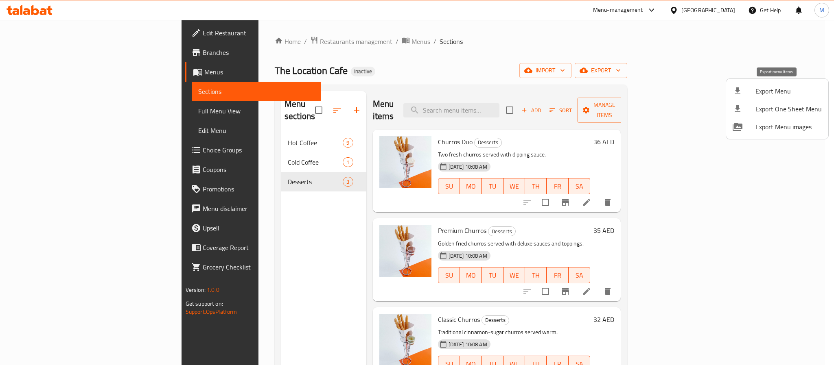
click at [783, 94] on span "Export Menu" at bounding box center [788, 91] width 66 height 10
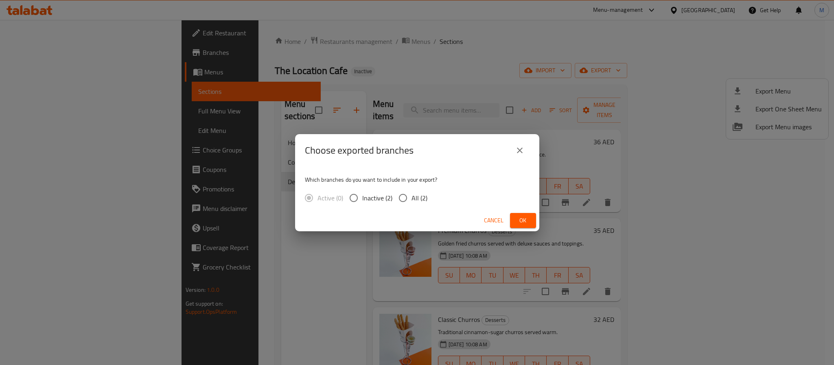
click at [419, 196] on span "All (2)" at bounding box center [419, 198] width 16 height 10
click at [411, 196] on input "All (2)" at bounding box center [402, 198] width 17 height 17
radio input "true"
click at [525, 216] on span "Ok" at bounding box center [522, 221] width 13 height 10
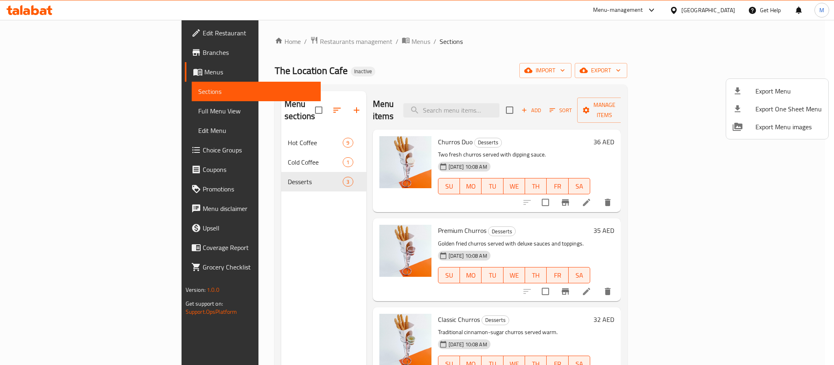
click at [691, 13] on div at bounding box center [417, 182] width 834 height 365
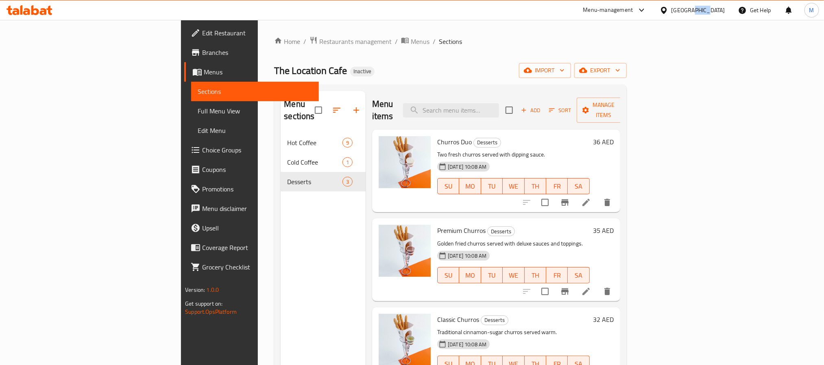
click at [691, 13] on div "[GEOGRAPHIC_DATA]" at bounding box center [699, 10] width 54 height 9
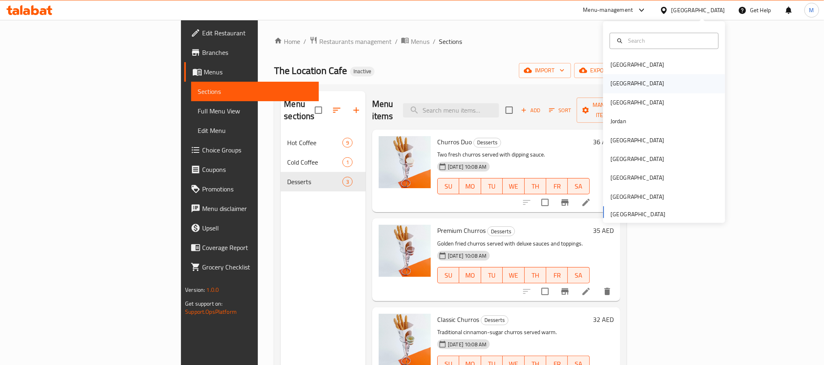
click at [654, 84] on div "[GEOGRAPHIC_DATA]" at bounding box center [664, 83] width 122 height 19
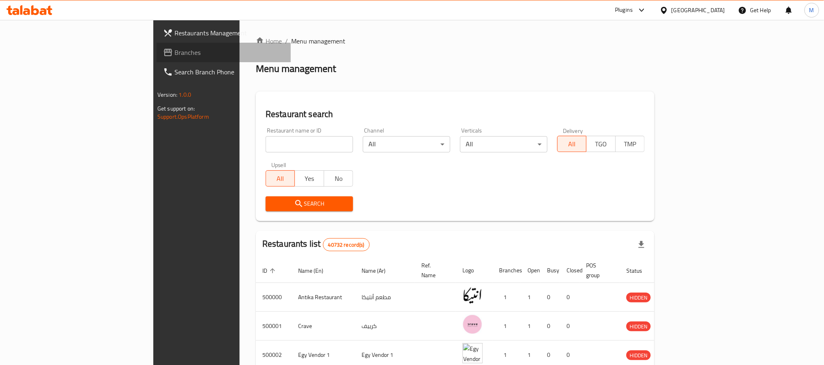
click at [157, 59] on link "Branches" at bounding box center [224, 53] width 134 height 20
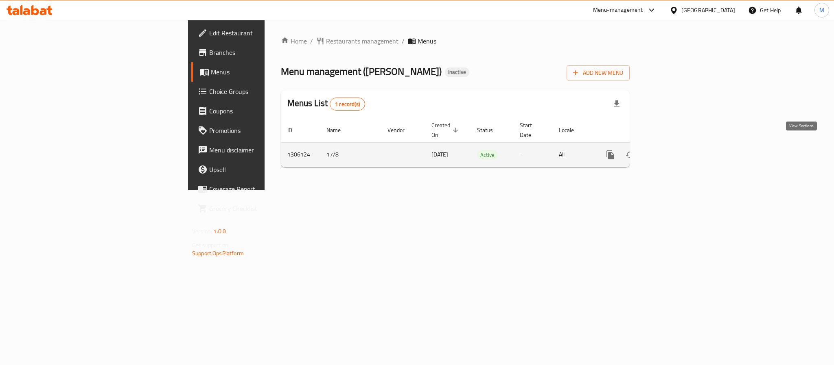
click at [674, 150] on icon "enhanced table" at bounding box center [669, 155] width 10 height 10
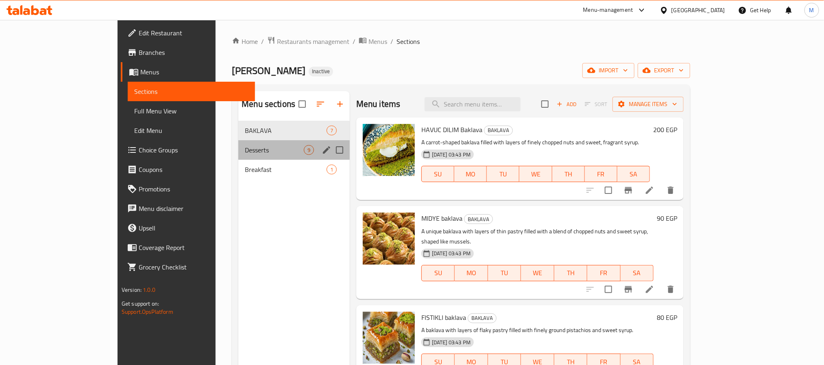
click at [238, 144] on div "Desserts 9" at bounding box center [293, 150] width 111 height 20
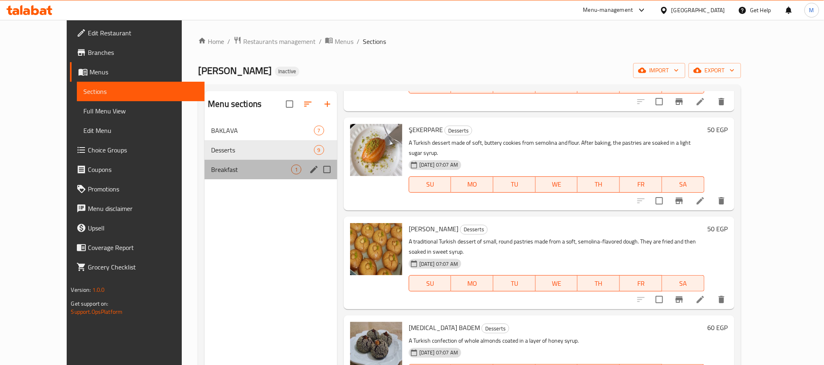
click at [212, 163] on div "Breakfast 1" at bounding box center [271, 170] width 133 height 20
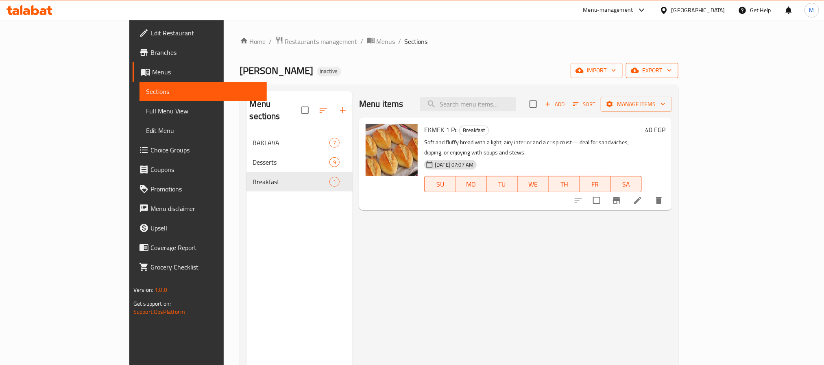
click at [679, 76] on button "export" at bounding box center [652, 70] width 52 height 15
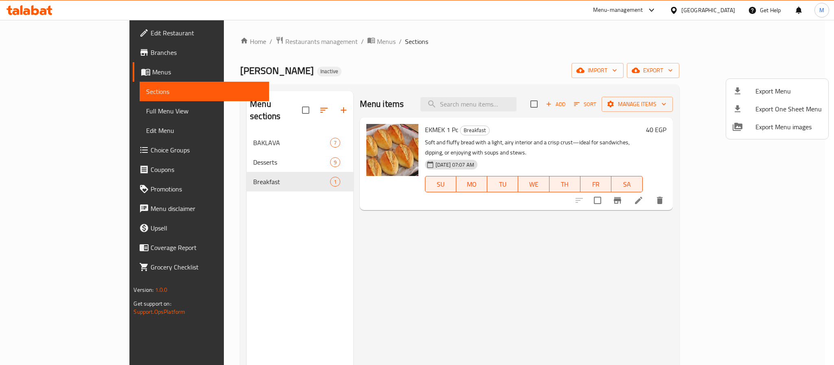
click at [776, 87] on span "Export Menu" at bounding box center [788, 91] width 66 height 10
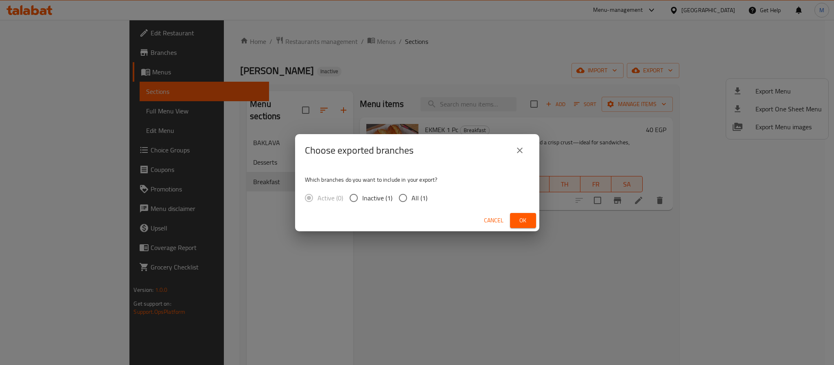
click at [423, 193] on span "All (1)" at bounding box center [419, 198] width 16 height 10
click at [411, 192] on input "All (1)" at bounding box center [402, 198] width 17 height 17
radio input "true"
click at [528, 220] on span "Ok" at bounding box center [522, 221] width 13 height 10
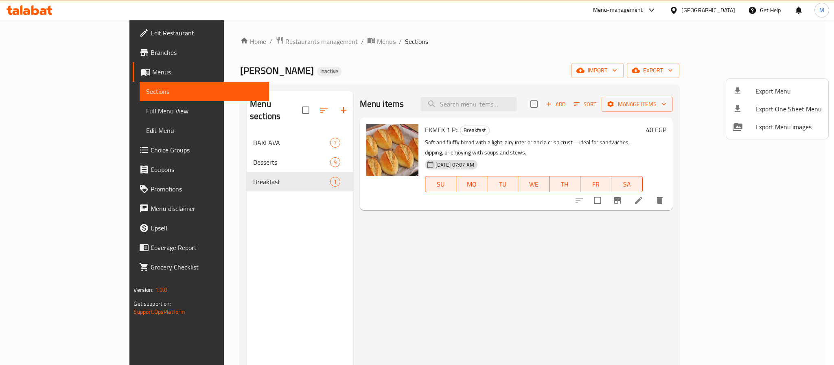
click at [726, 10] on div at bounding box center [417, 182] width 834 height 365
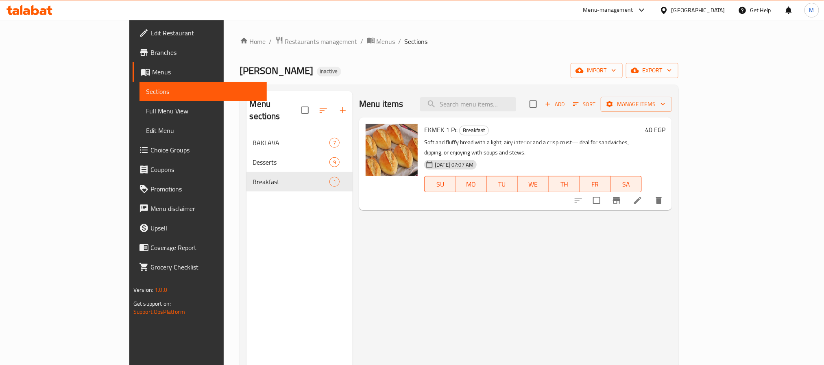
click at [724, 10] on div "[GEOGRAPHIC_DATA]" at bounding box center [699, 10] width 54 height 9
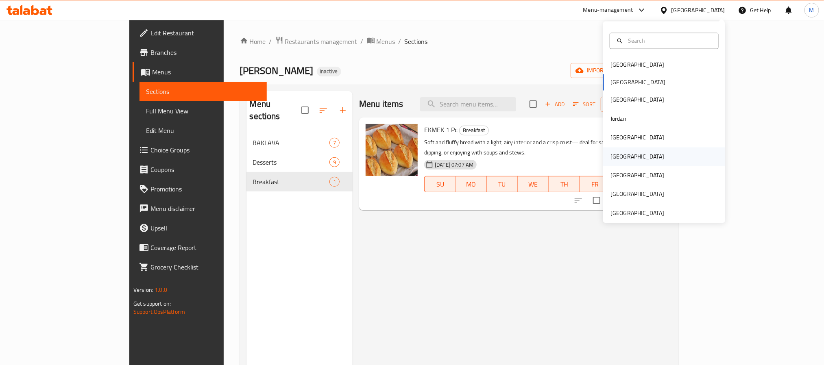
click at [641, 158] on div "[GEOGRAPHIC_DATA]" at bounding box center [664, 156] width 122 height 19
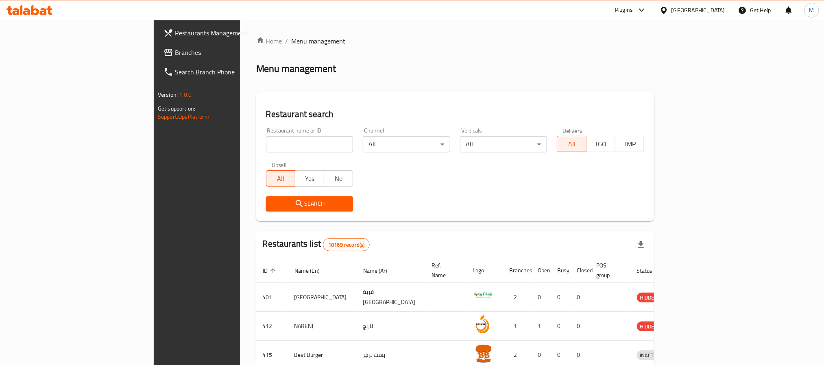
click at [157, 58] on link "Branches" at bounding box center [224, 53] width 134 height 20
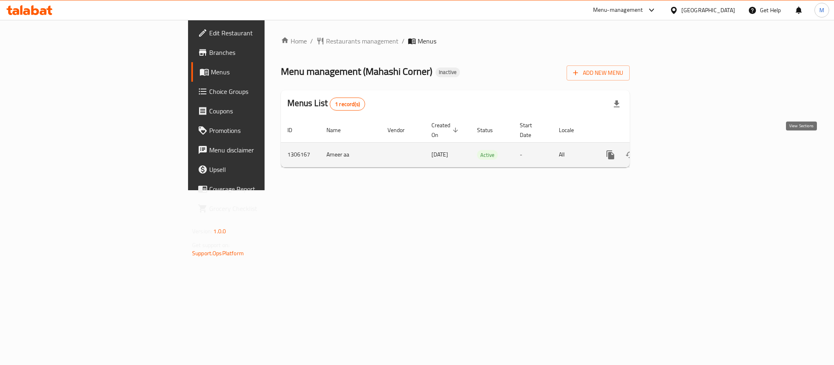
click at [672, 151] on icon "enhanced table" at bounding box center [668, 154] width 7 height 7
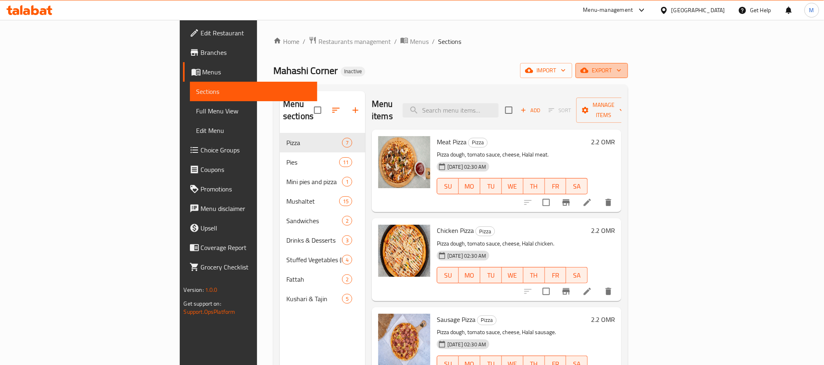
click at [622, 70] on span "export" at bounding box center [601, 70] width 39 height 10
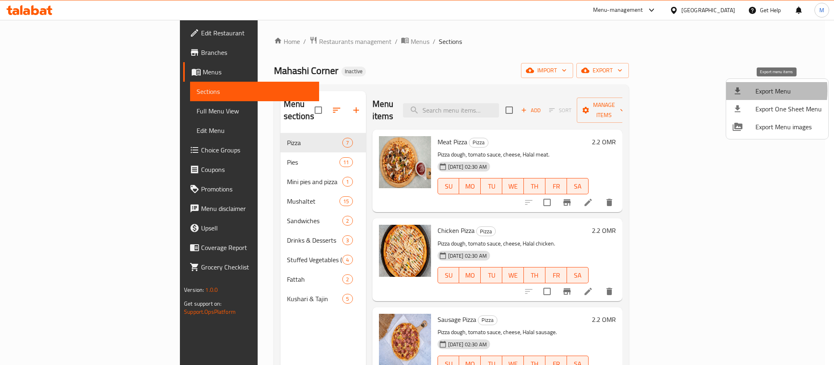
click at [747, 91] on div at bounding box center [743, 91] width 23 height 10
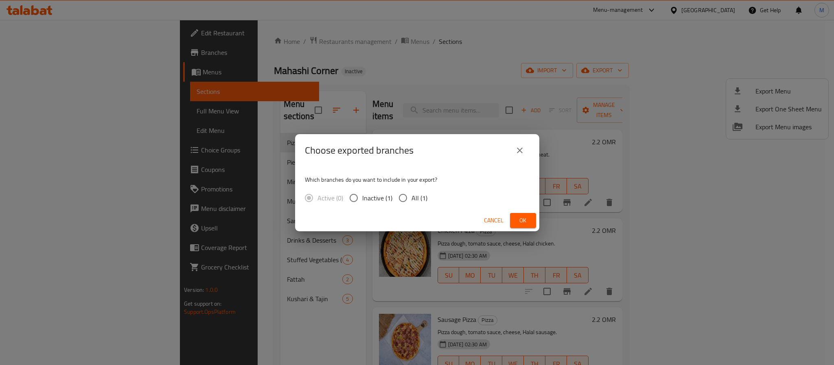
click at [414, 194] on span "All (1)" at bounding box center [419, 198] width 16 height 10
click at [411, 194] on input "All (1)" at bounding box center [402, 198] width 17 height 17
radio input "true"
click at [532, 219] on button "Ok" at bounding box center [523, 220] width 26 height 15
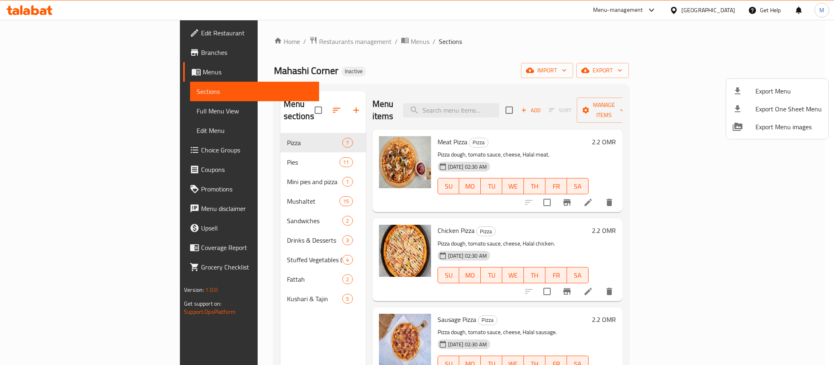
click at [727, 8] on div at bounding box center [417, 182] width 834 height 365
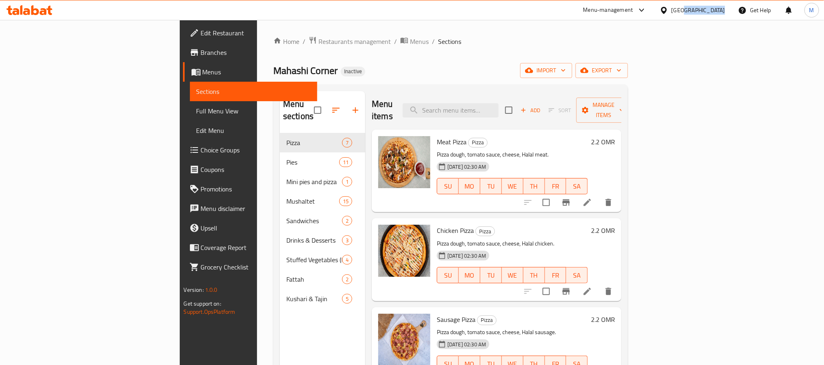
click at [727, 8] on div "Oman" at bounding box center [692, 10] width 79 height 20
click at [672, 15] on div at bounding box center [666, 10] width 12 height 9
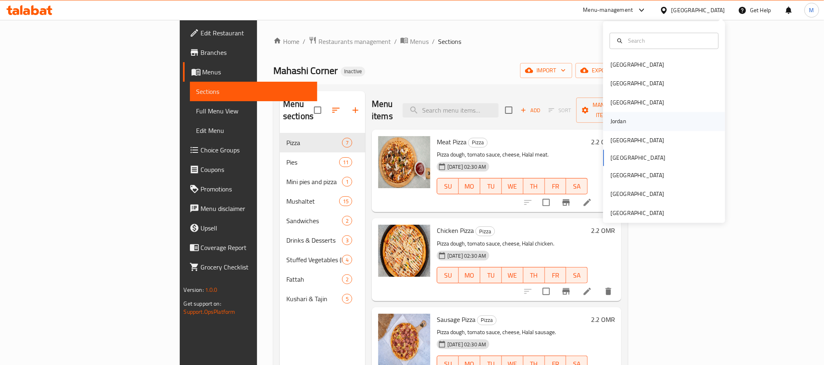
click at [626, 120] on div "Jordan" at bounding box center [664, 121] width 122 height 19
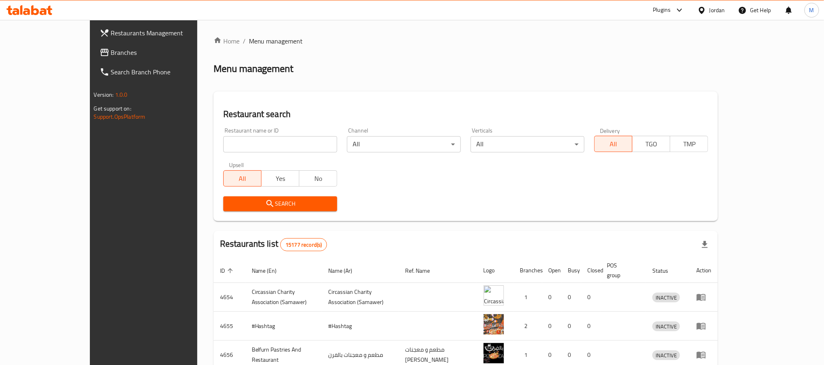
click at [111, 49] on span "Branches" at bounding box center [166, 53] width 110 height 10
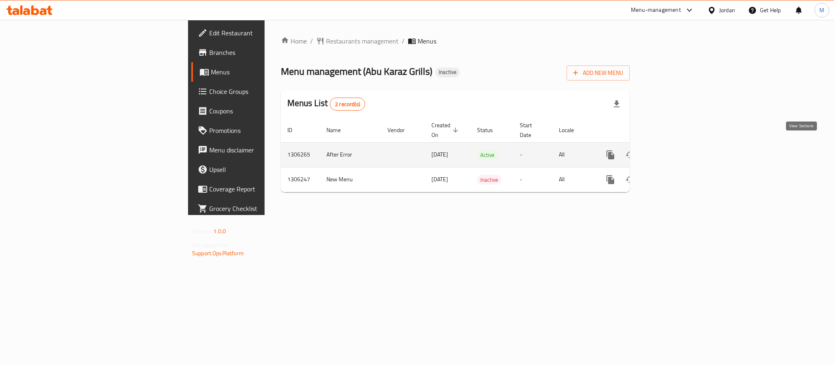
click at [679, 145] on link "enhanced table" at bounding box center [669, 155] width 20 height 20
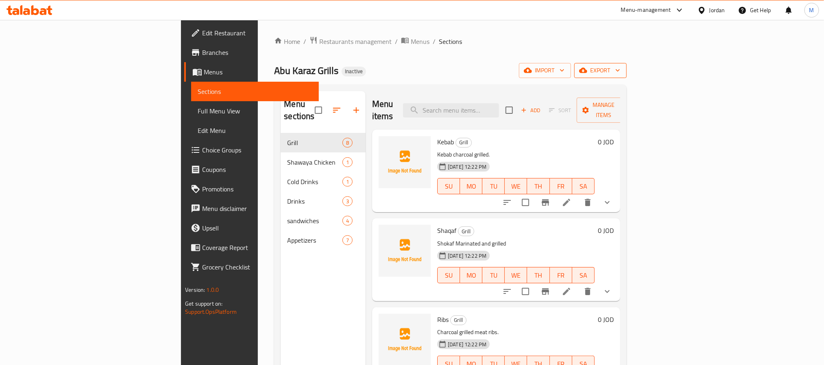
click at [620, 65] on span "export" at bounding box center [600, 70] width 39 height 10
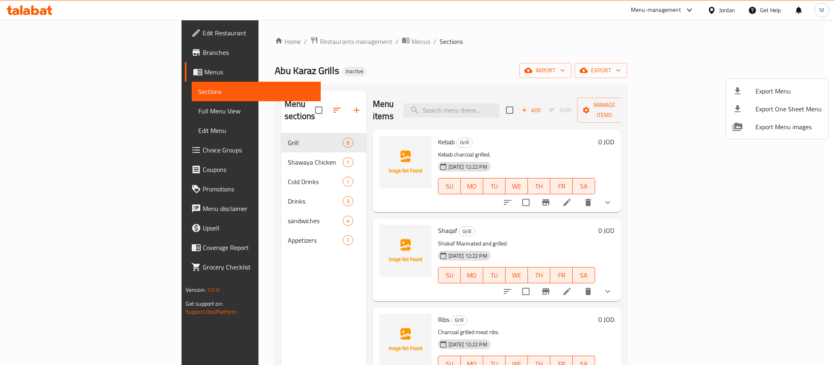
click at [554, 57] on div at bounding box center [417, 182] width 834 height 365
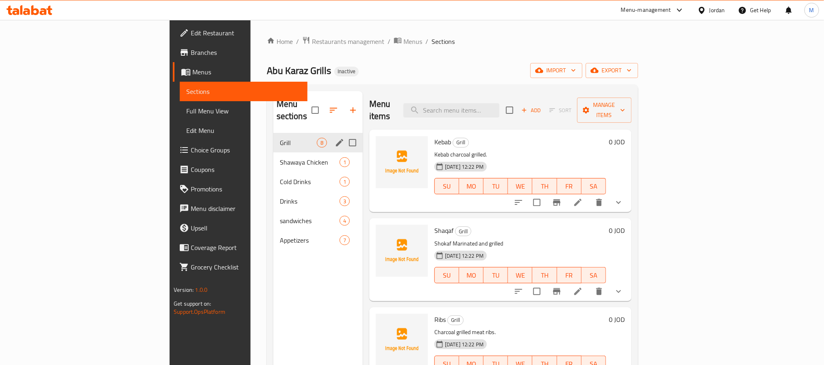
click at [273, 140] on div "Grill 8" at bounding box center [317, 143] width 89 height 20
click at [280, 157] on span "Shawaya Chicken" at bounding box center [298, 162] width 37 height 10
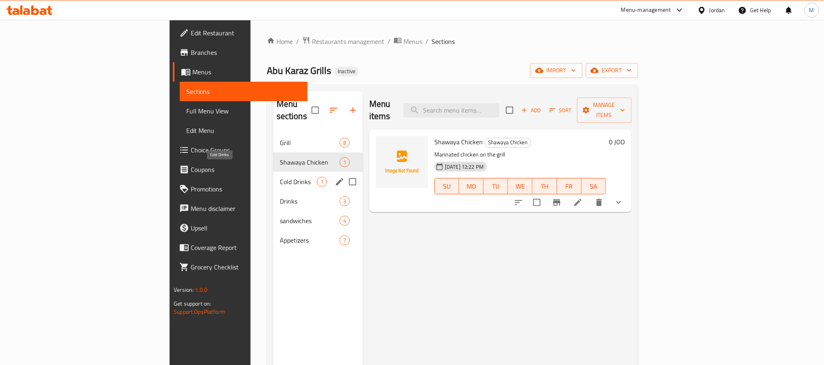
click at [280, 177] on span "Cold Drinks" at bounding box center [298, 182] width 37 height 10
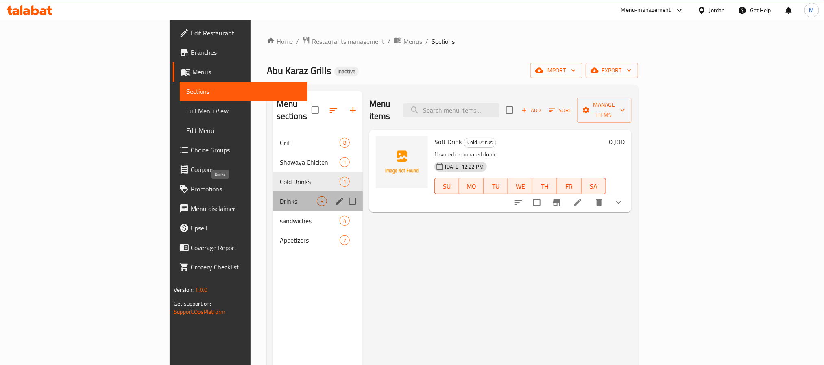
click at [280, 196] on span "Drinks" at bounding box center [298, 201] width 37 height 10
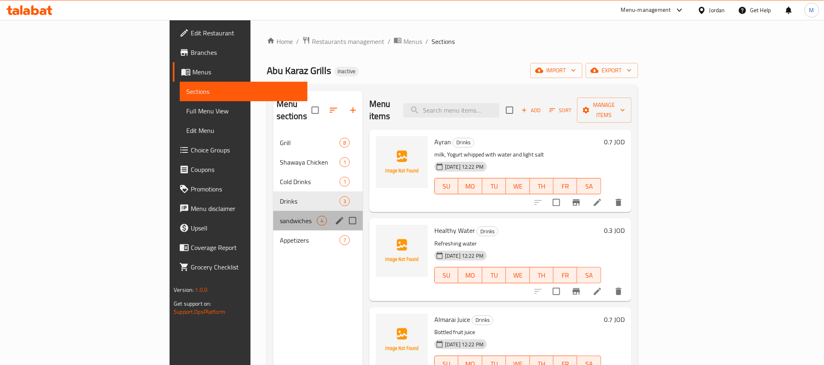
click at [273, 211] on div "sandwiches 4" at bounding box center [317, 221] width 89 height 20
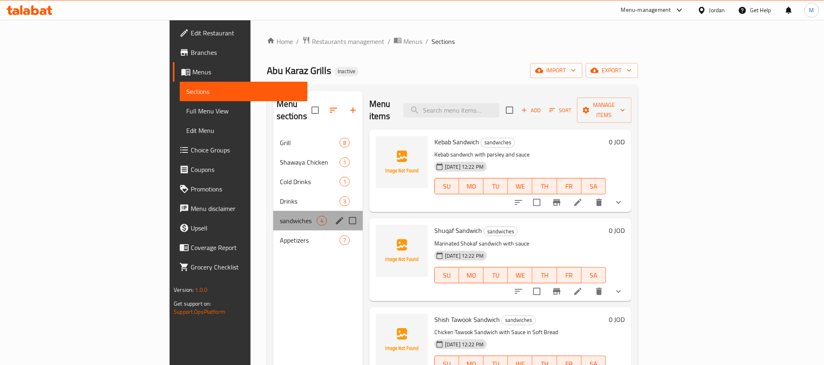
click at [273, 218] on div "sandwiches 4" at bounding box center [317, 221] width 89 height 20
click at [280, 236] on span "Appetizers" at bounding box center [298, 241] width 37 height 10
